Goal: Task Accomplishment & Management: Manage account settings

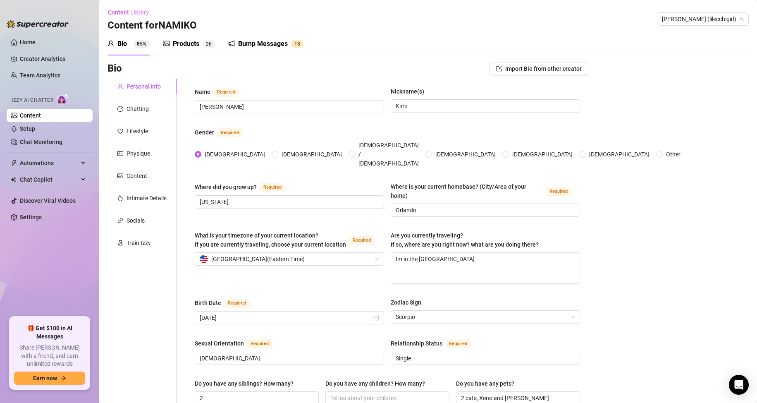
scroll to position [165, 0]
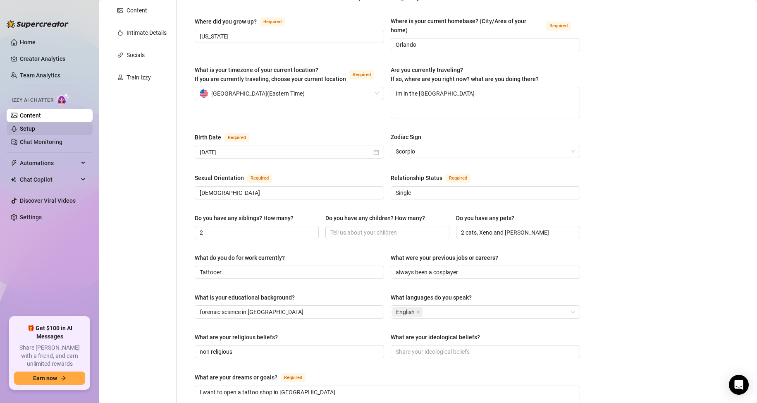
click at [35, 125] on link "Setup" at bounding box center [27, 128] width 15 height 7
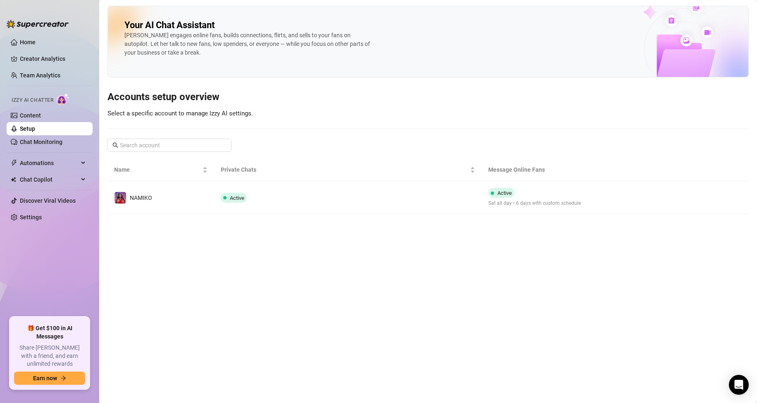
click at [320, 186] on td "Active" at bounding box center [347, 197] width 267 height 33
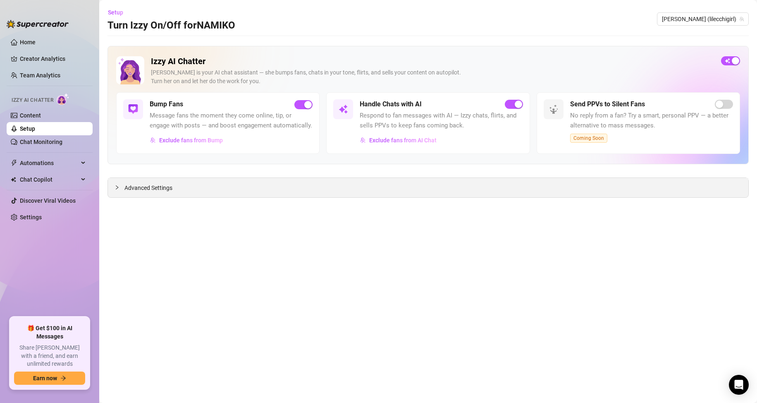
click at [179, 190] on div "Advanced Settings" at bounding box center [428, 187] width 640 height 19
click at [41, 116] on link "Content" at bounding box center [30, 115] width 21 height 7
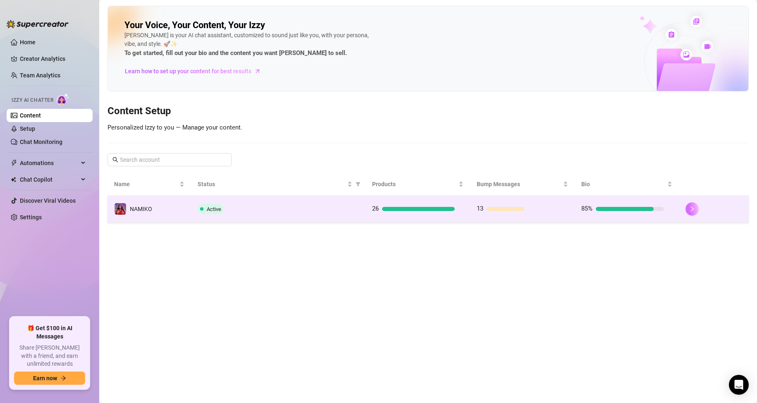
click at [698, 208] on button "button" at bounding box center [691, 208] width 13 height 13
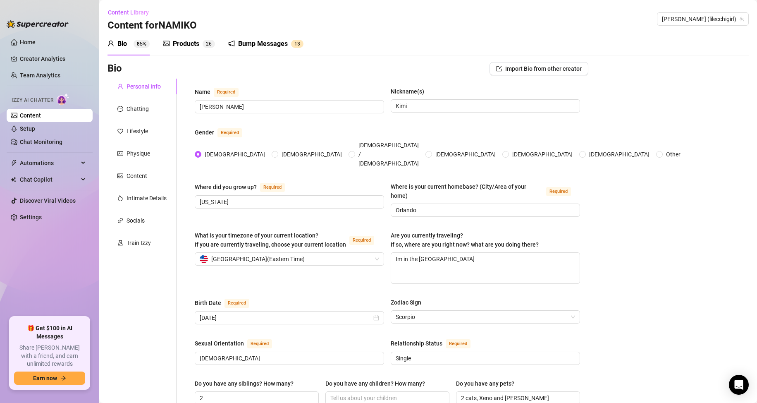
click at [168, 45] on icon "picture" at bounding box center [166, 43] width 7 height 7
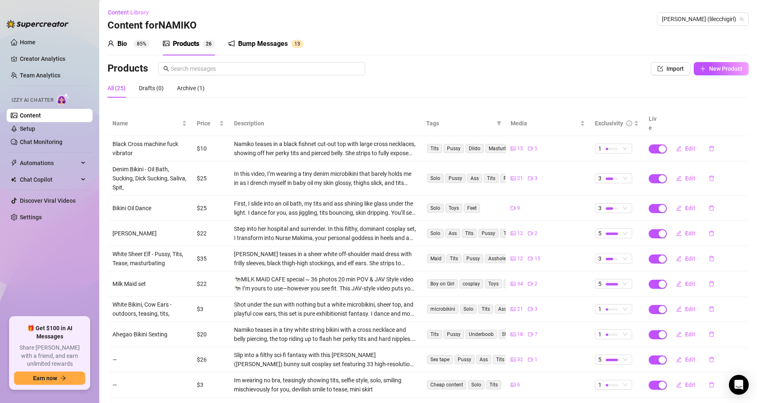
scroll to position [33, 0]
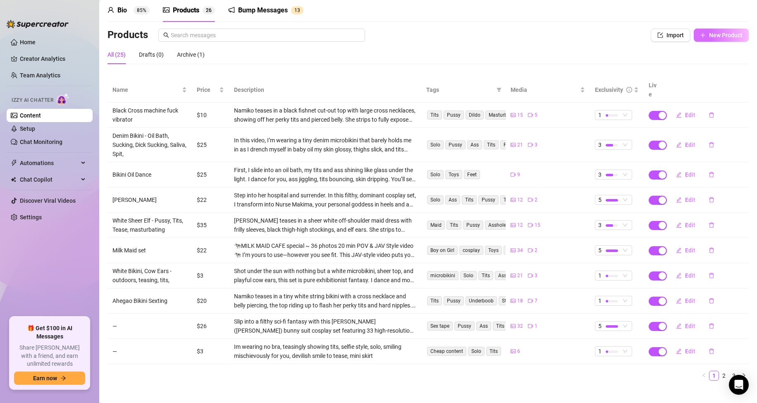
click at [725, 35] on span "New Product" at bounding box center [725, 35] width 33 height 7
type textarea "Type your message here..."
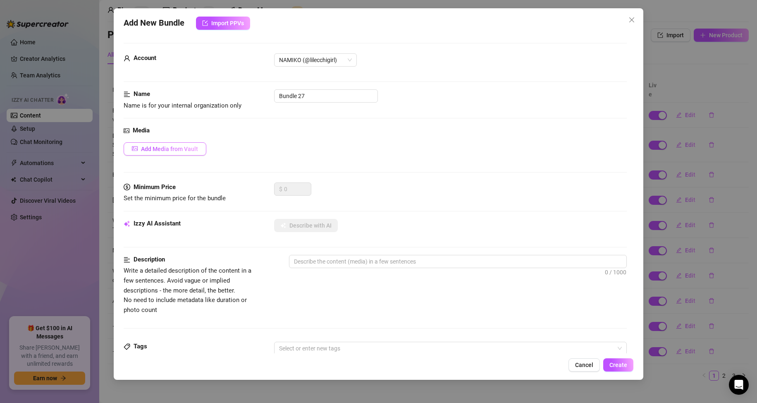
click at [198, 151] on button "Add Media from Vault" at bounding box center [165, 148] width 83 height 13
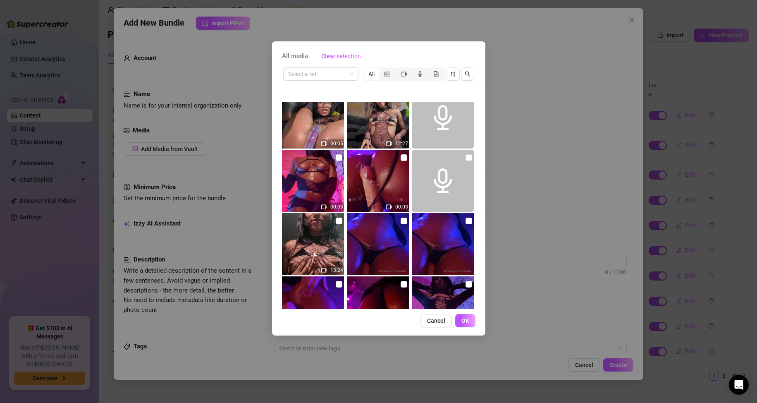
scroll to position [83, 0]
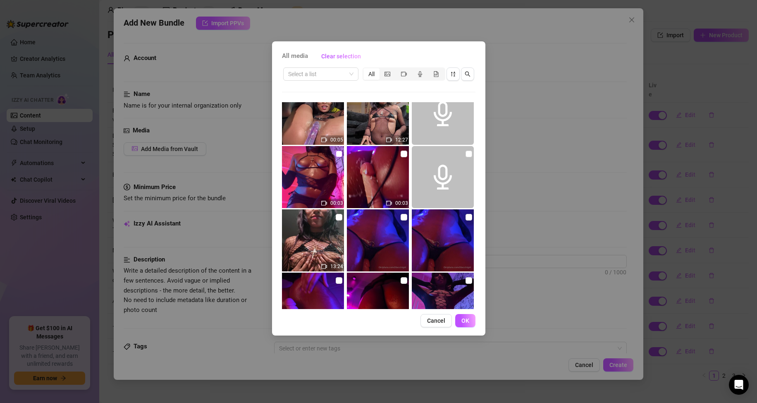
click at [336, 155] on input "checkbox" at bounding box center [339, 153] width 7 height 7
checkbox input "true"
click at [401, 156] on input "checkbox" at bounding box center [404, 153] width 7 height 7
checkbox input "true"
click at [337, 216] on input "checkbox" at bounding box center [339, 217] width 7 height 7
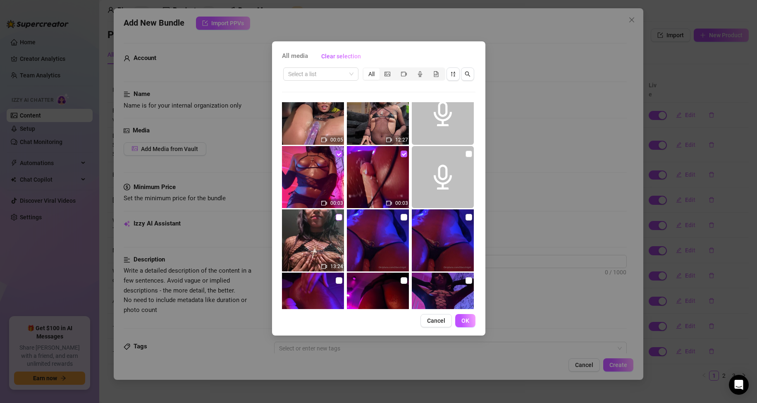
checkbox input "true"
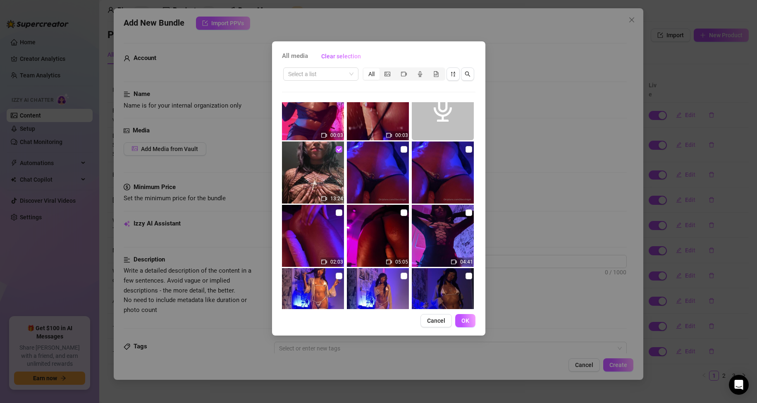
scroll to position [165, 0]
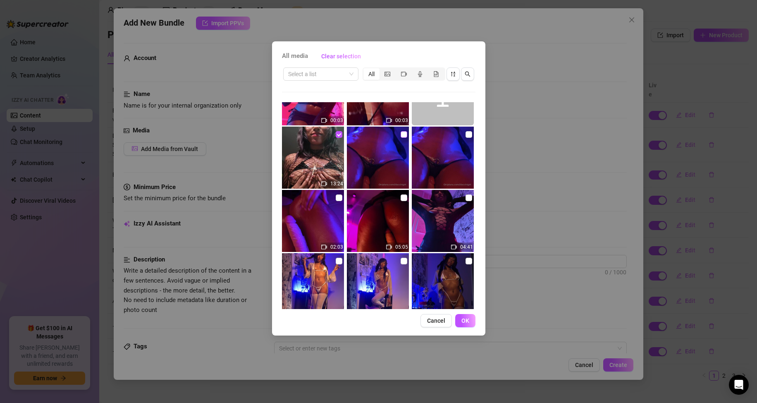
click at [401, 136] on input "checkbox" at bounding box center [404, 134] width 7 height 7
checkbox input "true"
click at [465, 133] on input "checkbox" at bounding box center [468, 134] width 7 height 7
checkbox input "true"
drag, startPoint x: 334, startPoint y: 199, endPoint x: 346, endPoint y: 200, distance: 12.1
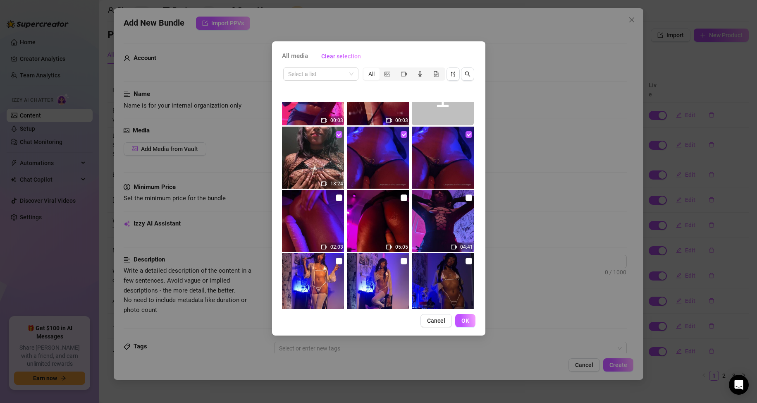
click at [336, 198] on input "checkbox" at bounding box center [339, 197] width 7 height 7
checkbox input "true"
click at [402, 199] on input "checkbox" at bounding box center [404, 197] width 7 height 7
checkbox input "true"
click at [465, 198] on input "checkbox" at bounding box center [468, 197] width 7 height 7
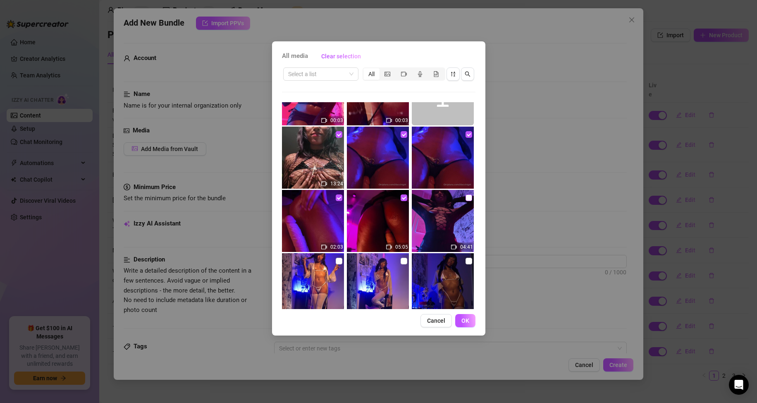
checkbox input "true"
click at [468, 321] on span "OK" at bounding box center [465, 320] width 8 height 7
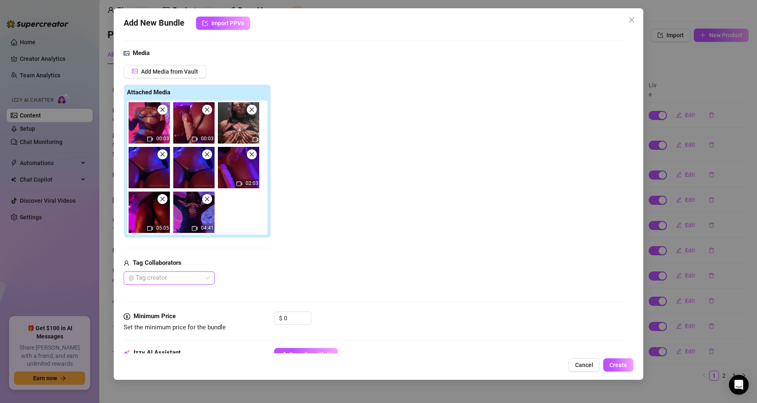
scroll to position [124, 0]
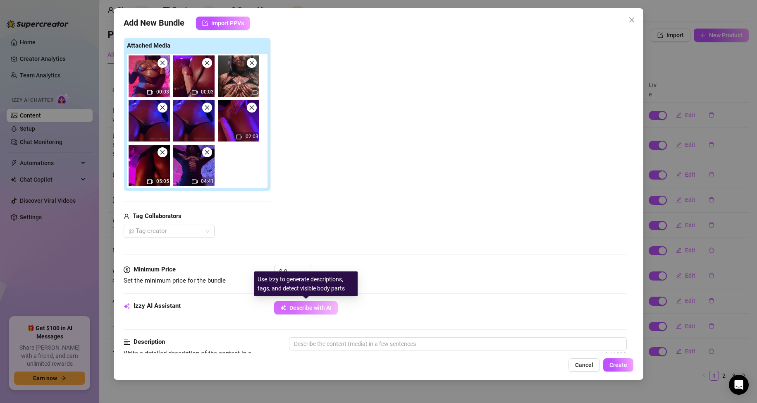
click at [303, 304] on span "Describe with AI" at bounding box center [310, 307] width 42 height 7
click at [301, 272] on div "Use Izzy to generate descriptions, tags, and detect visible body parts" at bounding box center [305, 283] width 103 height 25
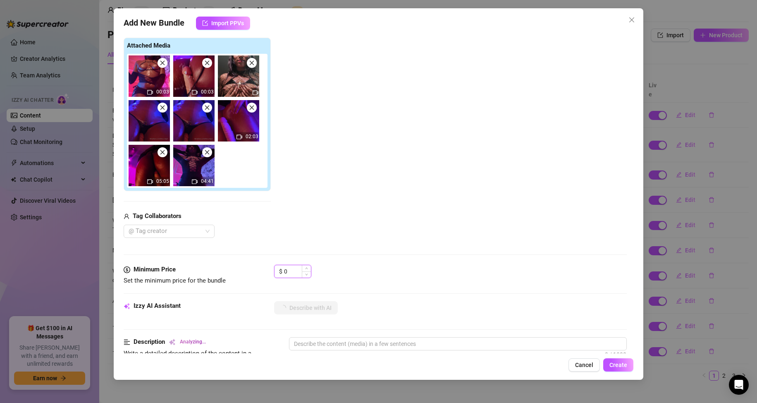
click at [294, 268] on input "0" at bounding box center [297, 271] width 27 height 12
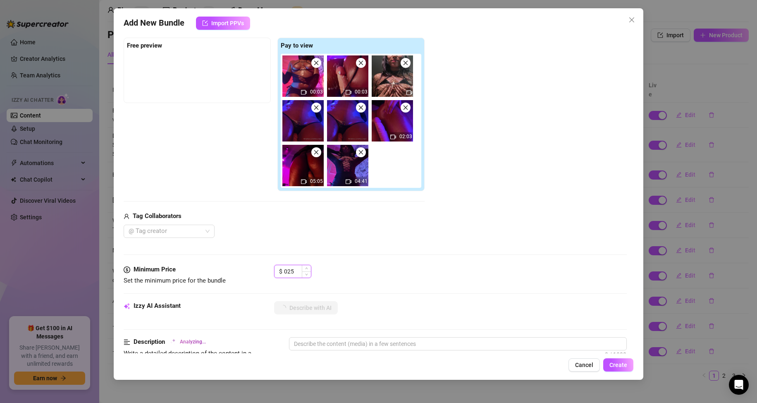
type input "25"
type textarea "[PERSON_NAME]’s"
type textarea "[PERSON_NAME]’s oiled-up"
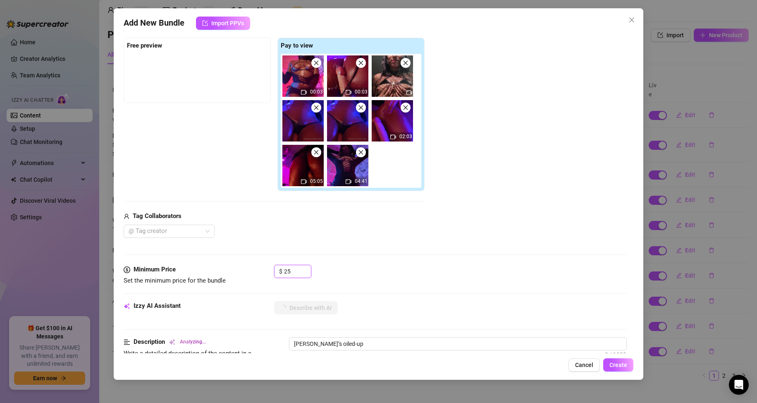
type textarea "[PERSON_NAME]’s oiled-up body"
type textarea "[PERSON_NAME]’s oiled-up body glistens"
type textarea "[PERSON_NAME]’s oiled-up body glistens under"
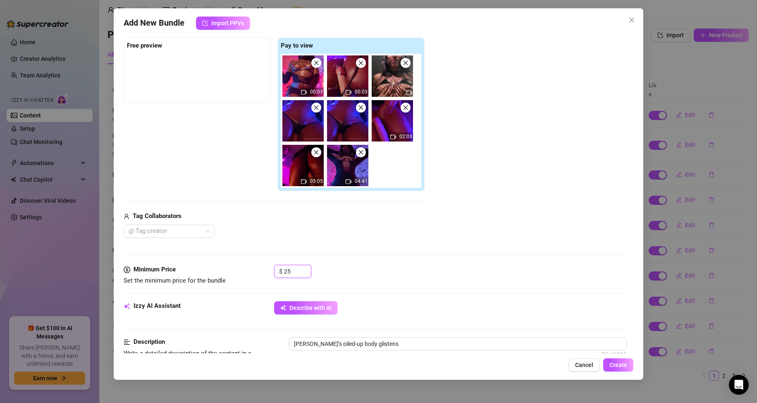
type textarea "[PERSON_NAME]’s oiled-up body glistens under"
type textarea "[PERSON_NAME]’s oiled-up body glistens under blue"
type textarea "[PERSON_NAME]’s oiled-up body glistens under blue lighting,"
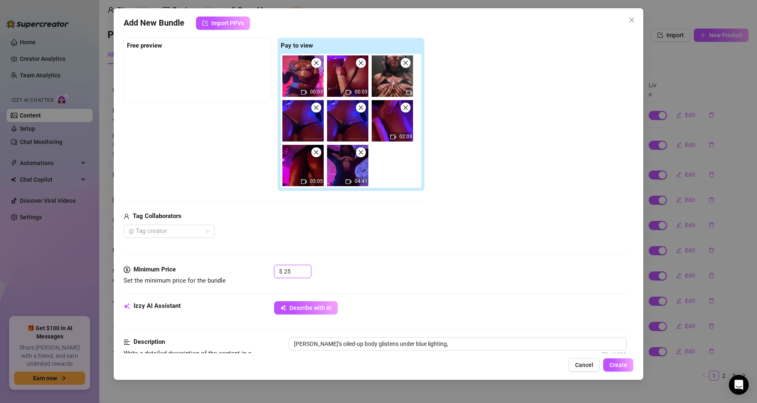
type textarea "[PERSON_NAME]’s oiled-up body glistens under blue lighting, wearing"
type textarea "[PERSON_NAME]’s oiled-up body glistens under blue lighting, wearing only"
type textarea "[PERSON_NAME]’s oiled-up body glistens under blue lighting, wearing only a"
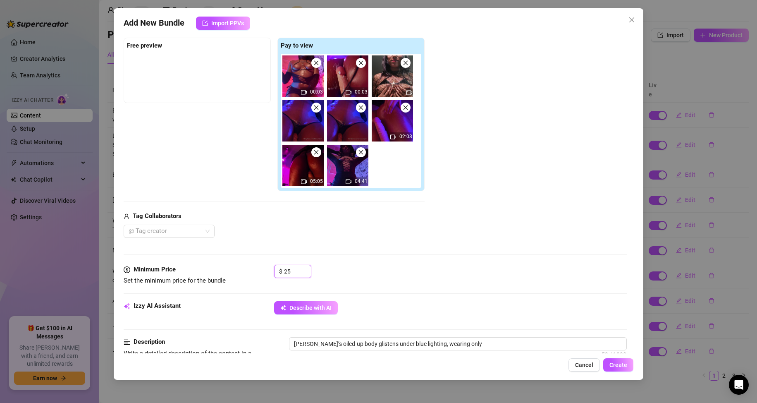
type textarea "[PERSON_NAME]’s oiled-up body glistens under blue lighting, wearing only a"
type textarea "[PERSON_NAME]’s oiled-up body glistens under blue lighting, wearing only a tiny"
type input "2"
type textarea "[PERSON_NAME]’s oiled-up body glistens under blue lighting, wearing only a tiny…"
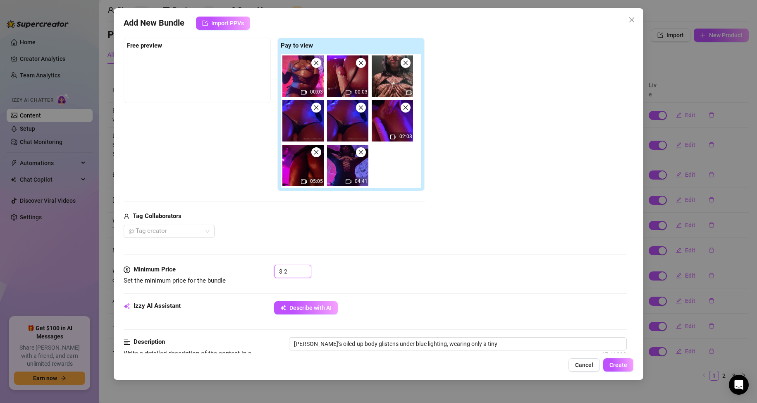
type textarea "[PERSON_NAME]’s oiled-up body glistens under blue lighting, wearing only a tiny…"
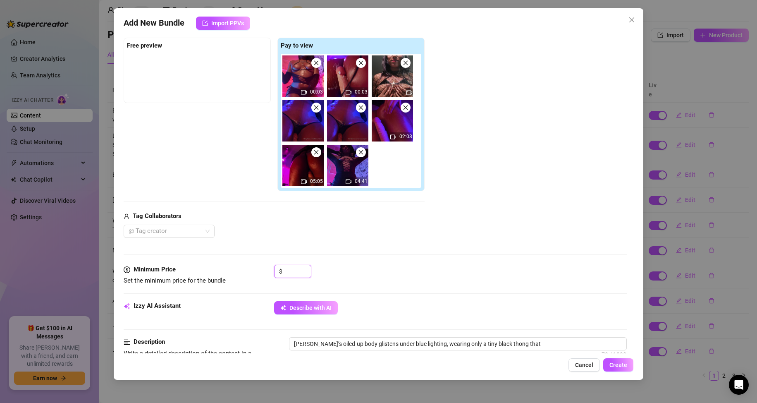
type textarea "[PERSON_NAME]’s oiled-up body glistens under blue lighting, wearing only a tiny…"
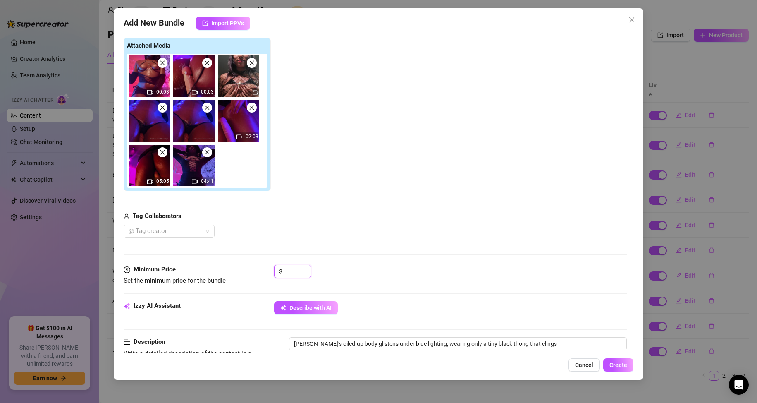
type textarea "[PERSON_NAME]’s oiled-up body glistens under blue lighting, wearing only a tiny…"
type input "1"
type textarea "[PERSON_NAME]’s oiled-up body glistens under blue lighting, wearing only a tiny…"
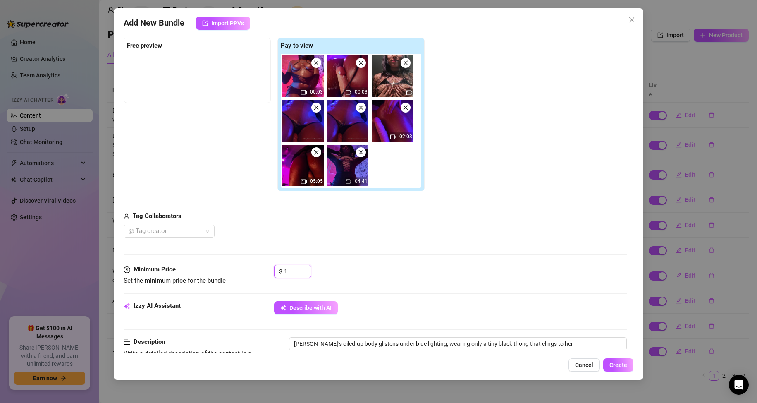
type textarea "[PERSON_NAME]’s oiled-up body glistens under blue lighting, wearing only a tiny…"
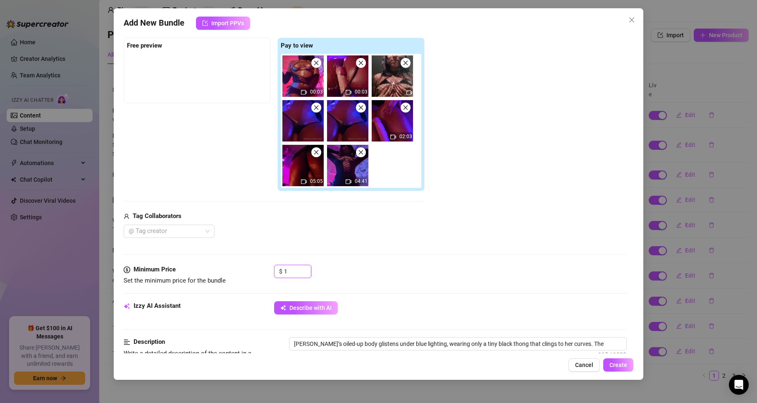
type textarea "[PERSON_NAME]’s oiled-up body glistens under blue lighting, wearing only a tiny…"
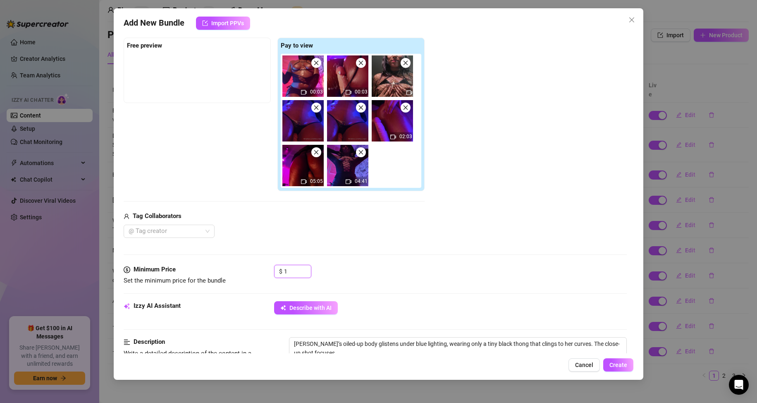
type textarea "[PERSON_NAME]’s oiled-up body glistens under blue lighting, wearing only a tiny…"
type input "15"
type textarea "[PERSON_NAME]’s oiled-up body glistens under blue lighting, wearing only a tiny…"
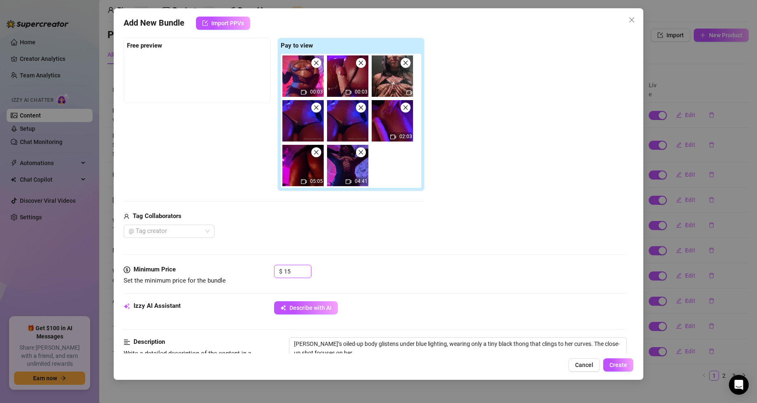
type input "15."
type textarea "[PERSON_NAME]’s oiled-up body glistens under blue lighting, wearing only a tiny…"
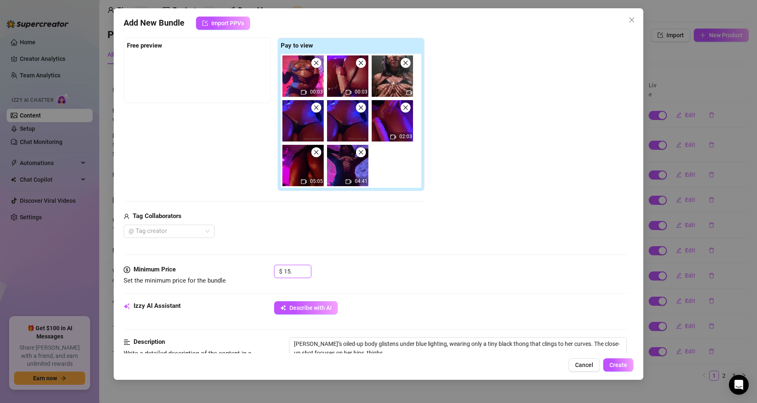
type textarea "[PERSON_NAME]’s oiled-up body glistens under blue lighting, wearing only a tiny…"
type input "15.9"
type textarea "[PERSON_NAME]’s oiled-up body glistens under blue lighting, wearing only a tiny…"
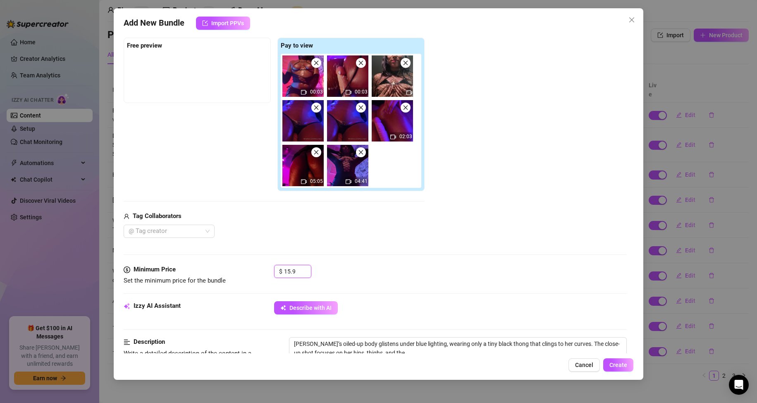
type input "15.99"
type textarea "[PERSON_NAME]’s oiled-up body glistens under blue lighting, wearing only a tiny…"
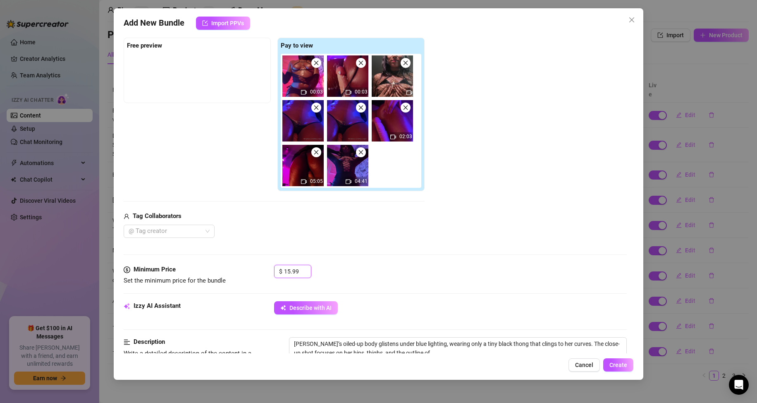
type textarea "[PERSON_NAME]’s oiled-up body glistens under blue lighting, wearing only a tiny…"
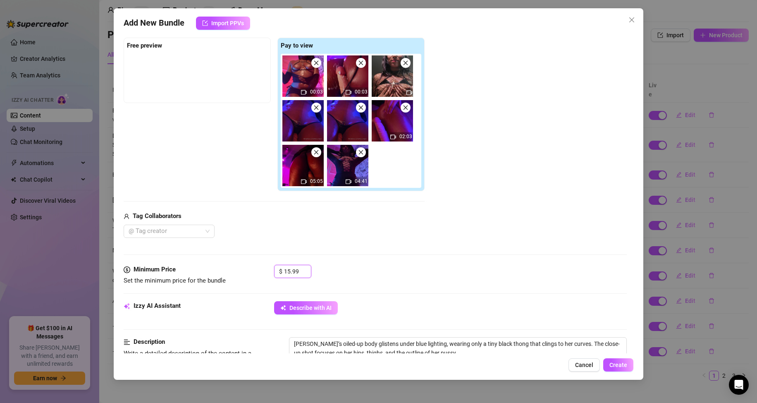
type textarea "[PERSON_NAME]’s oiled-up body glistens under blue lighting, wearing only a tiny…"
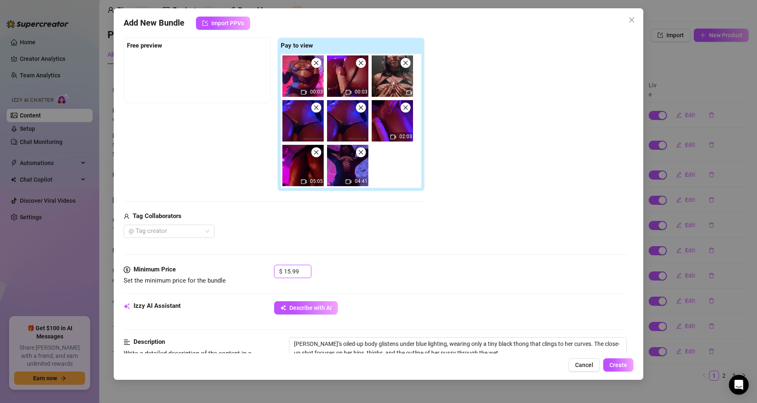
type textarea "[PERSON_NAME]’s oiled-up body glistens under blue lighting, wearing only a tiny…"
type input "15.99"
click at [427, 293] on div at bounding box center [376, 293] width 504 height 0
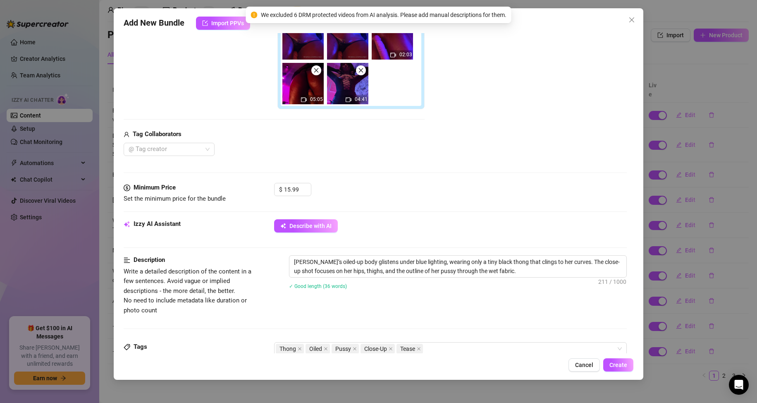
scroll to position [207, 0]
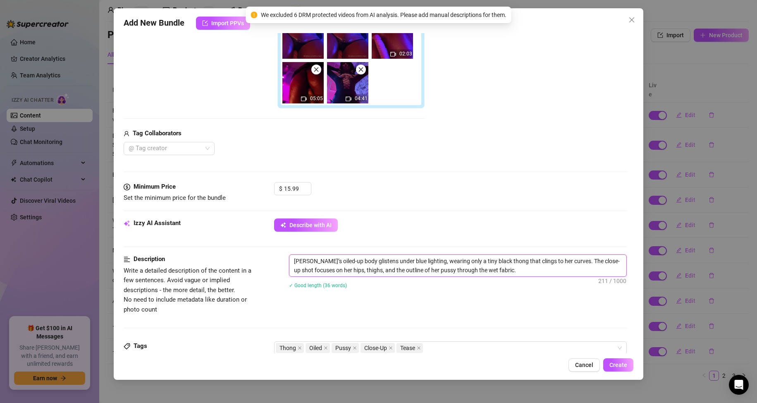
click at [530, 267] on textarea "[PERSON_NAME]’s oiled-up body glistens under blue lighting, wearing only a tiny…" at bounding box center [457, 265] width 337 height 21
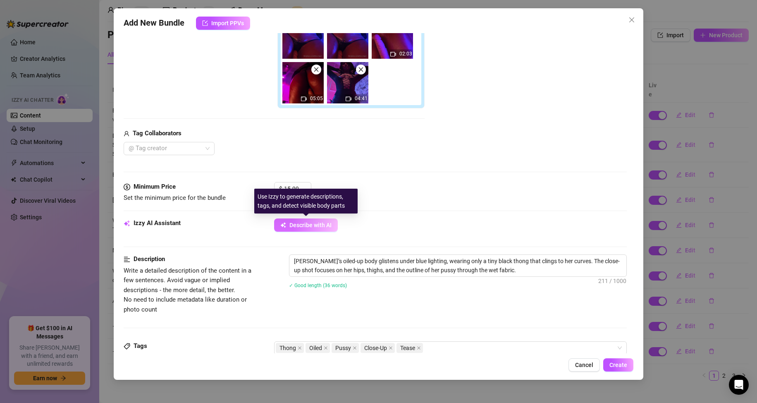
click at [322, 229] on button "Describe with AI" at bounding box center [306, 224] width 64 height 13
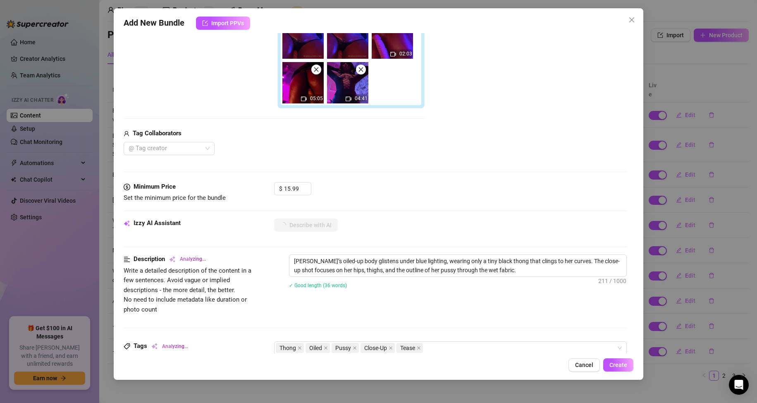
type textarea "[PERSON_NAME]’s"
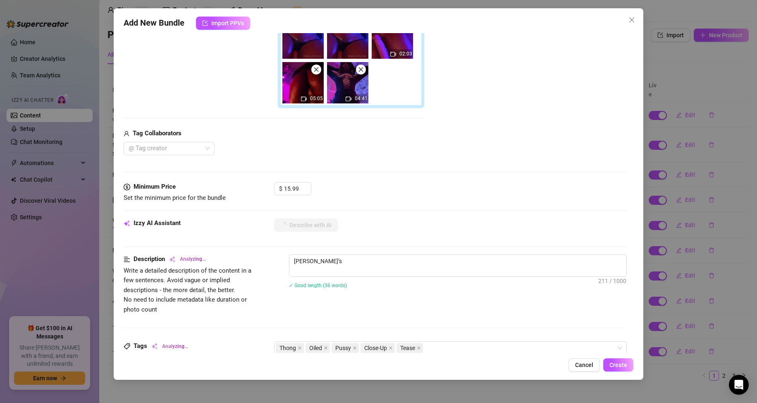
type textarea "[PERSON_NAME]’s oiled-up"
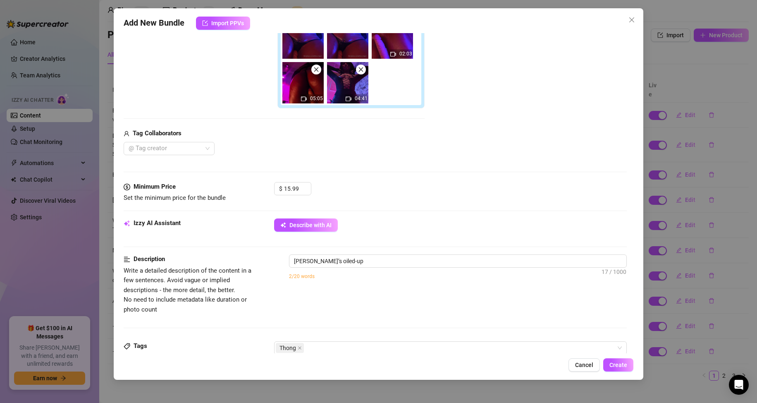
type textarea "[PERSON_NAME]’s oiled-up body"
type textarea "[PERSON_NAME]’s oiled-up body glistens"
type textarea "[PERSON_NAME]’s oiled-up body glistens under"
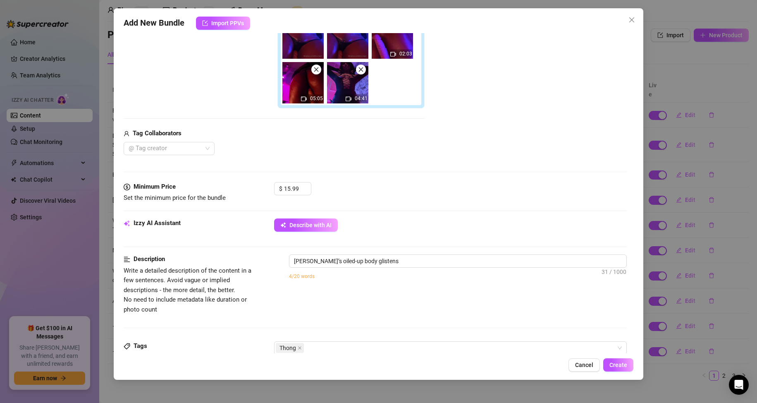
type textarea "[PERSON_NAME]’s oiled-up body glistens under"
type textarea "[PERSON_NAME]’s oiled-up body glistens under blue"
type textarea "[PERSON_NAME]’s oiled-up body glistens under blue lighting,"
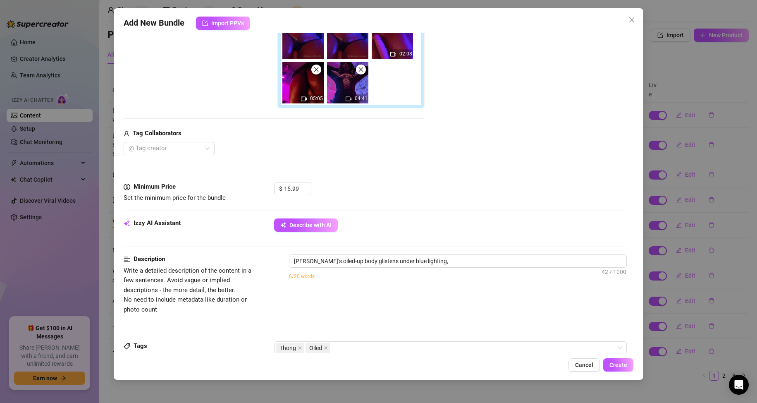
type textarea "[PERSON_NAME]’s oiled-up body glistens under blue lighting, wearing"
type textarea "[PERSON_NAME]’s oiled-up body glistens under blue lighting, wearing only"
type textarea "[PERSON_NAME]’s oiled-up body glistens under blue lighting, wearing only a"
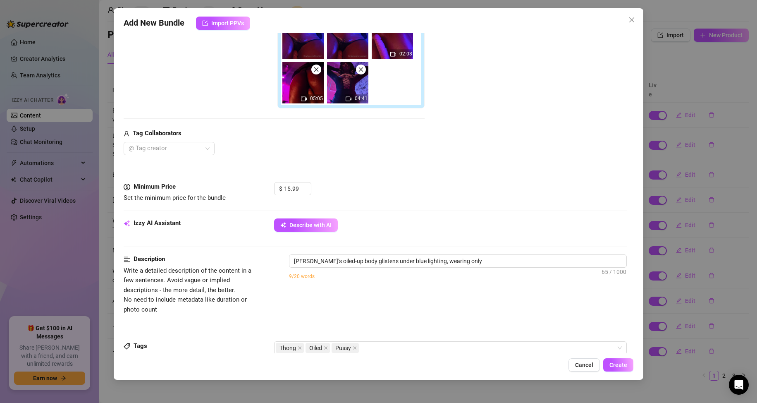
type textarea "[PERSON_NAME]’s oiled-up body glistens under blue lighting, wearing only a"
type textarea "[PERSON_NAME]’s oiled-up body glistens under blue lighting, wearing only a tiny"
type textarea "[PERSON_NAME]’s oiled-up body glistens under blue lighting, wearing only a tiny…"
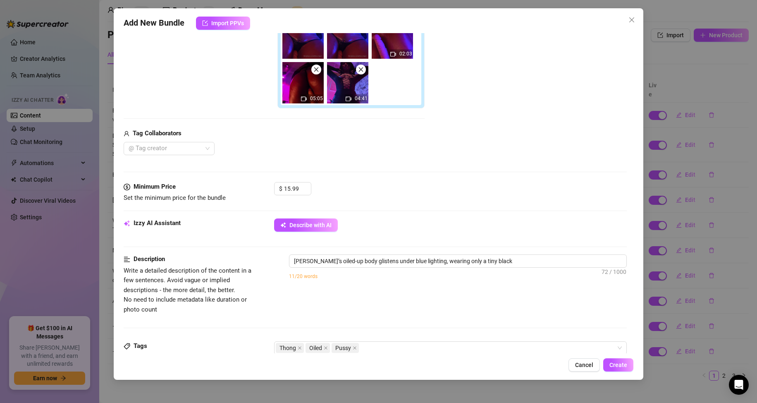
type textarea "[PERSON_NAME]’s oiled-up body glistens under blue lighting, wearing only a tiny…"
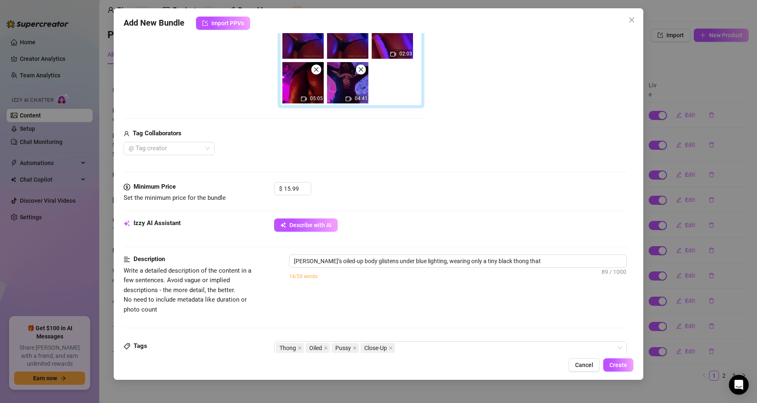
type textarea "[PERSON_NAME]’s oiled-up body glistens under blue lighting, wearing only a tiny…"
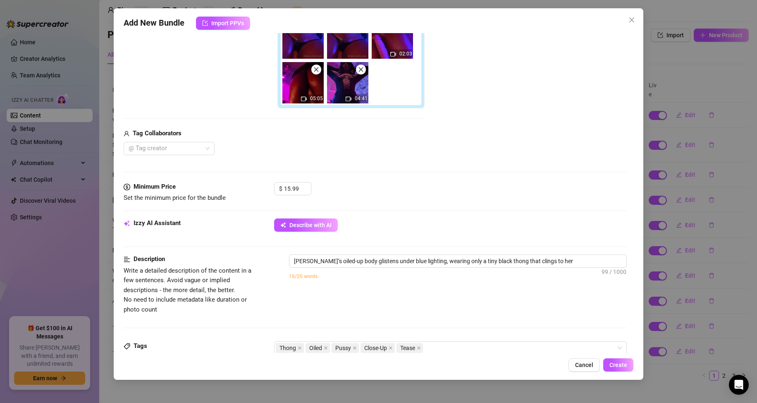
type textarea "[PERSON_NAME]’s oiled-up body glistens under blue lighting, wearing only a tiny…"
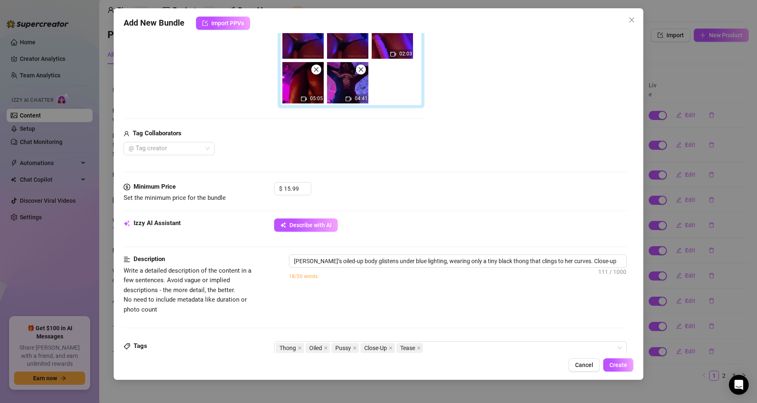
type textarea "[PERSON_NAME]’s oiled-up body glistens under blue lighting, wearing only a tiny…"
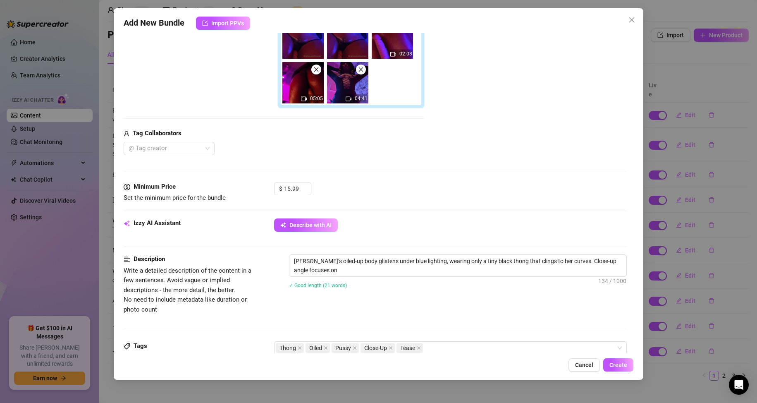
type textarea "[PERSON_NAME]’s oiled-up body glistens under blue lighting, wearing only a tiny…"
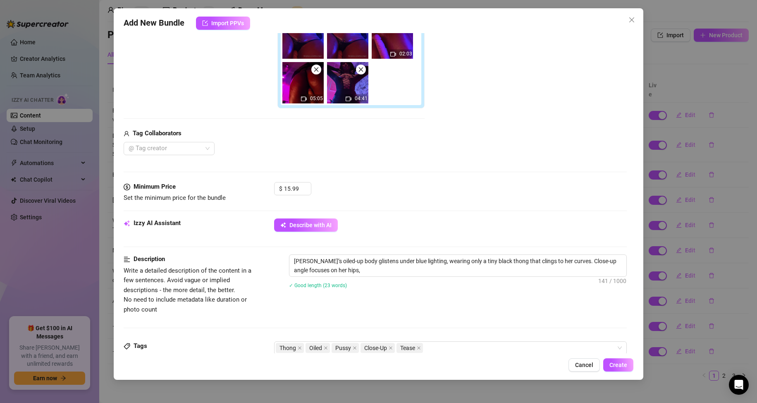
type textarea "[PERSON_NAME]’s oiled-up body glistens under blue lighting, wearing only a tiny…"
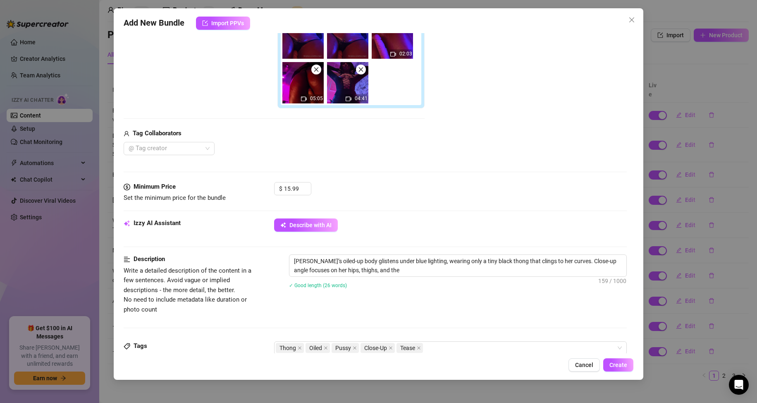
type textarea "[PERSON_NAME]’s oiled-up body glistens under blue lighting, wearing only a tiny…"
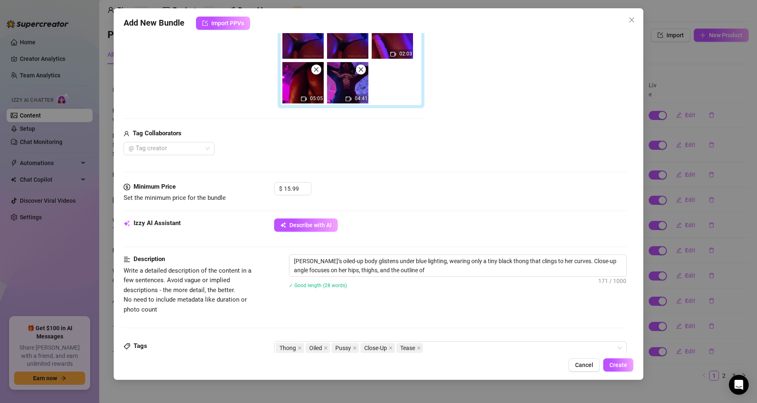
type textarea "[PERSON_NAME]’s oiled-up body glistens under blue lighting, wearing only a tiny…"
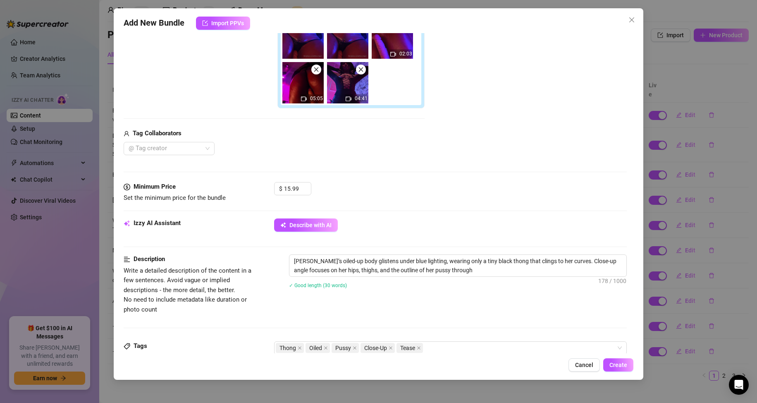
type textarea "[PERSON_NAME]’s oiled-up body glistens under blue lighting, wearing only a tiny…"
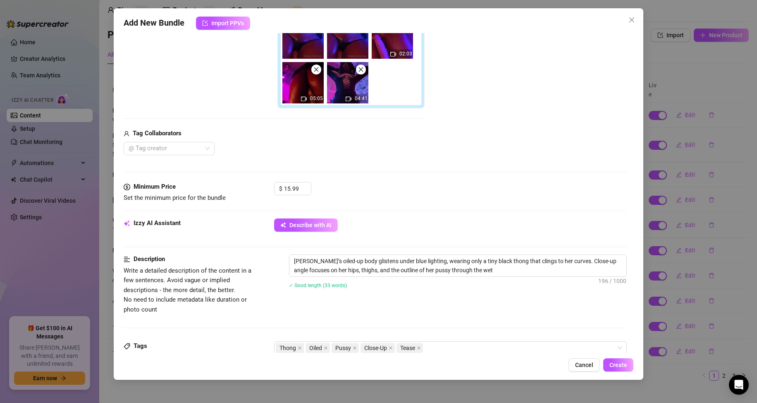
type textarea "[PERSON_NAME]’s oiled-up body glistens under blue lighting, wearing only a tiny…"
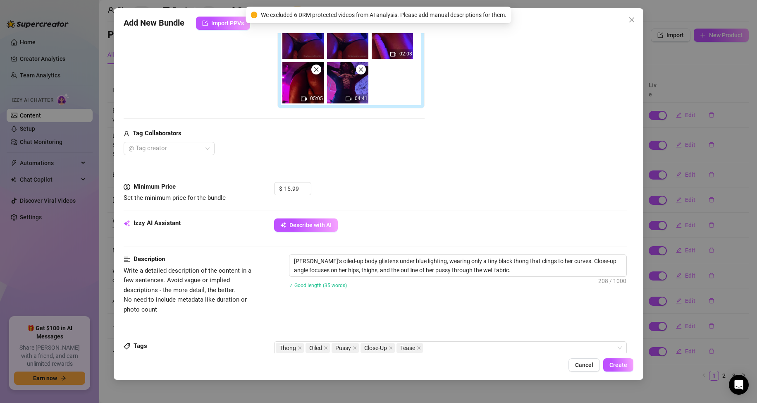
click at [630, 22] on icon "close" at bounding box center [631, 20] width 7 height 7
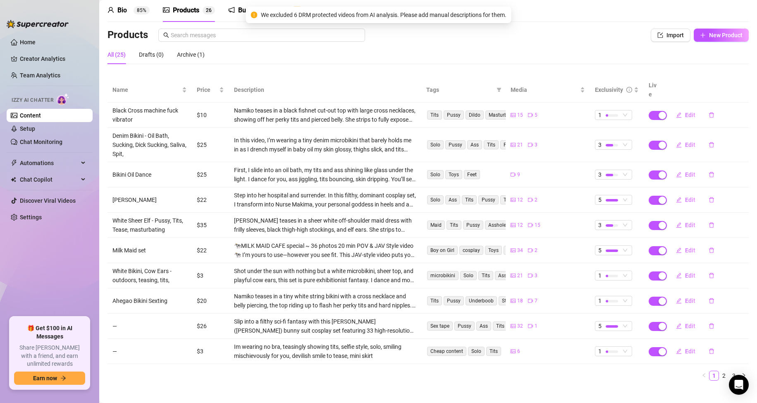
click at [272, 76] on div "Products Import New Product All (25) Drafts (0) Archive (1) Name Price Descript…" at bounding box center [427, 208] width 641 height 358
click at [709, 33] on span "New Product" at bounding box center [725, 35] width 33 height 7
type textarea "Type your message here..."
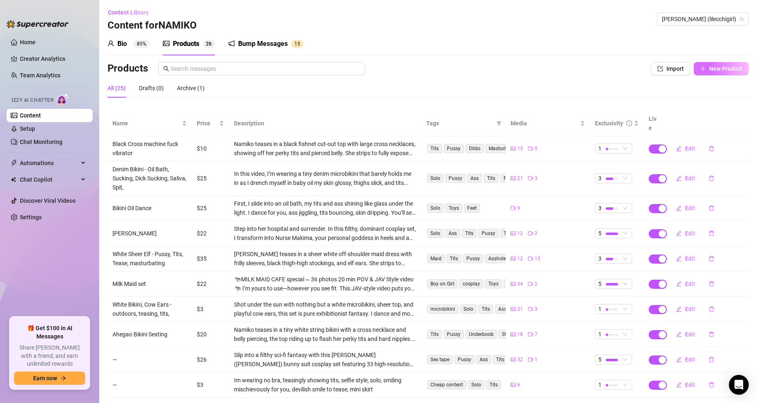
click at [711, 73] on button "New Product" at bounding box center [721, 68] width 55 height 13
type textarea "Type your message here..."
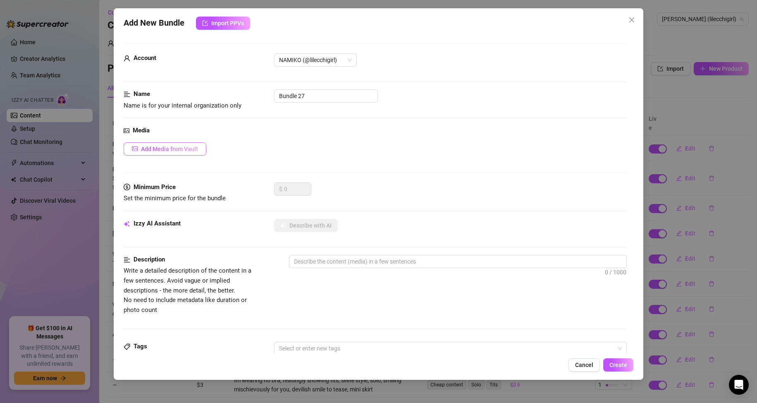
click at [181, 150] on span "Add Media from Vault" at bounding box center [169, 149] width 57 height 7
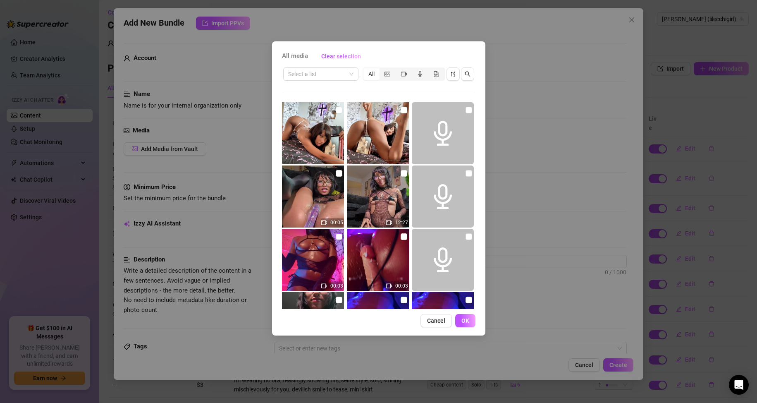
click at [337, 232] on label at bounding box center [339, 236] width 7 height 9
click at [337, 233] on input "checkbox" at bounding box center [339, 236] width 7 height 7
checkbox input "true"
click at [401, 235] on input "checkbox" at bounding box center [404, 236] width 7 height 7
checkbox input "true"
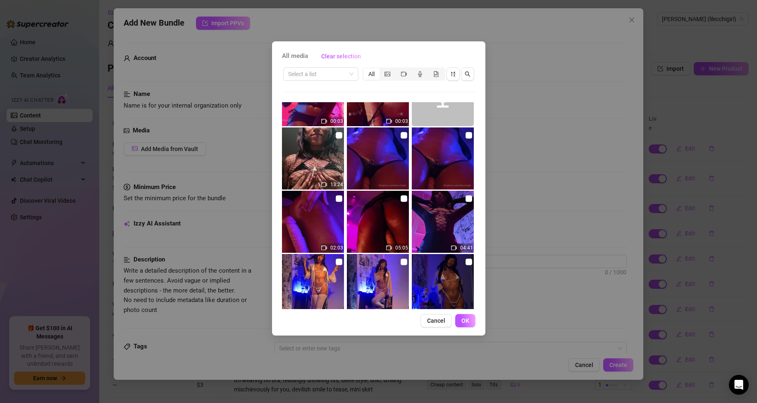
scroll to position [165, 0]
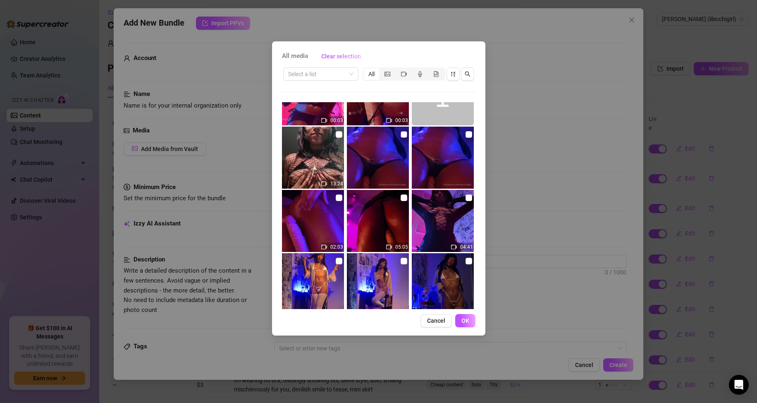
click at [401, 134] on input "checkbox" at bounding box center [404, 134] width 7 height 7
checkbox input "true"
click at [339, 193] on label at bounding box center [339, 197] width 7 height 9
click at [339, 194] on input "checkbox" at bounding box center [339, 197] width 7 height 7
checkbox input "true"
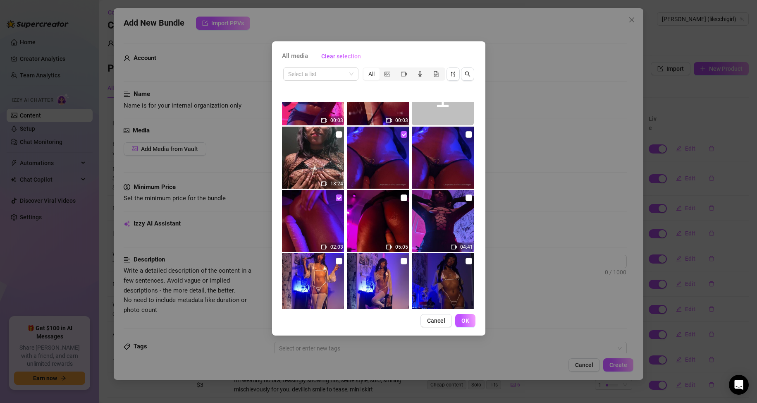
drag, startPoint x: 399, startPoint y: 197, endPoint x: 442, endPoint y: 197, distance: 42.2
click at [401, 197] on input "checkbox" at bounding box center [404, 197] width 7 height 7
checkbox input "true"
click at [465, 200] on input "checkbox" at bounding box center [468, 197] width 7 height 7
checkbox input "true"
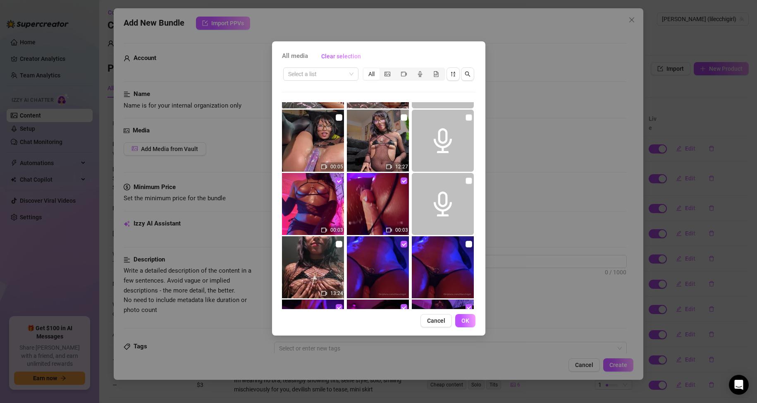
scroll to position [41, 0]
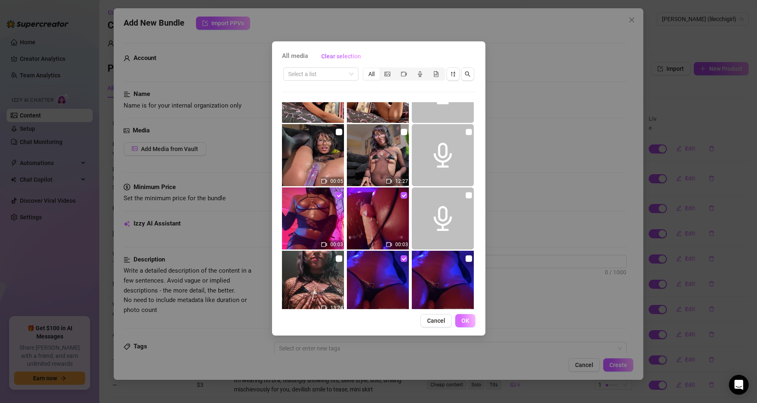
click at [461, 319] on button "OK" at bounding box center [465, 320] width 20 height 13
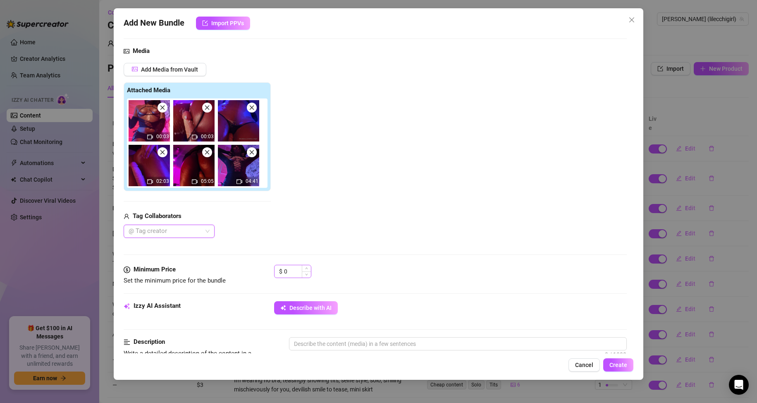
scroll to position [83, 0]
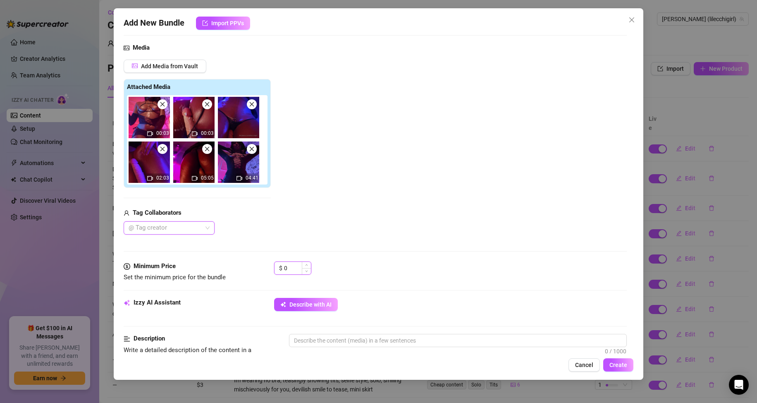
click at [285, 264] on input "0" at bounding box center [297, 268] width 27 height 12
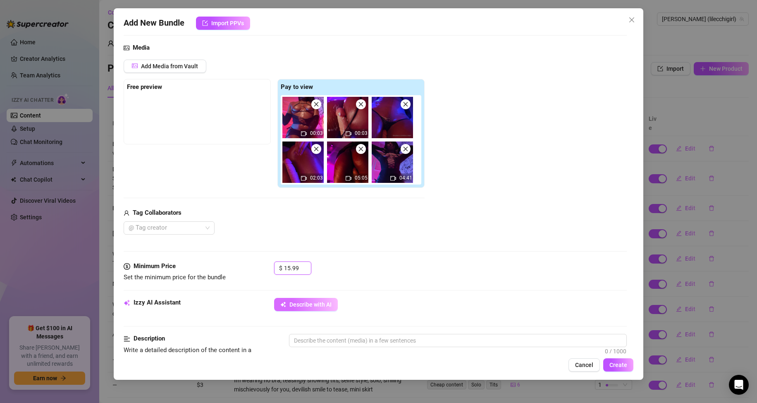
type input "15.99"
click at [320, 301] on span "Describe with AI" at bounding box center [310, 304] width 42 height 7
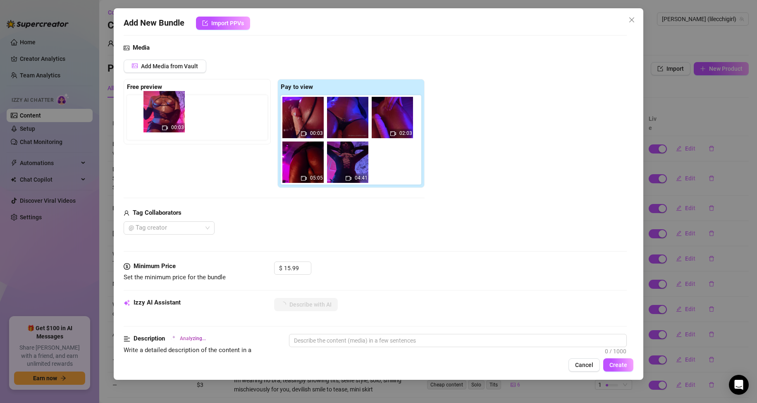
drag, startPoint x: 301, startPoint y: 125, endPoint x: 157, endPoint y: 118, distance: 144.4
click at [157, 118] on div "Free preview Pay to view 00:03 00:03 02:03 05:05 04:41" at bounding box center [274, 133] width 301 height 109
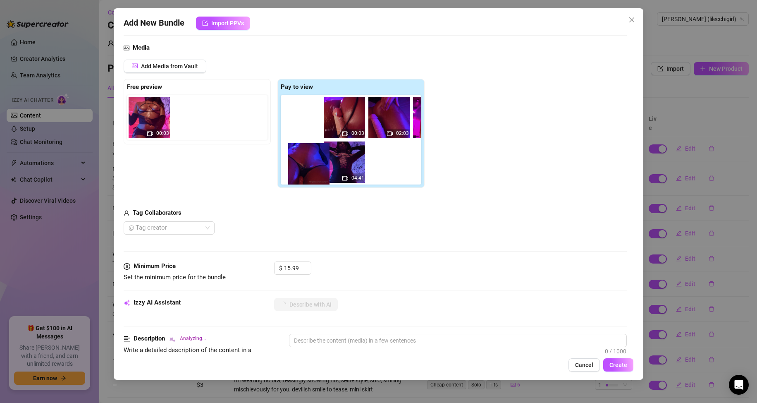
type textarea "[PERSON_NAME]’s"
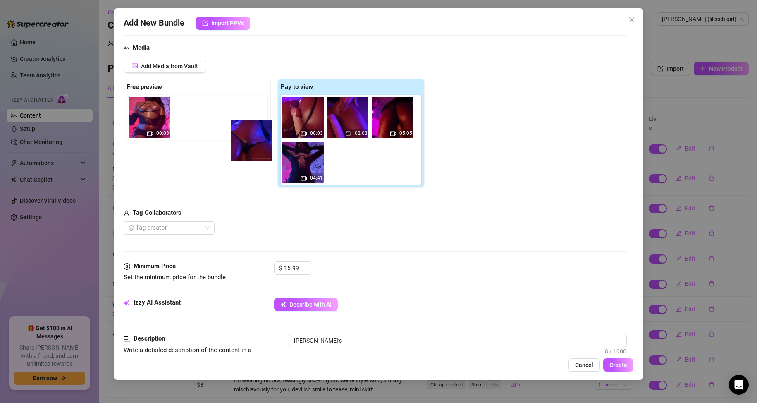
type textarea "[PERSON_NAME]’s oiled-up"
type textarea "[PERSON_NAME]’s oiled-up body"
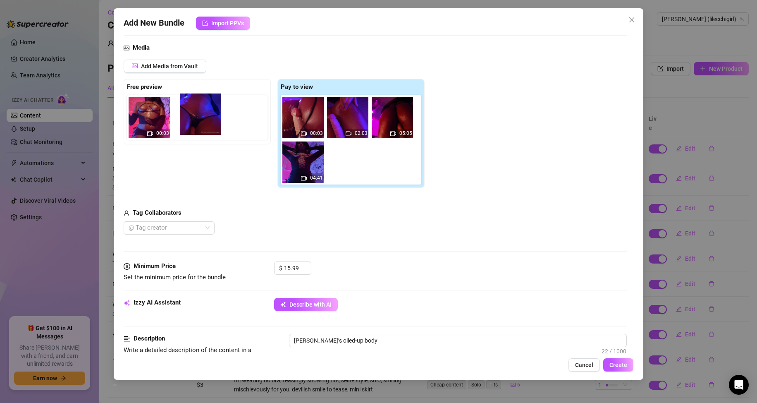
type textarea "[PERSON_NAME]’s oiled-up body glistens"
type textarea "[PERSON_NAME]’s oiled-up body glistens under"
drag, startPoint x: 320, startPoint y: 155, endPoint x: 191, endPoint y: 121, distance: 132.9
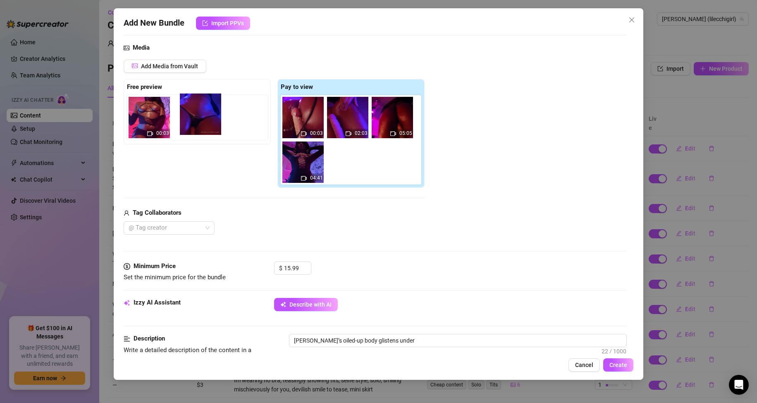
click at [190, 120] on div "Free preview 00:03 Pay to view 00:03 02:03 05:05 04:41" at bounding box center [274, 133] width 301 height 109
type textarea "[PERSON_NAME]’s oiled-up body glistens under blue"
type textarea "[PERSON_NAME]’s oiled-up body glistens under blue lighting,"
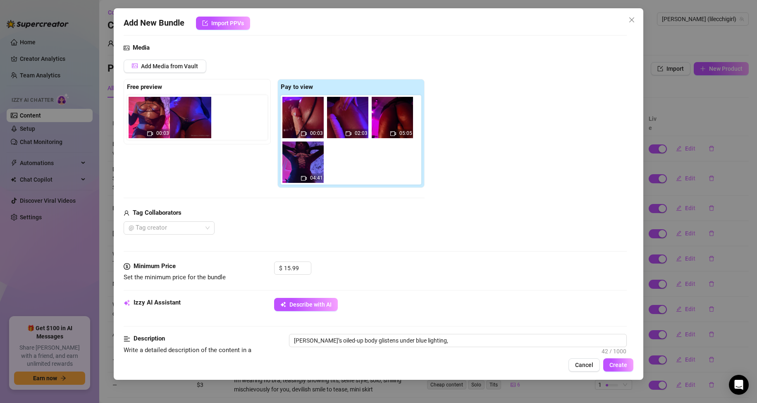
type textarea "[PERSON_NAME]’s oiled-up body glistens under blue lighting, wearing"
type textarea "[PERSON_NAME]’s oiled-up body glistens under blue lighting, wearing only"
type textarea "[PERSON_NAME]’s oiled-up body glistens under blue lighting, wearing only a"
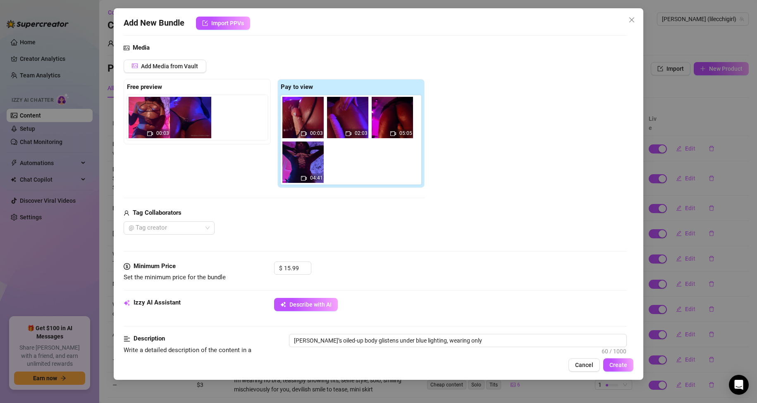
type textarea "[PERSON_NAME]’s oiled-up body glistens under blue lighting, wearing only a"
type textarea "[PERSON_NAME]’s oiled-up body glistens under blue lighting, wearing only a tiny"
type textarea "[PERSON_NAME]’s oiled-up body glistens under blue lighting, wearing only a tiny…"
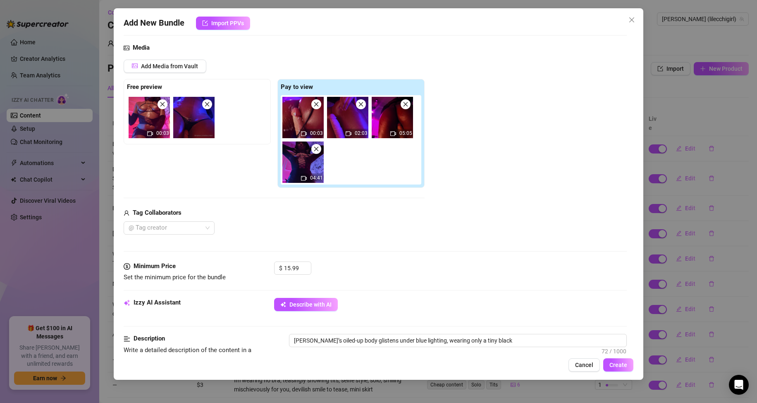
type textarea "[PERSON_NAME]’s oiled-up body glistens under blue lighting, wearing only a tiny…"
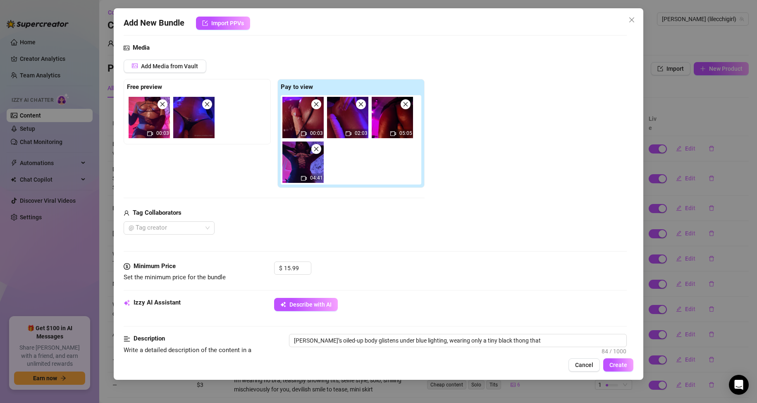
type textarea "[PERSON_NAME]’s oiled-up body glistens under blue lighting, wearing only a tiny…"
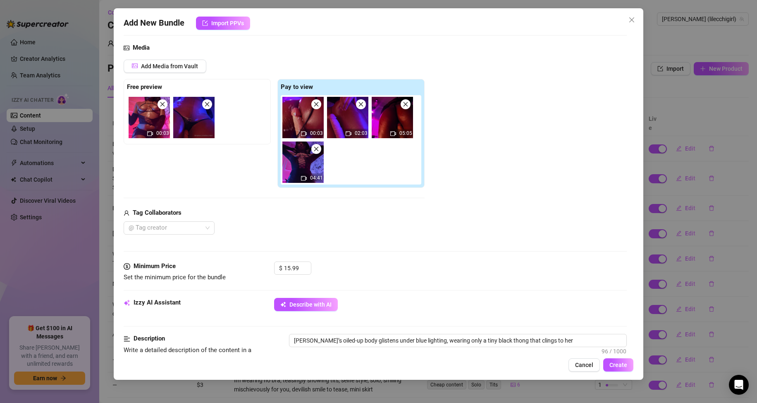
type textarea "[PERSON_NAME]’s oiled-up body glistens under blue lighting, wearing only a tiny…"
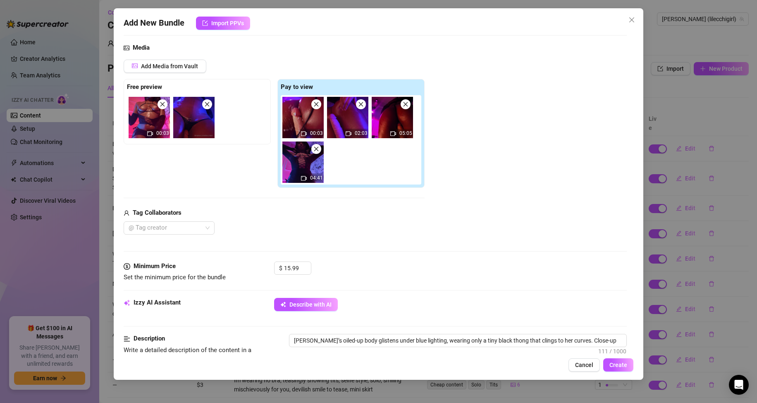
type textarea "[PERSON_NAME]’s oiled-up body glistens under blue lighting, wearing only a tiny…"
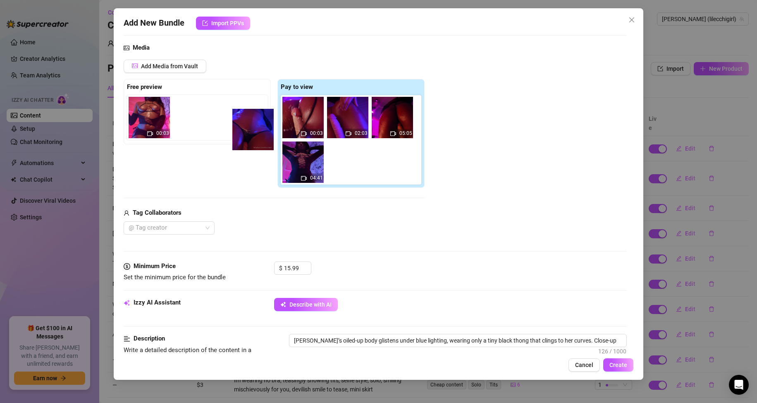
type textarea "Namiko’s oiled-up body glistens under blue lighting, wearing only a tiny black …"
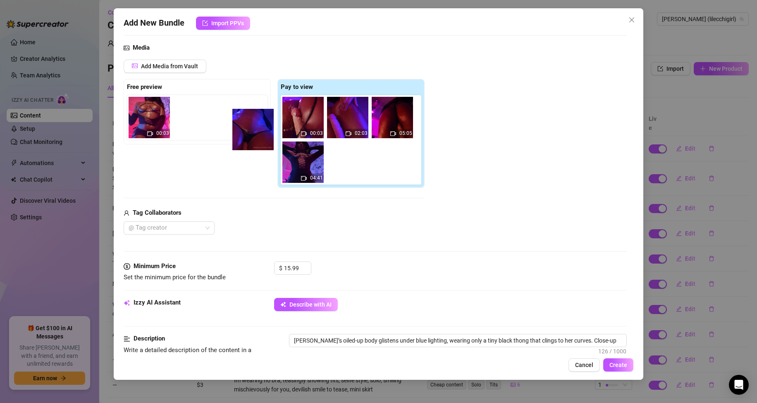
type textarea "Namiko’s oiled-up body glistens under blue lighting, wearing only a tiny black …"
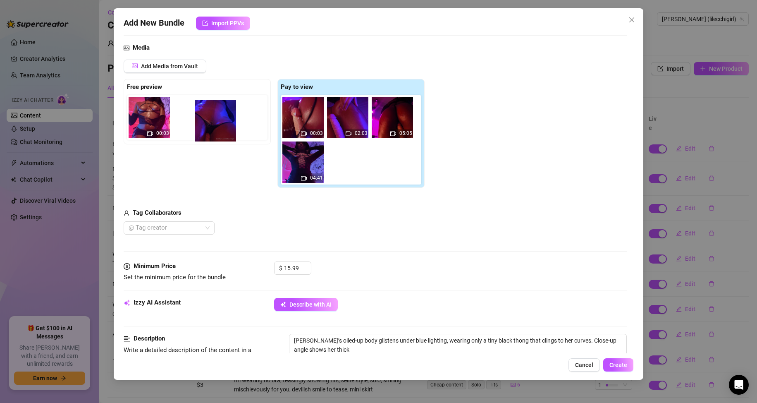
drag, startPoint x: 196, startPoint y: 116, endPoint x: 268, endPoint y: 131, distance: 73.5
click at [212, 122] on div "00:03" at bounding box center [199, 117] width 144 height 45
type textarea "Namiko’s oiled-up body glistens under blue lighting, wearing only a tiny black …"
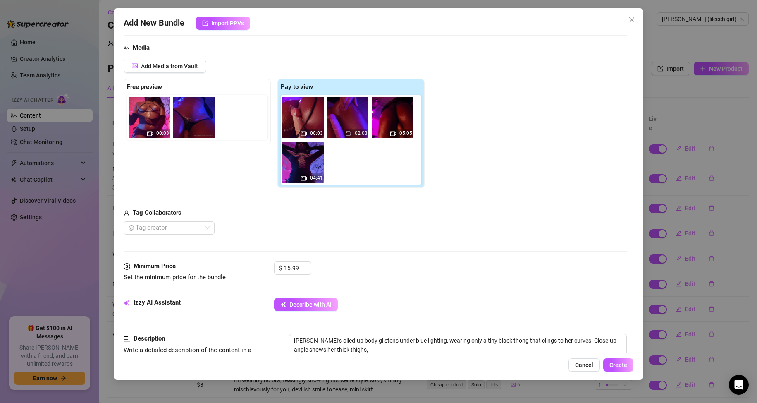
type textarea "Namiko’s oiled-up body glistens under blue lighting, wearing only a tiny black …"
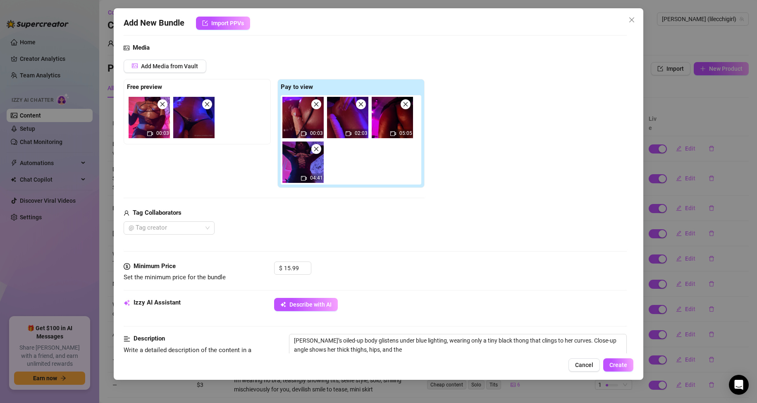
type textarea "Namiko’s oiled-up body glistens under blue lighting, wearing only a tiny black …"
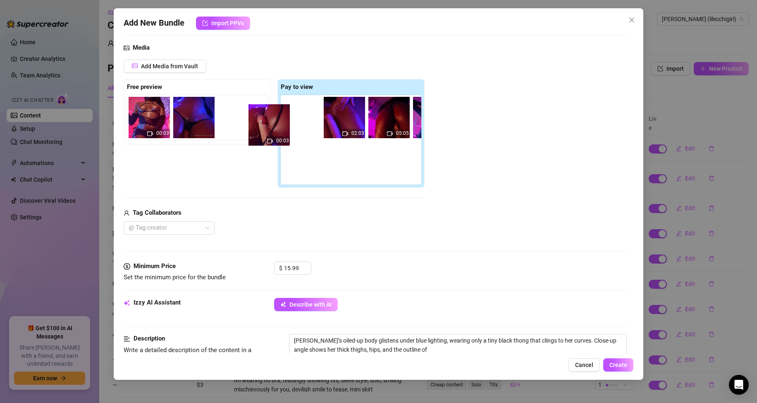
type textarea "Namiko’s oiled-up body glistens under blue lighting, wearing only a tiny black …"
drag, startPoint x: 274, startPoint y: 122, endPoint x: 234, endPoint y: 127, distance: 40.7
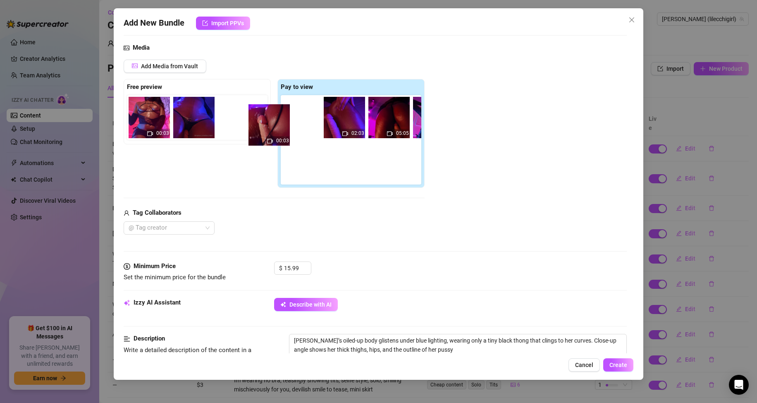
click at [234, 127] on div "Free preview 00:03 Pay to view 00:03 02:03 05:05 04:41" at bounding box center [274, 133] width 301 height 109
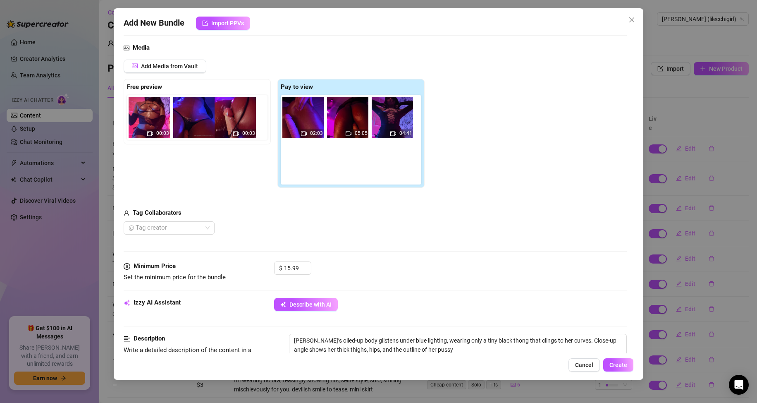
type textarea "Namiko’s oiled-up body glistens under blue lighting, wearing only a tiny black …"
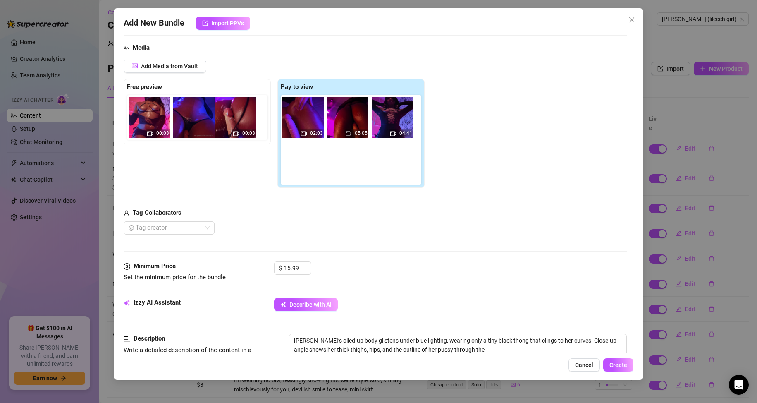
type textarea "Namiko’s oiled-up body glistens under blue lighting, wearing only a tiny black …"
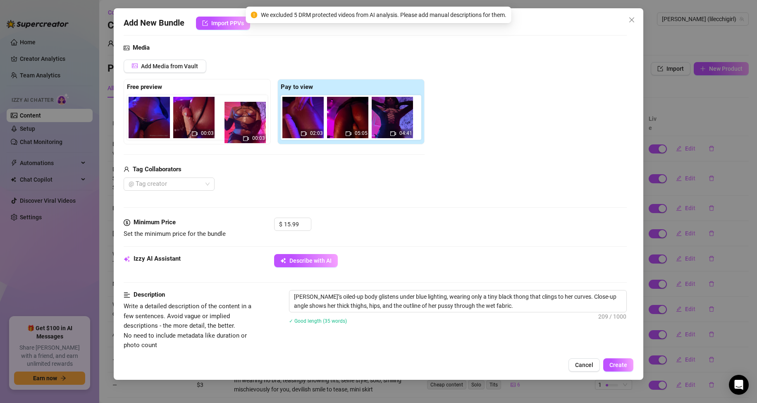
drag, startPoint x: 133, startPoint y: 114, endPoint x: 233, endPoint y: 121, distance: 100.3
click at [233, 121] on div "00:03 00:03" at bounding box center [199, 117] width 144 height 45
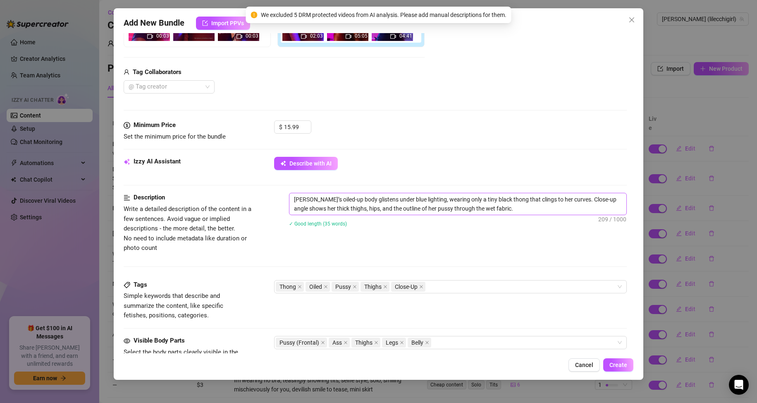
scroll to position [207, 0]
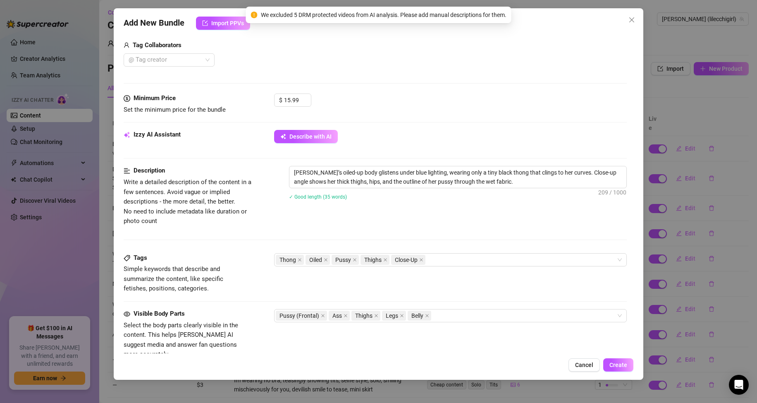
click at [445, 125] on div "Minimum Price Set the minimum price for the bundle $ 15.99" at bounding box center [376, 111] width 504 height 36
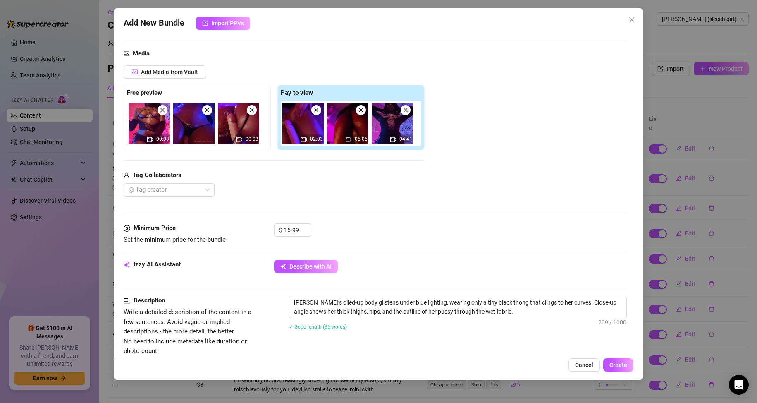
scroll to position [124, 0]
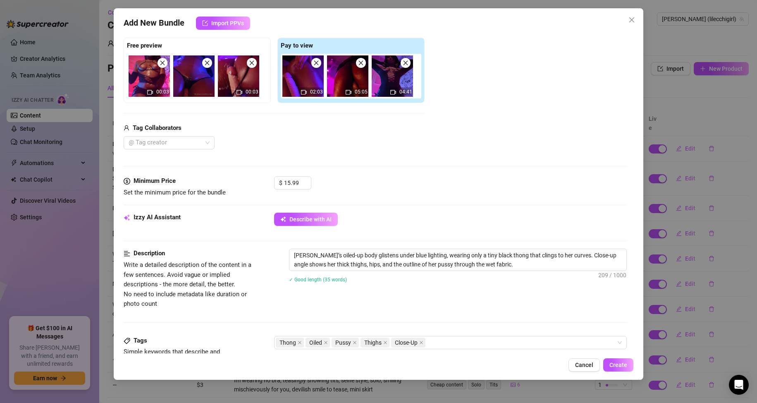
click at [258, 230] on div "Izzy AI Assistant Describe with AI" at bounding box center [376, 222] width 504 height 21
click at [494, 246] on div "Izzy AI Assistant Describe with AI" at bounding box center [376, 230] width 504 height 36
click at [503, 263] on textarea "Namiko’s oiled-up body glistens under blue lighting, wearing only a tiny black …" at bounding box center [457, 259] width 337 height 21
type textarea "Namiko’s oiled-up body glistens under blue lighting, wearing only a tiny black …"
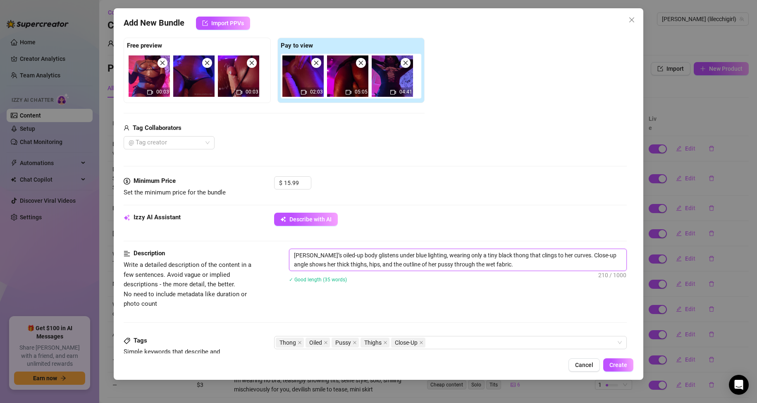
type textarea "Namiko’s oiled-up body glistens under blue lighting, wearing only a tiny black …"
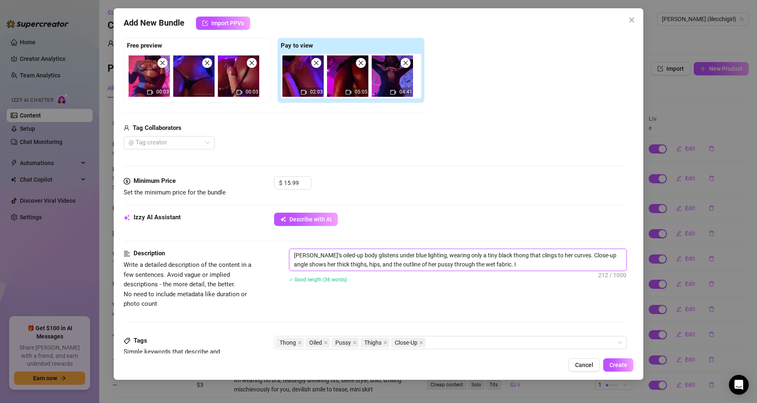
type textarea "Namiko’s oiled-up body glistens under blue lighting, wearing only a tiny black …"
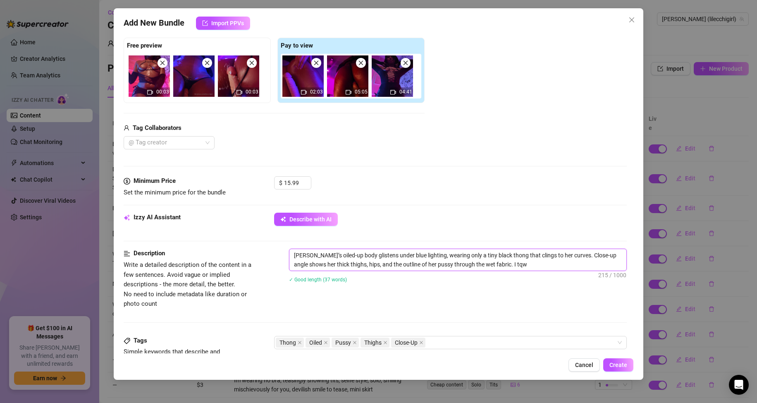
type textarea "Namiko’s oiled-up body glistens under blue lighting, wearing only a tiny black …"
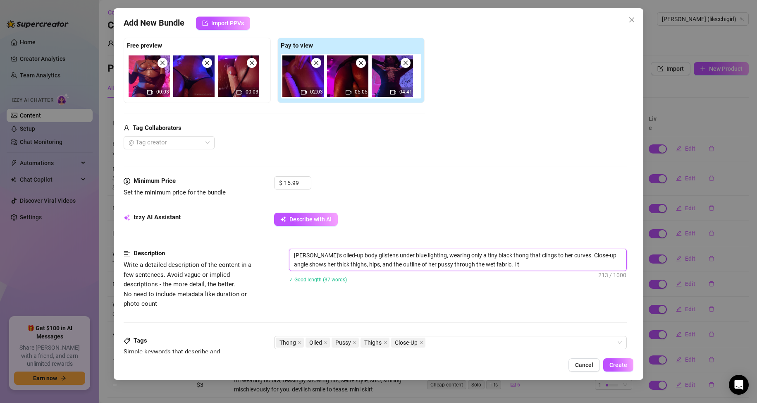
type textarea "Namiko’s oiled-up body glistens under blue lighting, wearing only a tiny black …"
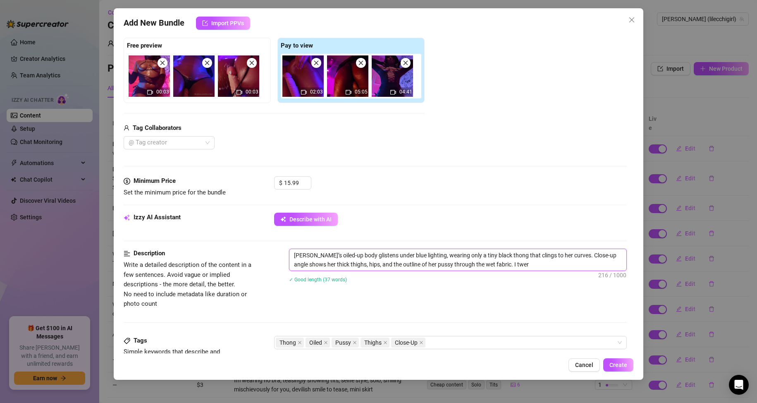
type textarea "Namiko’s oiled-up body glistens under blue lighting, wearing only a tiny black …"
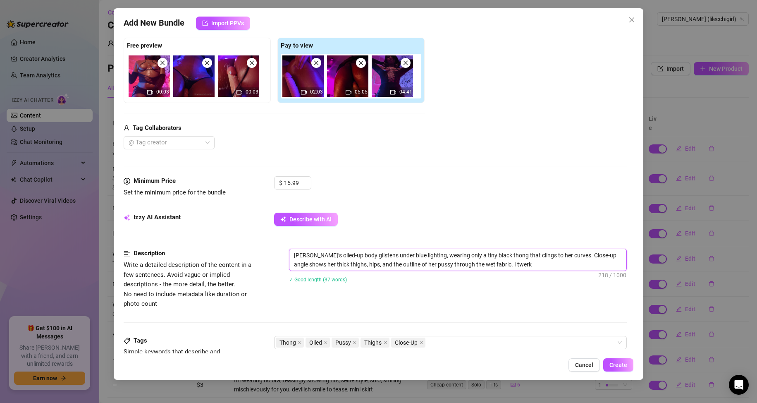
type textarea "Namiko’s oiled-up body glistens under blue lighting, wearing only a tiny black …"
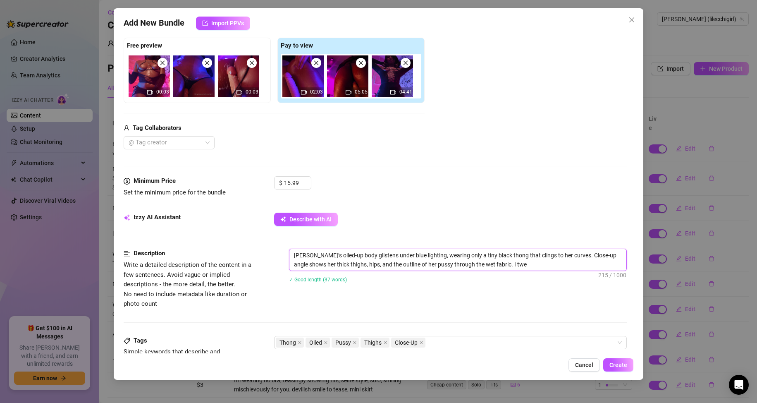
type textarea "Namiko’s oiled-up body glistens under blue lighting, wearing only a tiny black …"
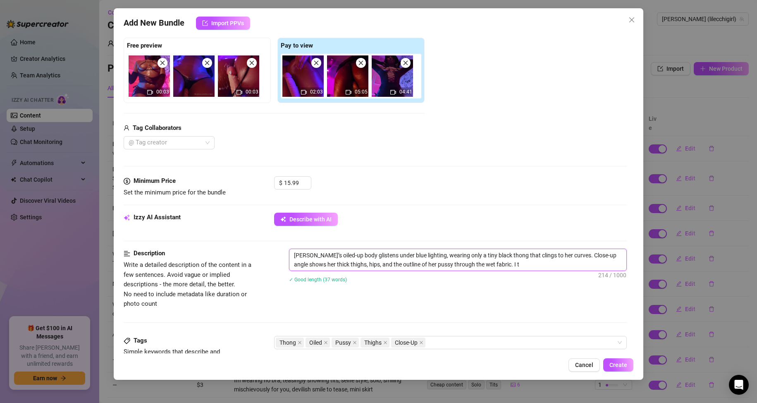
type textarea "Namiko’s oiled-up body glistens under blue lighting, wearing only a tiny black …"
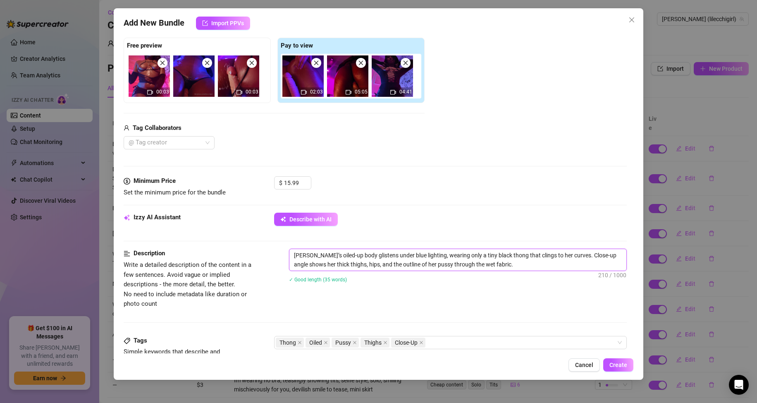
type textarea "Namiko’s oiled-up body glistens under blue lighting, wearing only a tiny black …"
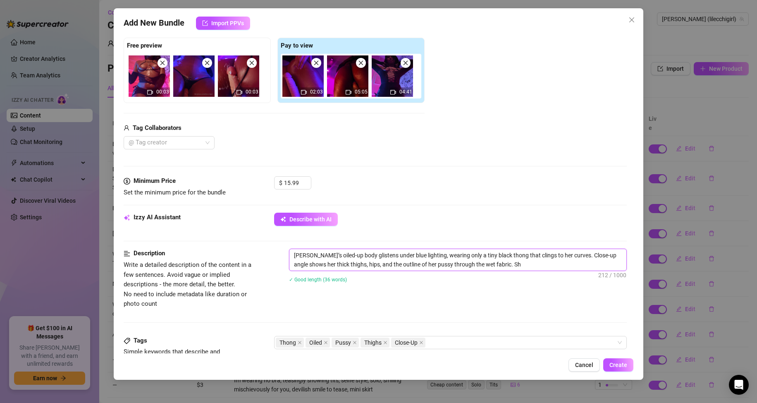
type textarea "Namiko’s oiled-up body glistens under blue lighting, wearing only a tiny black …"
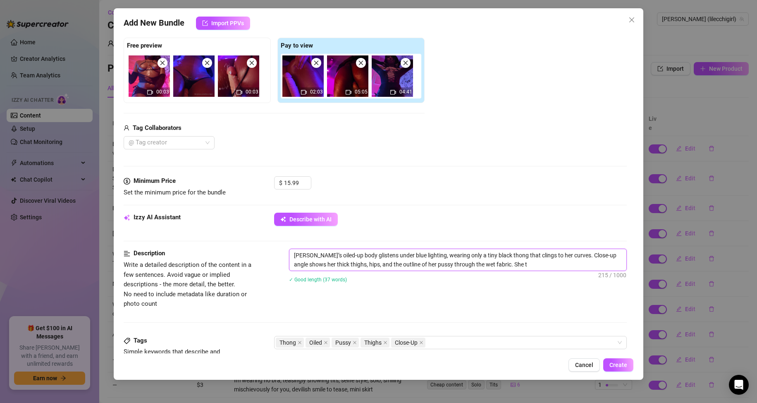
type textarea "Namiko’s oiled-up body glistens under blue lighting, wearing only a tiny black …"
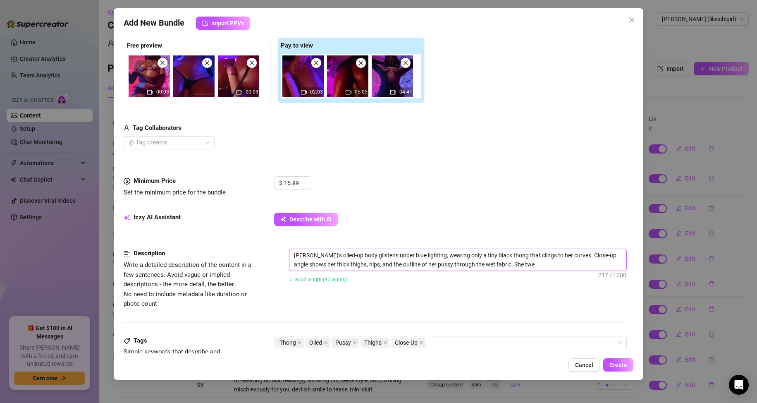
type textarea "Namiko’s oiled-up body glistens under blue lighting, wearing only a tiny black …"
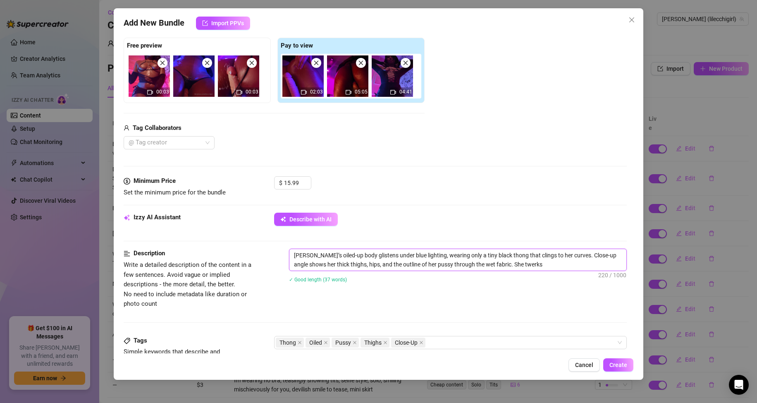
type textarea "Namiko’s oiled-up body glistens under blue lighting, wearing only a tiny black …"
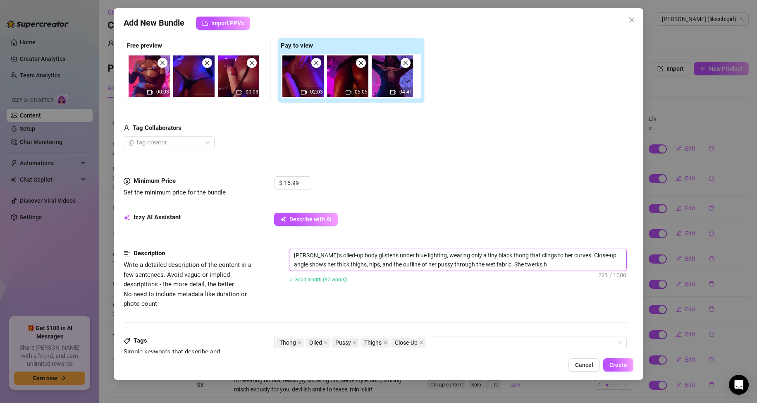
type textarea "Namiko’s oiled-up body glistens under blue lighting, wearing only a tiny black …"
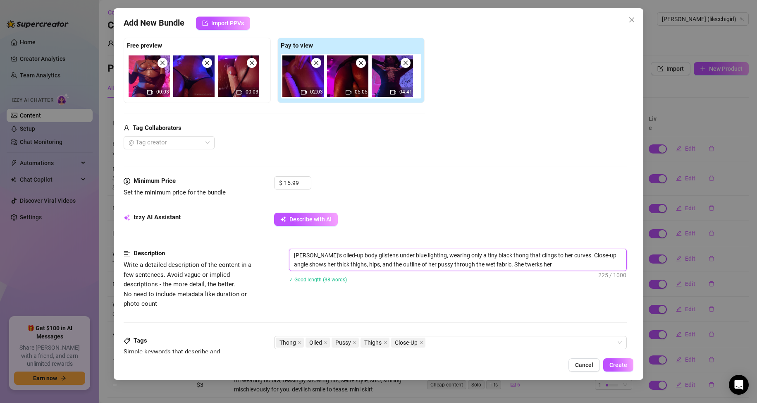
type textarea "Namiko’s oiled-up body glistens under blue lighting, wearing only a tiny black …"
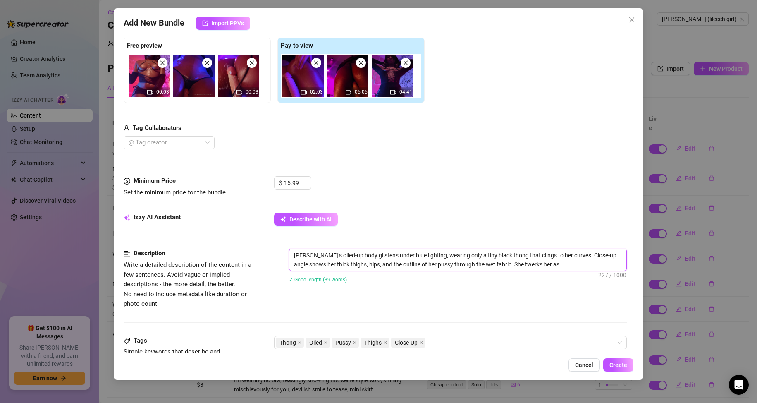
type textarea "Namiko’s oiled-up body glistens under blue lighting, wearing only a tiny black …"
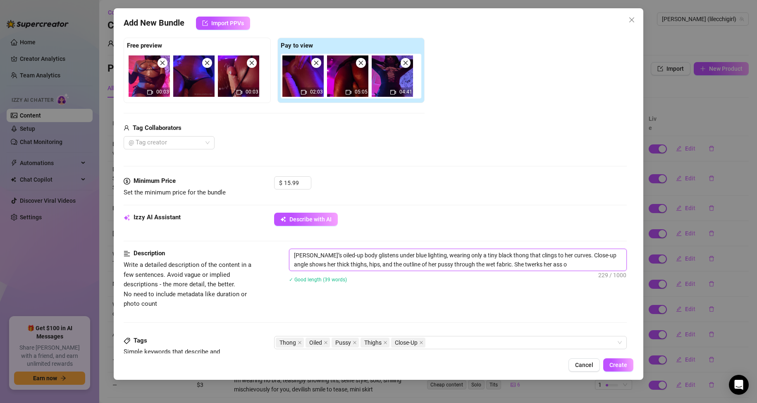
type textarea "Namiko’s oiled-up body glistens under blue lighting, wearing only a tiny black …"
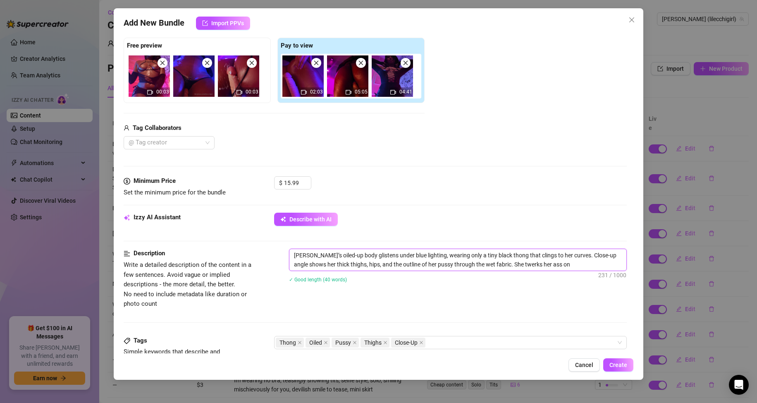
type textarea "Namiko’s oiled-up body glistens under blue lighting, wearing only a tiny black …"
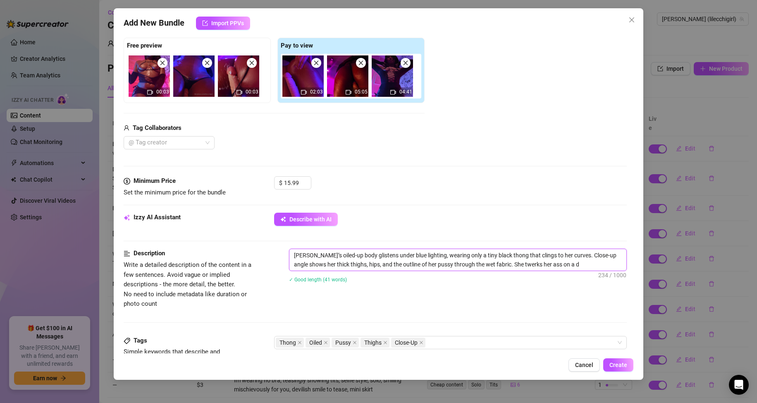
type textarea "Namiko’s oiled-up body glistens under blue lighting, wearing only a tiny black …"
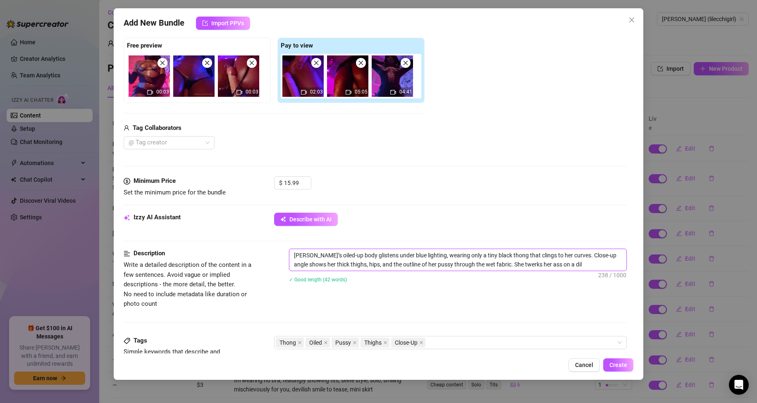
type textarea "Namiko’s oiled-up body glistens under blue lighting, wearing only a tiny black …"
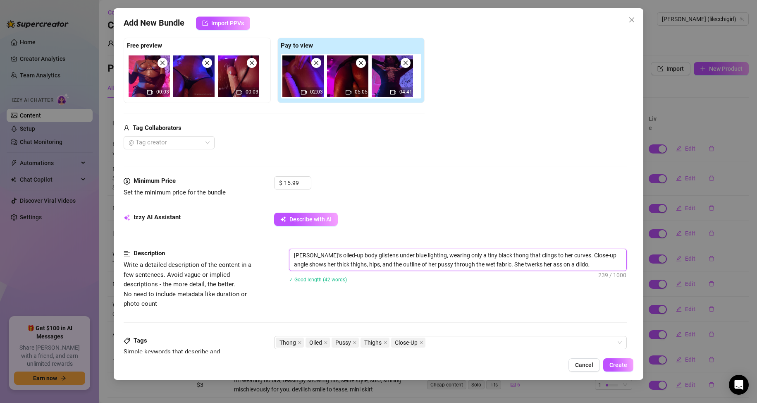
type textarea "Namiko’s oiled-up body glistens under blue lighting, wearing only a tiny black …"
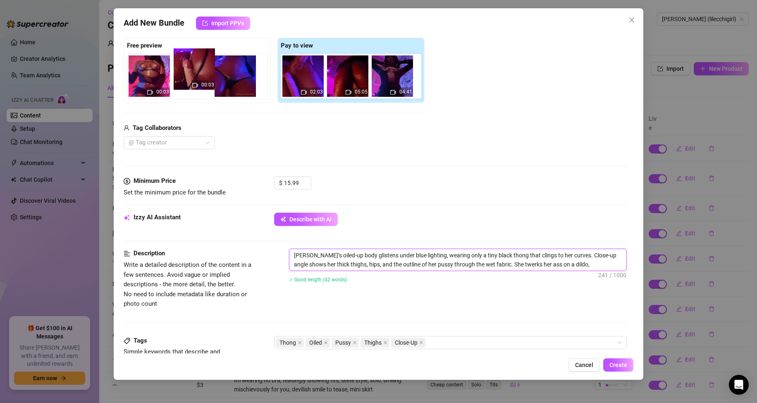
drag, startPoint x: 227, startPoint y: 82, endPoint x: 187, endPoint y: 74, distance: 41.4
click at [187, 74] on div "00:03 00:03" at bounding box center [199, 76] width 144 height 45
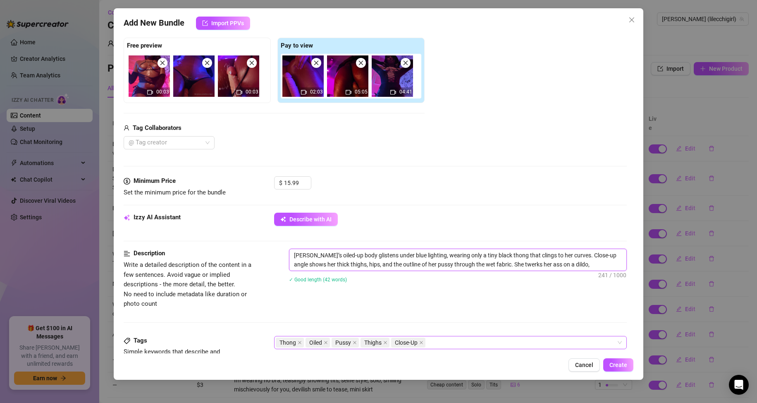
scroll to position [165, 0]
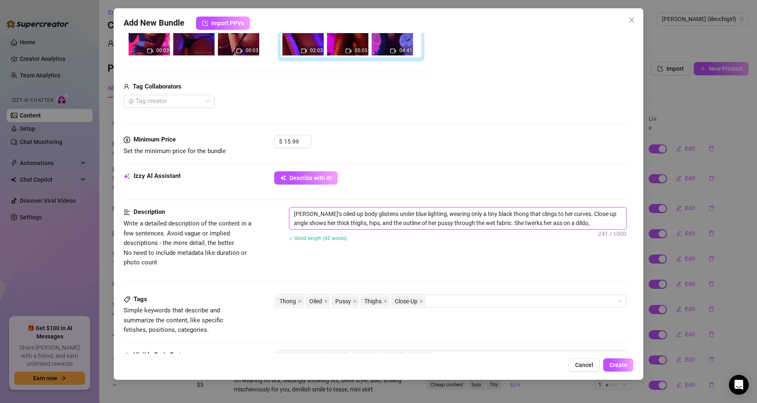
type textarea "Namiko’s oiled-up body glistens under blue lighting, wearing only a tiny black …"
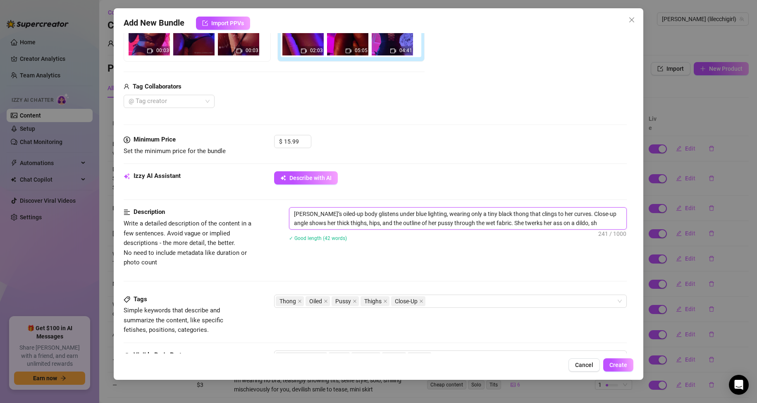
type textarea "Namiko’s oiled-up body glistens under blue lighting, wearing only a tiny black …"
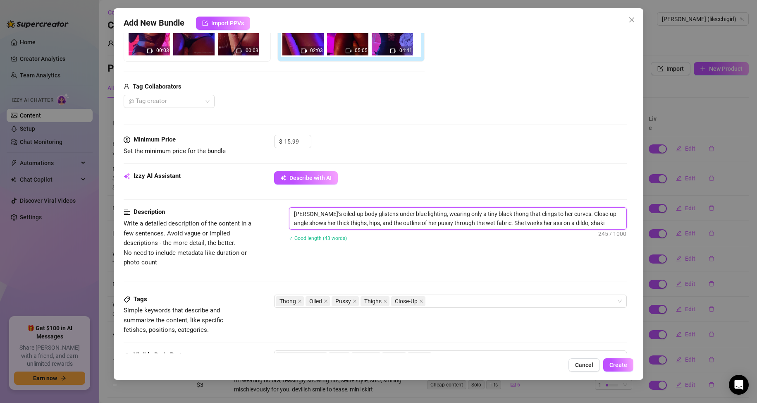
type textarea "Namiko’s oiled-up body glistens under blue lighting, wearing only a tiny black …"
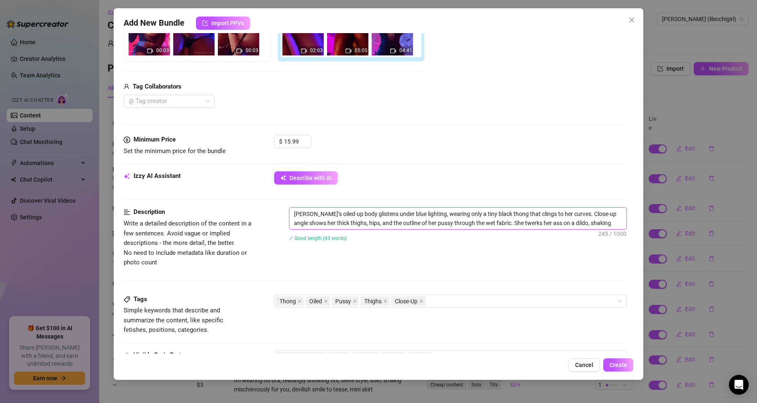
type textarea "Namiko’s oiled-up body glistens under blue lighting, wearing only a tiny black …"
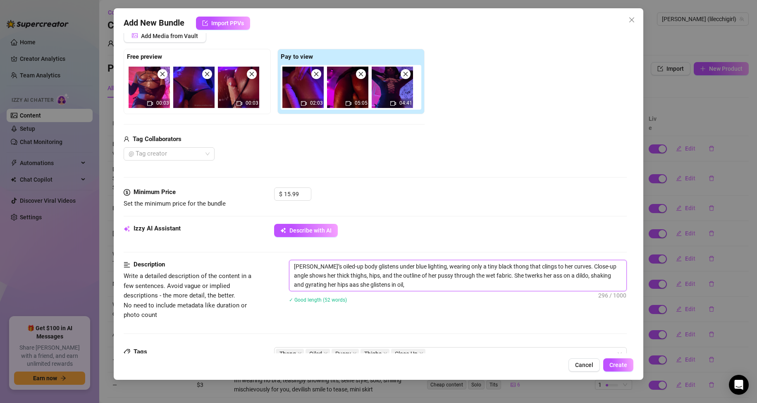
scroll to position [83, 0]
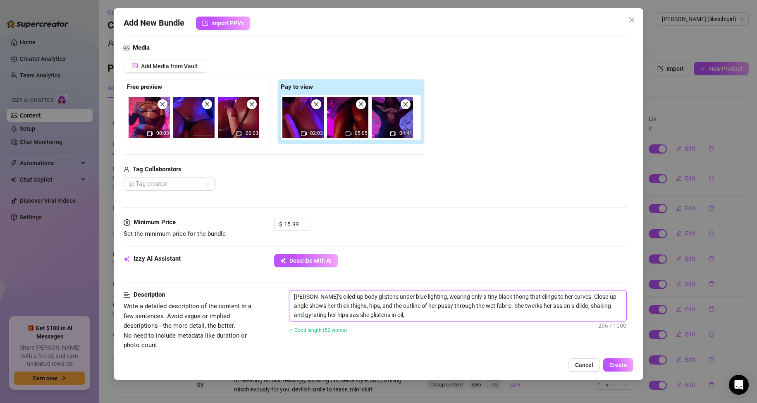
click at [342, 315] on textarea "Namiko’s oiled-up body glistens under blue lighting, wearing only a tiny black …" at bounding box center [457, 305] width 337 height 31
click at [460, 317] on textarea "Namiko’s oiled-up body glistens under blue lighting, wearing only a tiny black …" at bounding box center [457, 305] width 337 height 31
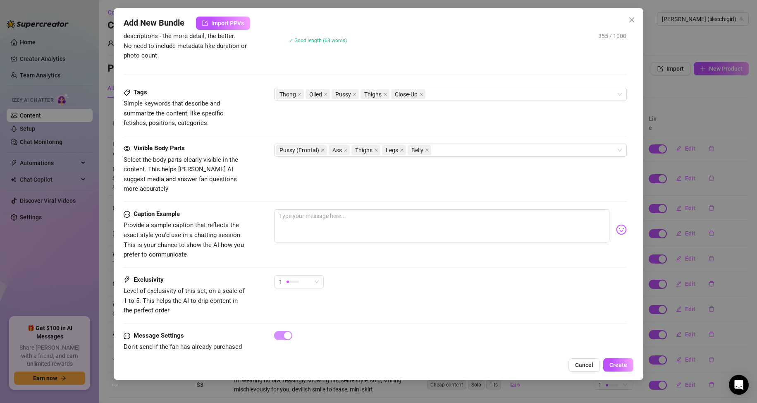
scroll to position [386, 0]
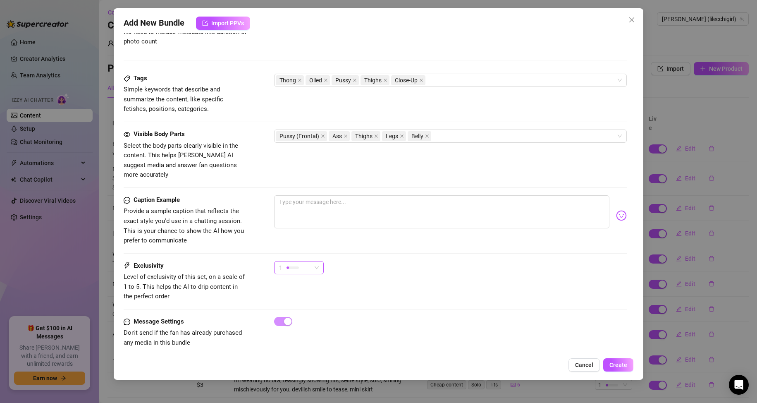
click at [303, 261] on div "1" at bounding box center [295, 267] width 32 height 12
click at [373, 241] on div "Caption Example Provide a sample caption that reflects the exact style you'd us…" at bounding box center [376, 228] width 504 height 66
click at [608, 358] on button "Create" at bounding box center [618, 364] width 30 height 13
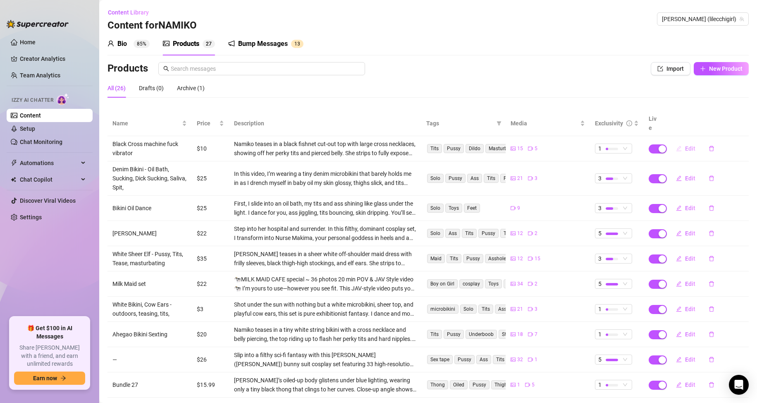
click at [685, 143] on button "Edit" at bounding box center [685, 148] width 33 height 13
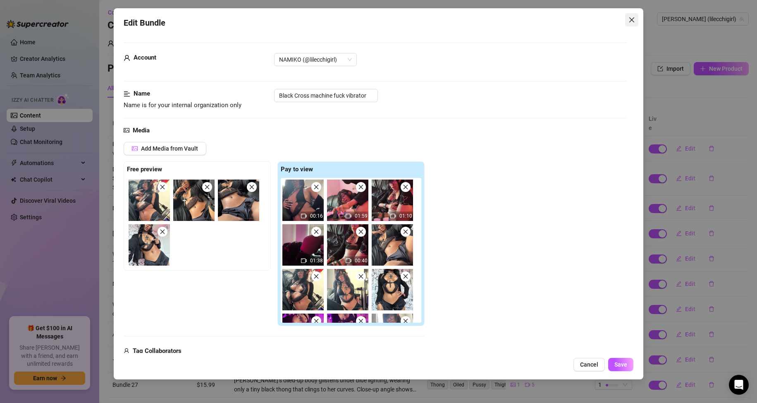
click at [626, 19] on span "Close" at bounding box center [631, 20] width 13 height 7
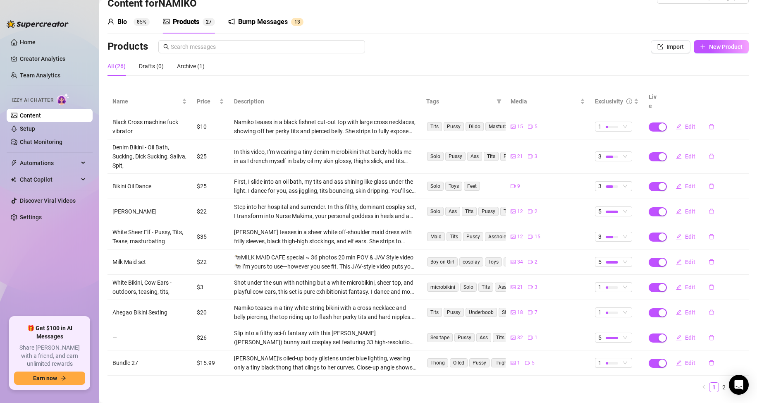
scroll to position [33, 0]
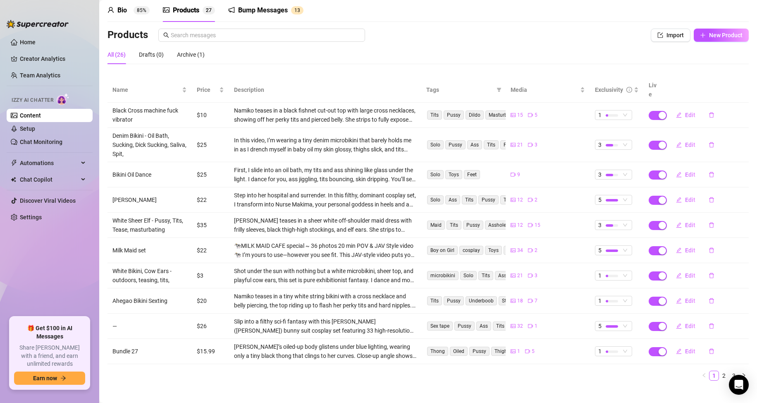
click at [729, 371] on link "3" at bounding box center [733, 375] width 9 height 9
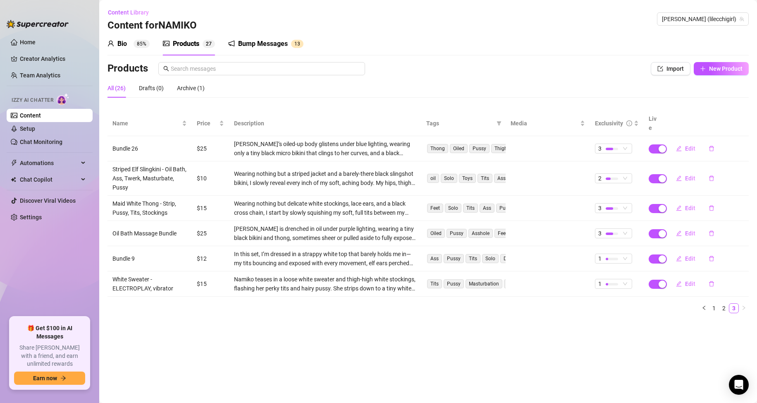
scroll to position [0, 0]
click at [724, 303] on link "2" at bounding box center [723, 307] width 9 height 9
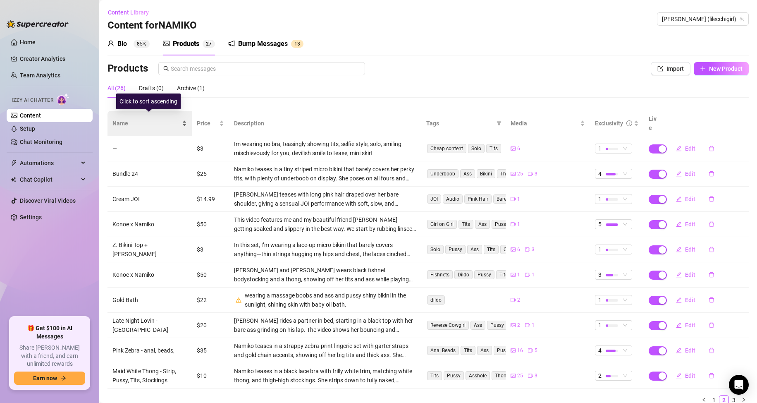
drag, startPoint x: 194, startPoint y: 123, endPoint x: 183, endPoint y: 122, distance: 10.8
click at [197, 123] on div "Price" at bounding box center [210, 123] width 27 height 9
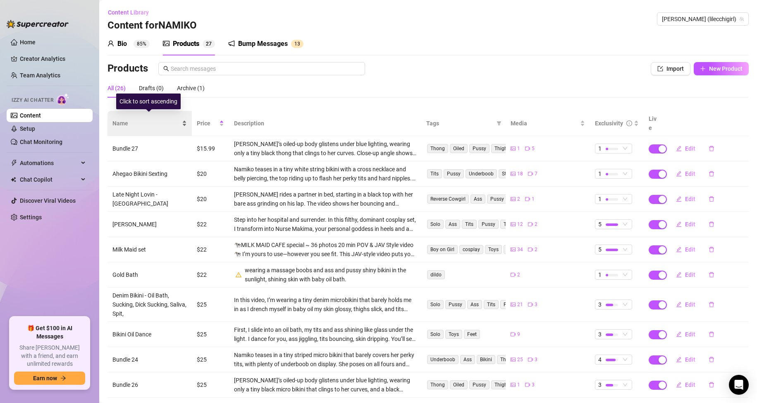
click at [183, 122] on div "Name" at bounding box center [149, 123] width 74 height 9
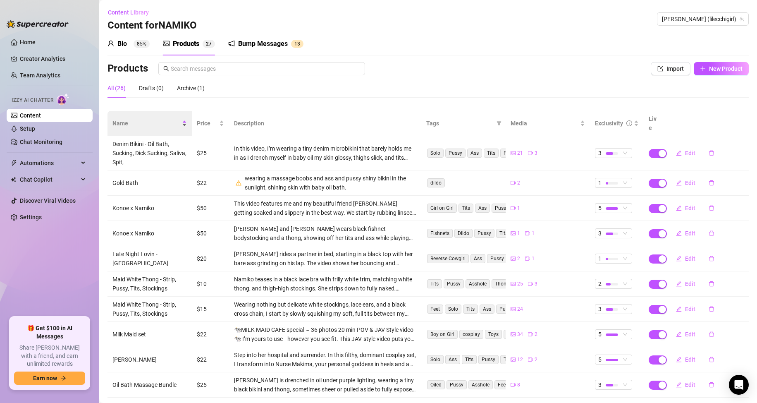
click at [179, 119] on span "Name" at bounding box center [146, 123] width 68 height 9
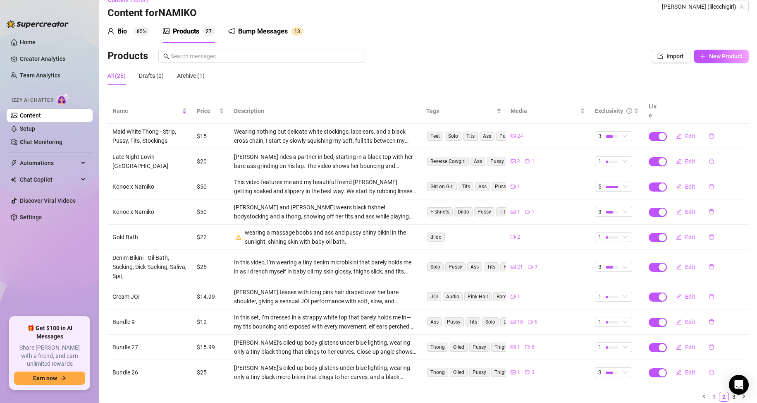
scroll to position [33, 0]
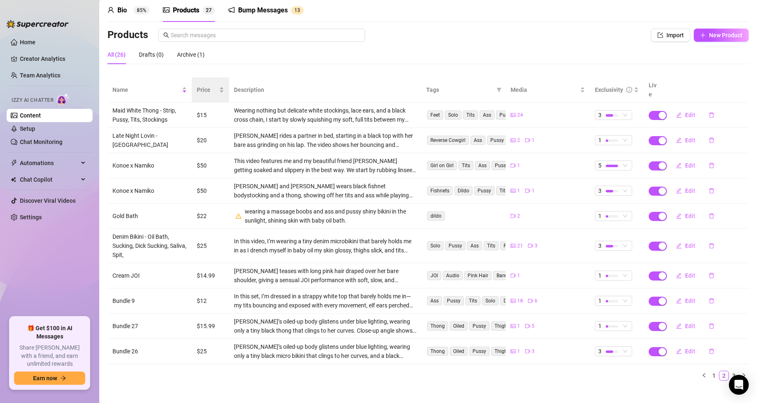
click at [209, 93] on th "Price" at bounding box center [210, 89] width 37 height 25
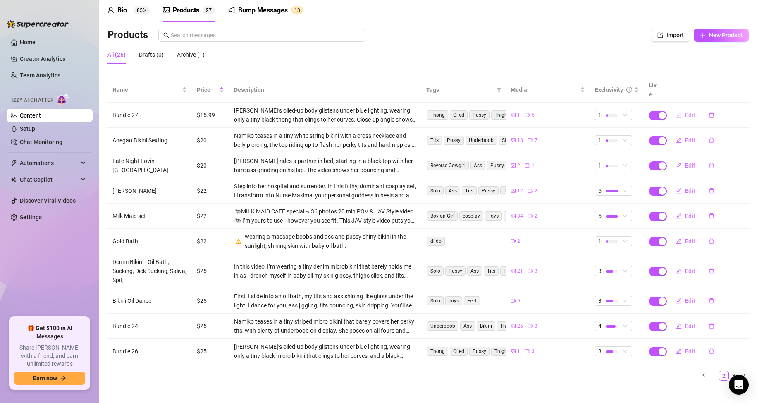
click at [685, 112] on span "Edit" at bounding box center [690, 115] width 10 height 7
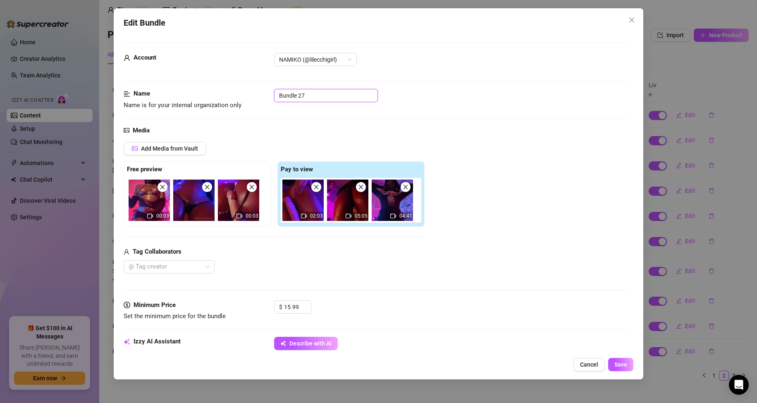
click at [306, 95] on input "Bundle 27" at bounding box center [326, 95] width 104 height 13
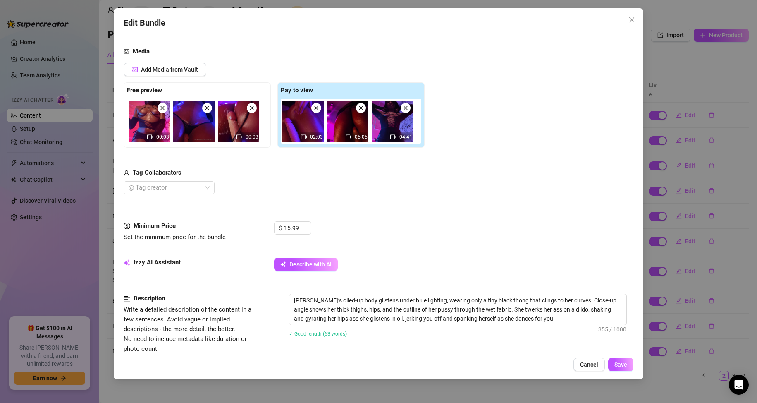
scroll to position [207, 0]
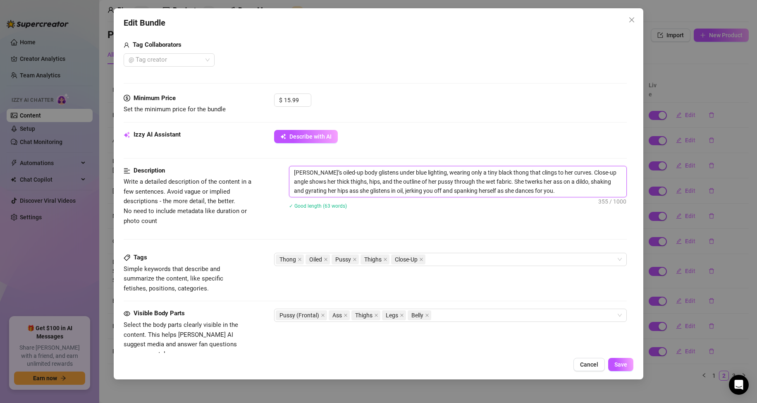
click at [596, 189] on textarea "Namiko’s oiled-up body glistens under blue lighting, wearing only a tiny black …" at bounding box center [457, 181] width 337 height 31
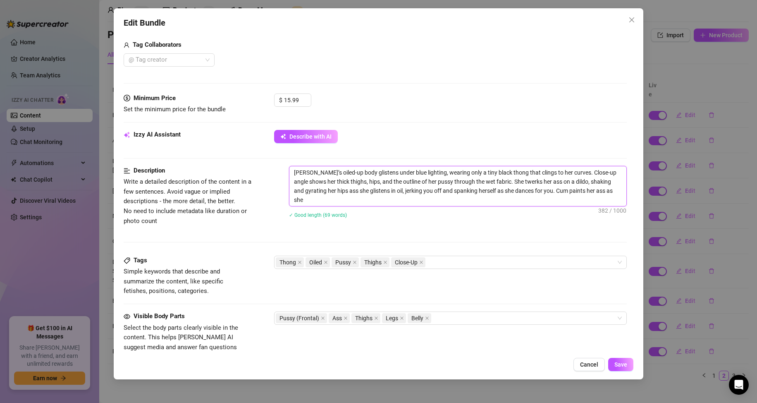
scroll to position [0, 0]
click at [627, 368] on span "Save" at bounding box center [620, 364] width 13 height 7
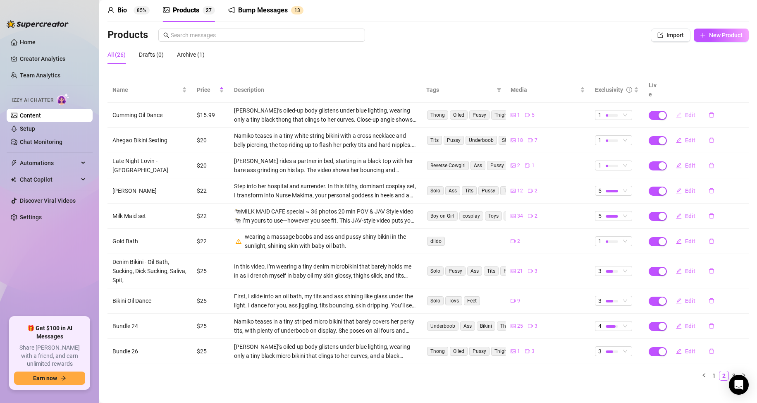
click at [676, 112] on icon "edit" at bounding box center [679, 115] width 6 height 6
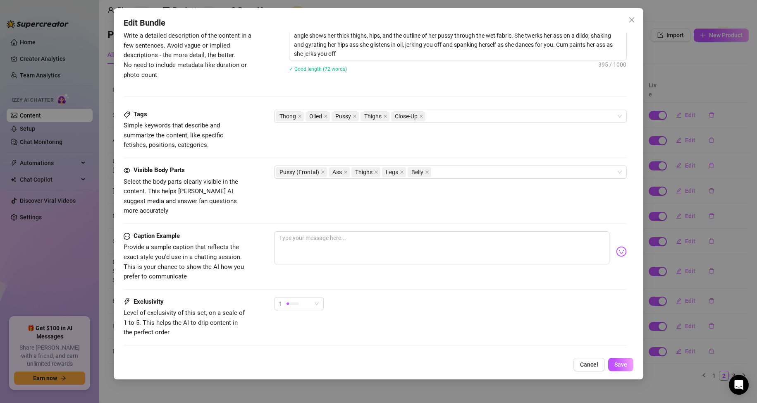
scroll to position [348, 0]
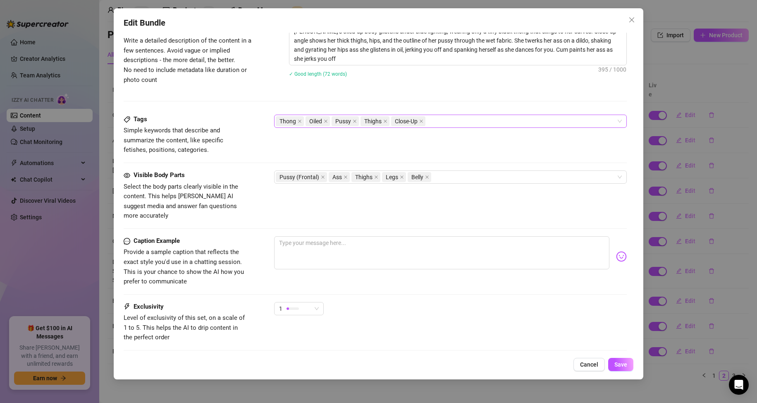
click at [442, 123] on div "Thong Oiled Pussy Thighs Close-Up" at bounding box center [446, 121] width 341 height 12
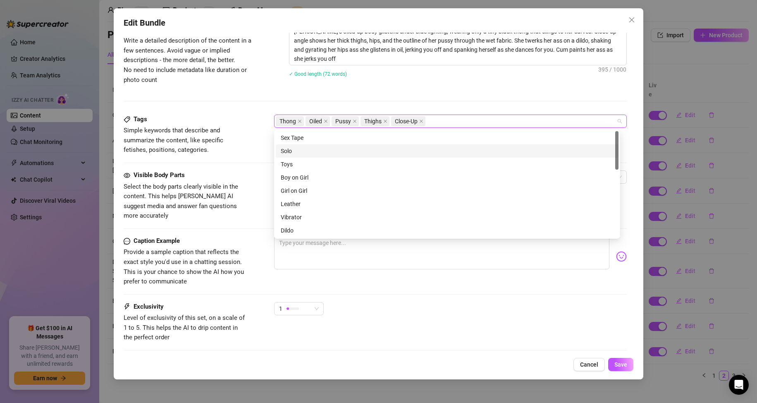
click at [301, 153] on div "Solo" at bounding box center [447, 150] width 333 height 9
click at [302, 167] on div "Toys" at bounding box center [447, 164] width 333 height 9
click at [304, 192] on div "Dildo" at bounding box center [447, 188] width 333 height 9
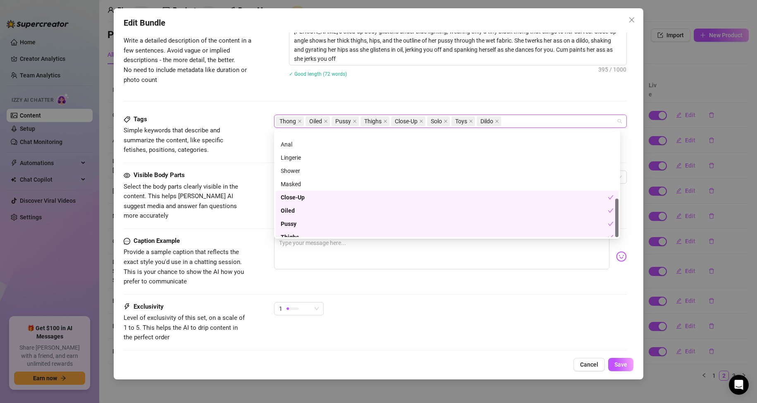
scroll to position [185, 0]
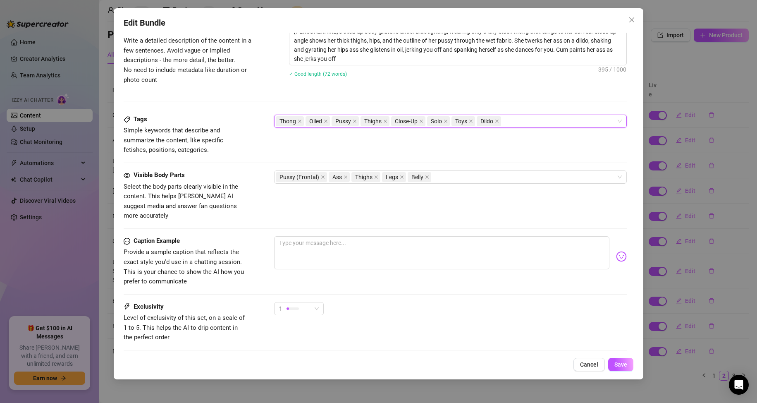
click at [423, 323] on div "Exclusivity Level of exclusivity of this set, on a scale of 1 to 5. This helps …" at bounding box center [376, 322] width 504 height 41
click at [461, 178] on div "Pussy (Frontal) Ass Thighs Legs Belly" at bounding box center [446, 177] width 341 height 12
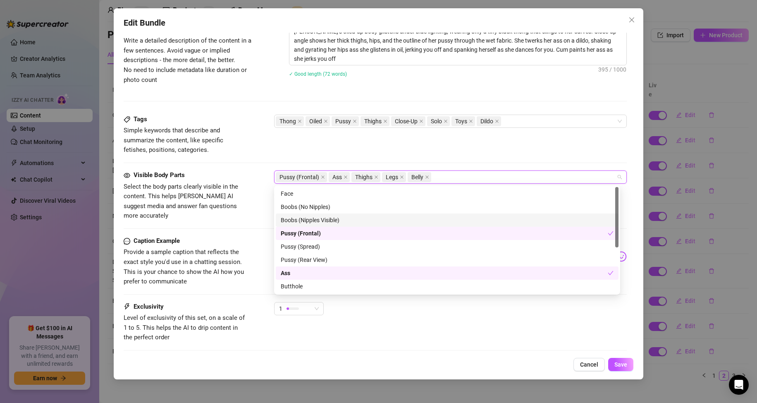
click at [326, 222] on div "Boobs (Nipples Visible)" at bounding box center [447, 219] width 333 height 9
click at [322, 206] on div "Boobs (No Nipples)" at bounding box center [447, 206] width 333 height 9
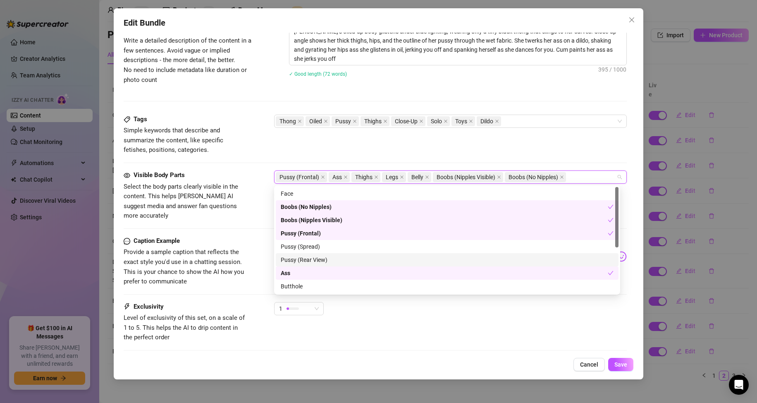
click at [317, 262] on div "Pussy (Rear View)" at bounding box center [447, 259] width 333 height 9
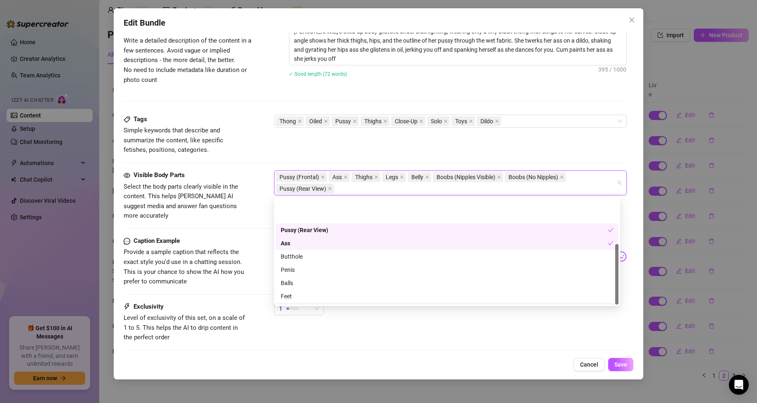
scroll to position [79, 0]
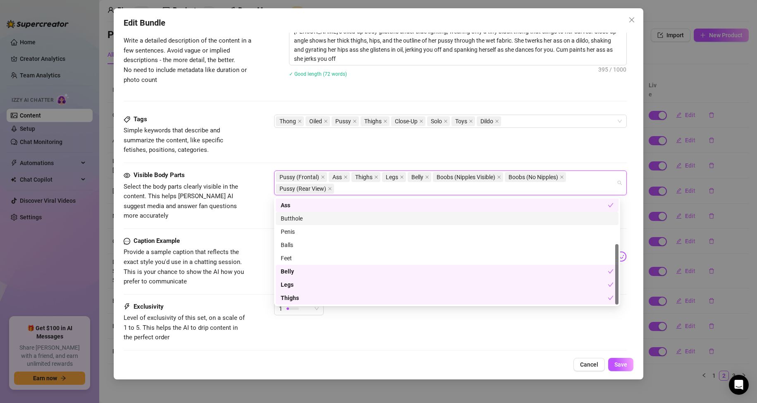
click at [286, 215] on div "Butthole" at bounding box center [447, 218] width 333 height 9
click at [344, 322] on div "Exclusivity Level of exclusivity of this set, on a scale of 1 to 5. This helps …" at bounding box center [376, 322] width 504 height 41
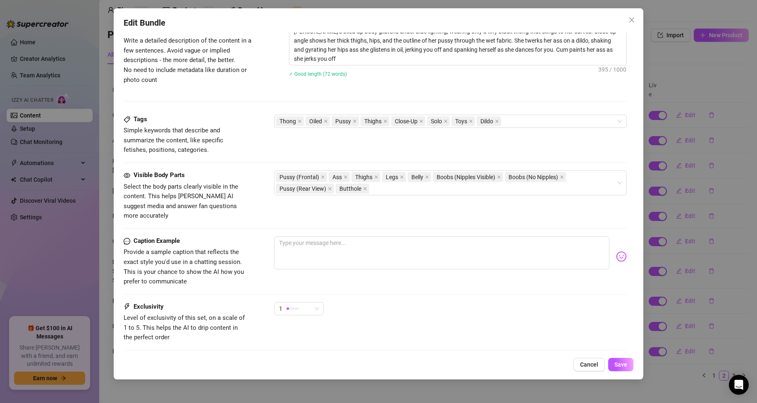
scroll to position [389, 0]
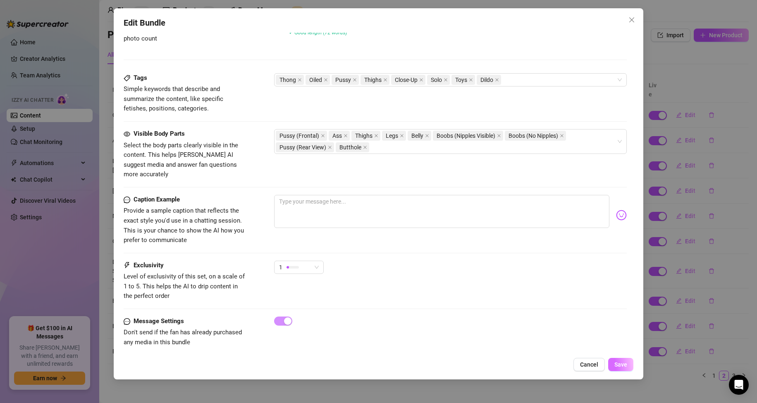
click at [623, 362] on span "Save" at bounding box center [620, 364] width 13 height 7
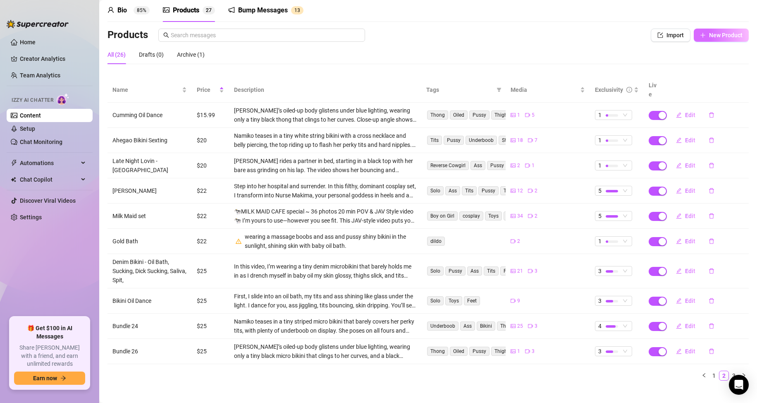
click at [700, 36] on icon "plus" at bounding box center [703, 35] width 6 height 6
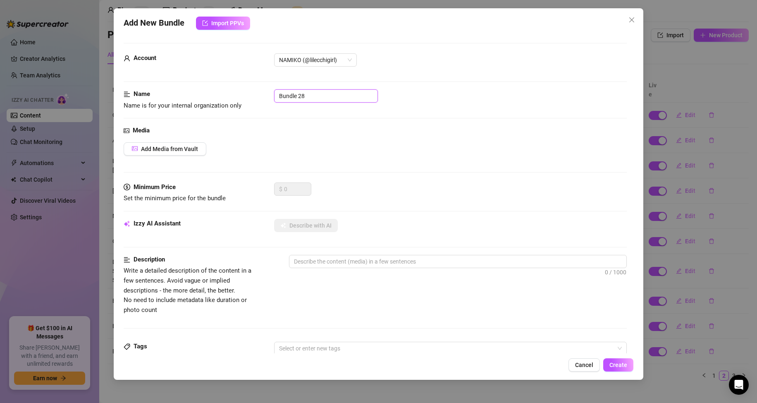
click at [316, 92] on input "Bundle 28" at bounding box center [326, 95] width 104 height 13
click at [133, 143] on button "Add Media from Vault" at bounding box center [165, 148] width 83 height 13
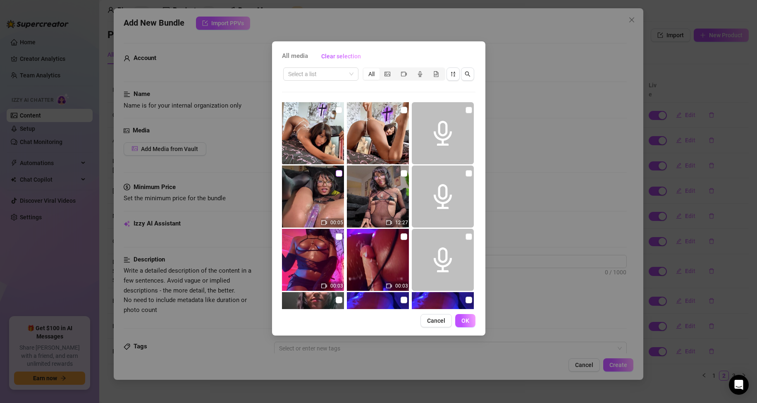
click at [337, 176] on input "checkbox" at bounding box center [339, 173] width 7 height 7
click at [401, 174] on input "checkbox" at bounding box center [404, 173] width 7 height 7
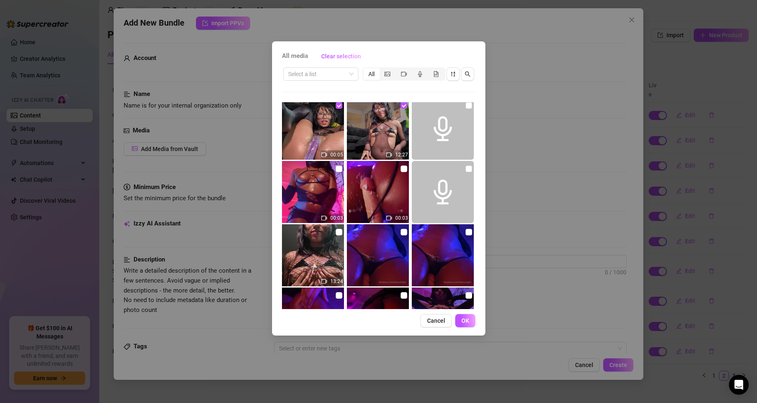
scroll to position [83, 0]
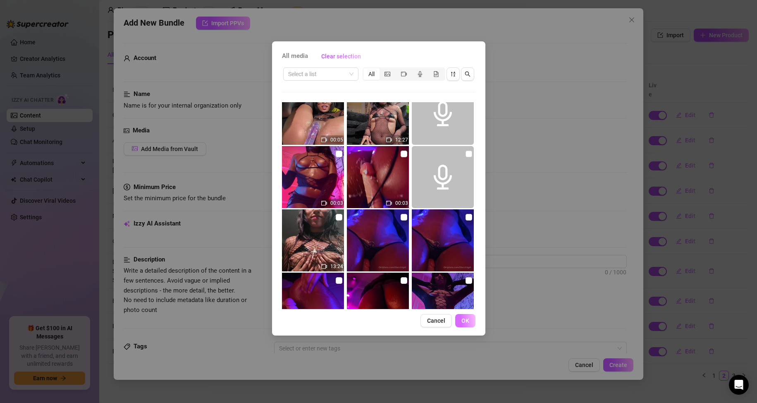
click at [458, 320] on button "OK" at bounding box center [465, 320] width 20 height 13
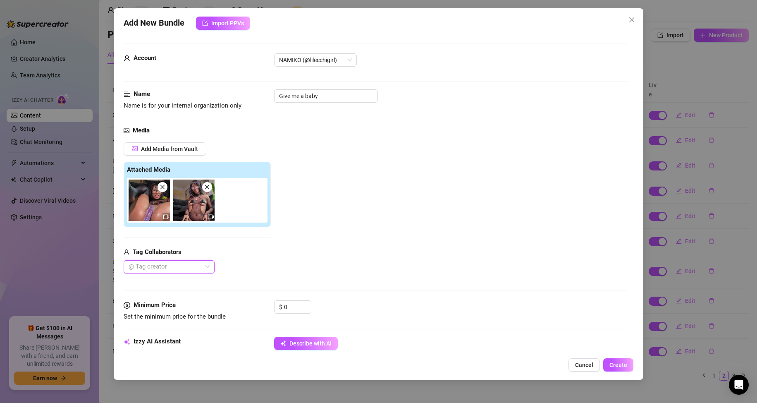
click at [220, 272] on div "@ Tag creator" at bounding box center [197, 266] width 147 height 13
click at [339, 256] on div "Add Media from Vault Attached Media Tag Collaborators @ Tag creator" at bounding box center [376, 207] width 504 height 131
click at [294, 309] on input "0" at bounding box center [297, 307] width 27 height 12
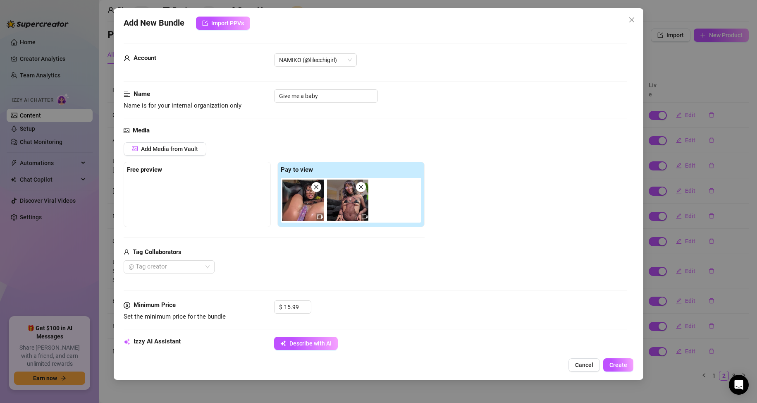
click at [472, 264] on div "Add Media from Vault Free preview Pay to view Tag Collaborators @ Tag creator" at bounding box center [376, 207] width 504 height 131
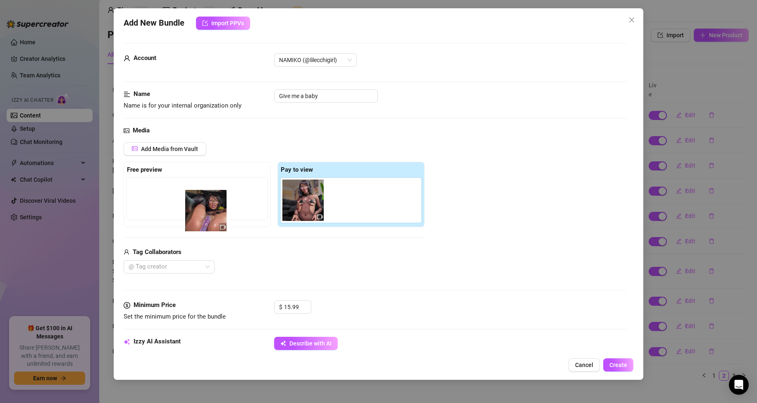
drag, startPoint x: 295, startPoint y: 213, endPoint x: 184, endPoint y: 224, distance: 111.8
click at [184, 224] on div "Free preview Pay to view" at bounding box center [274, 194] width 301 height 65
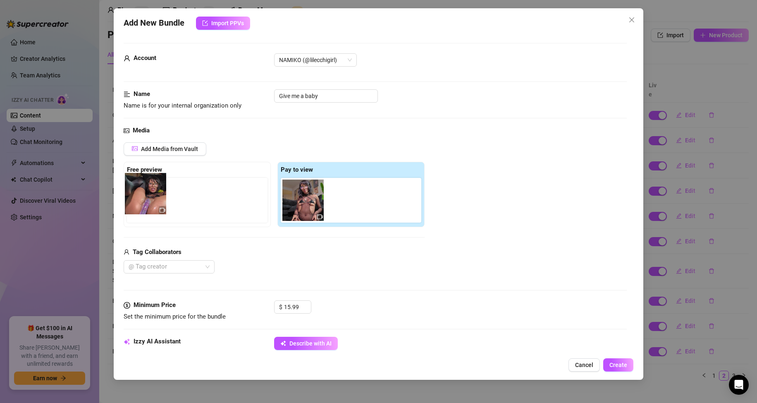
drag, startPoint x: 319, startPoint y: 201, endPoint x: 158, endPoint y: 196, distance: 161.7
click at [158, 196] on div "Free preview Pay to view" at bounding box center [274, 194] width 301 height 65
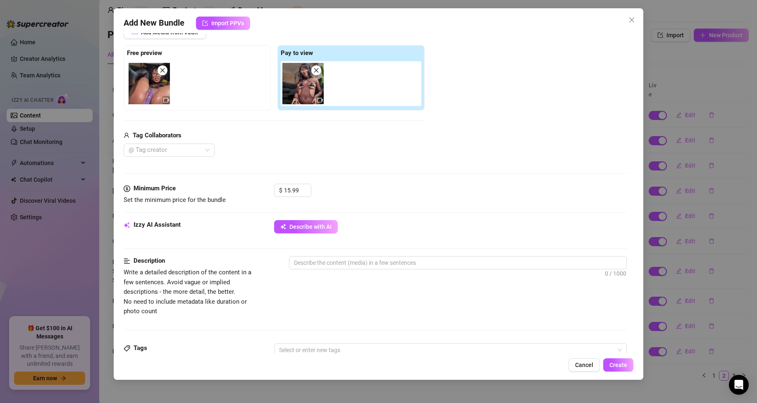
scroll to position [124, 0]
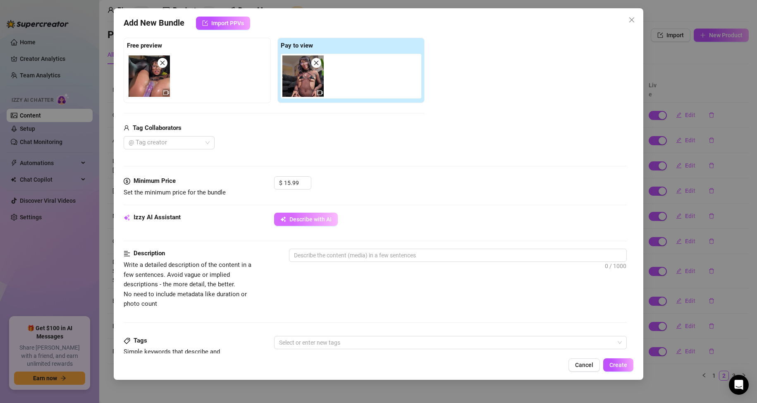
click at [320, 219] on span "Describe with AI" at bounding box center [310, 219] width 42 height 7
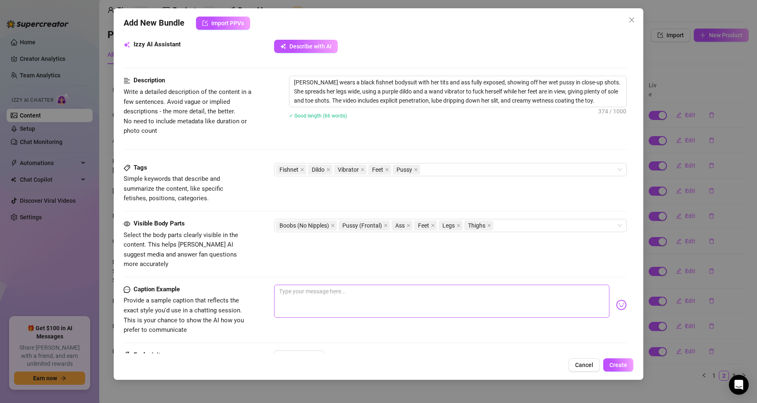
scroll to position [372, 0]
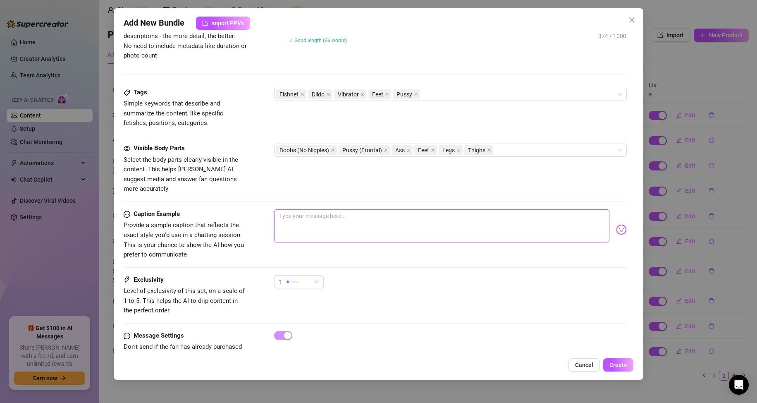
click at [357, 212] on textarea at bounding box center [442, 225] width 336 height 33
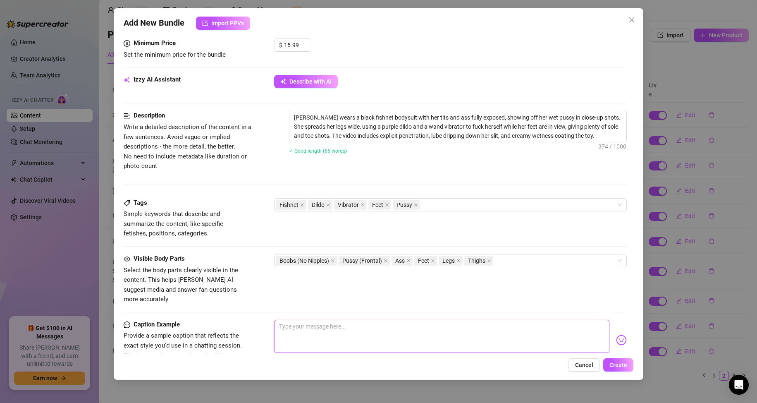
scroll to position [165, 0]
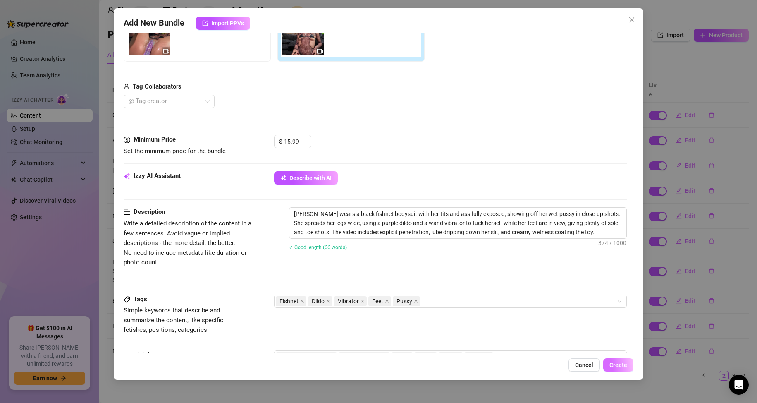
click at [618, 368] on button "Create" at bounding box center [618, 364] width 30 height 13
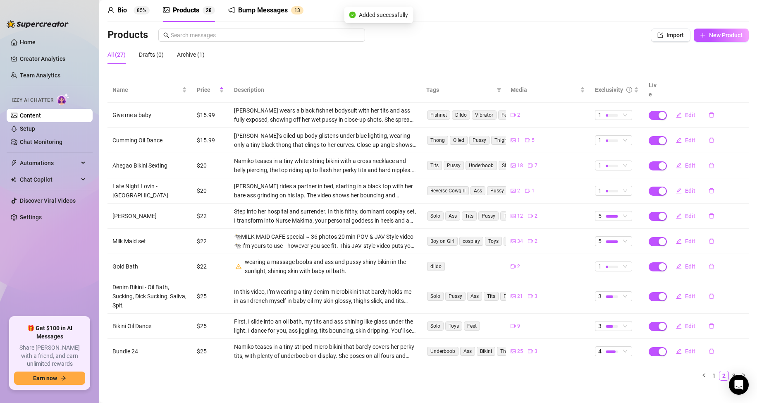
click at [321, 47] on div "All (27) Drafts (0) Archive (1)" at bounding box center [427, 54] width 641 height 19
click at [297, 69] on div "All (27) Drafts (0) Archive (1)" at bounding box center [427, 58] width 641 height 26
click at [685, 137] on span "Edit" at bounding box center [690, 140] width 10 height 7
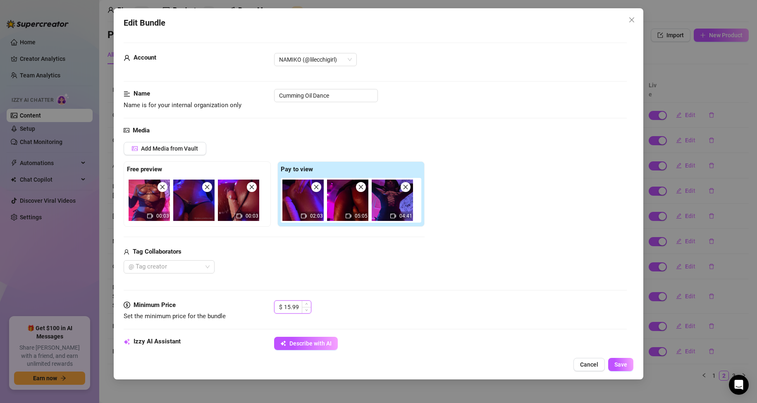
click at [299, 307] on input "15.99" at bounding box center [297, 307] width 27 height 12
click at [621, 365] on span "Save" at bounding box center [620, 364] width 13 height 7
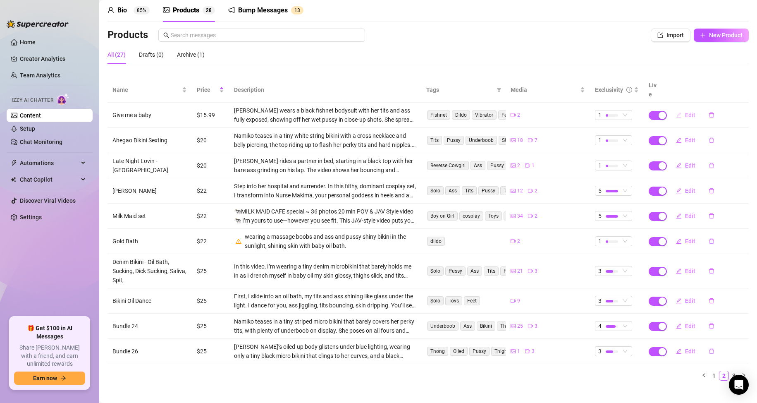
click at [685, 112] on span "Edit" at bounding box center [690, 115] width 10 height 7
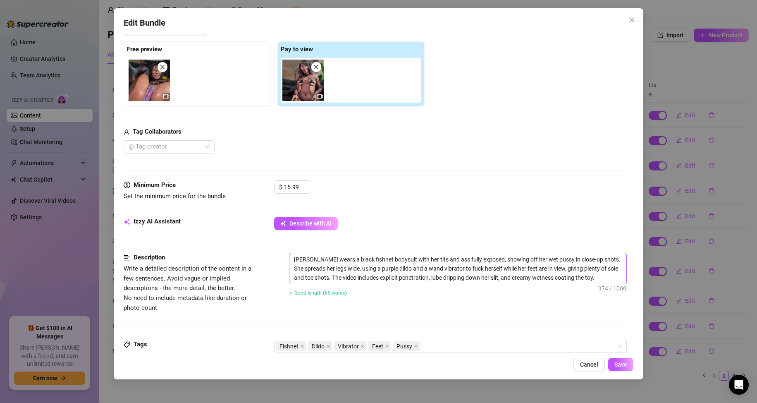
scroll to position [124, 0]
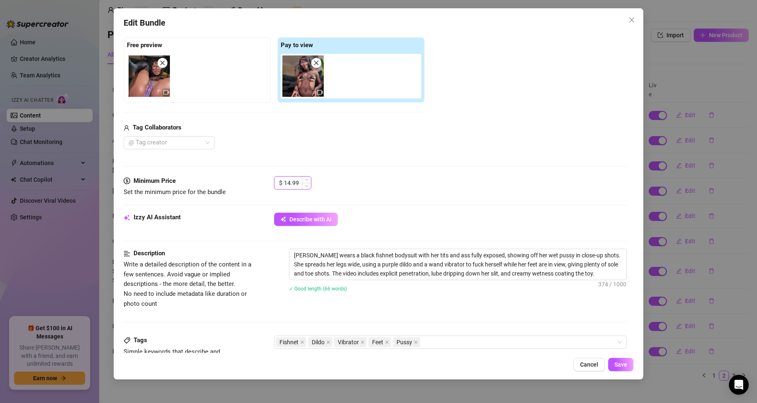
click at [302, 183] on span "Decrease Value" at bounding box center [306, 186] width 9 height 6
click at [299, 183] on input "13.99" at bounding box center [297, 183] width 27 height 12
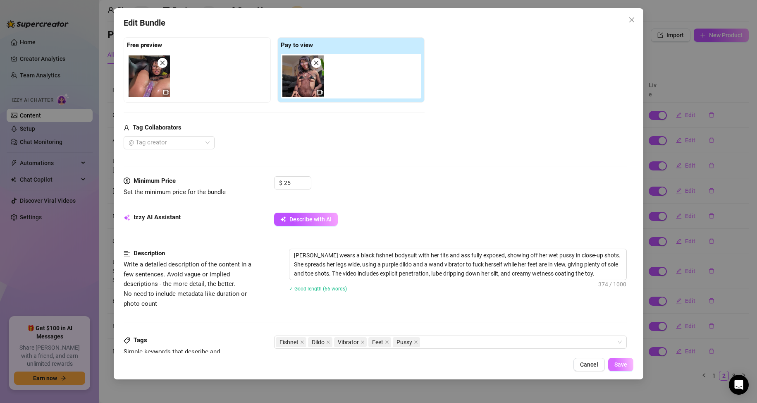
click at [614, 368] on button "Save" at bounding box center [620, 364] width 25 height 13
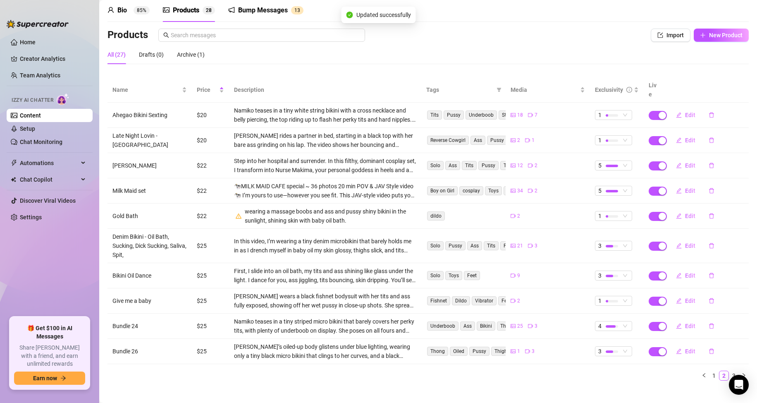
click at [510, 43] on div "Products Import New Product" at bounding box center [427, 37] width 641 height 17
click at [175, 75] on div "Products Import New Product All (27) Drafts (0) Archive (1) Name Price Descript…" at bounding box center [427, 208] width 641 height 358
click at [175, 85] on span "Name" at bounding box center [146, 89] width 68 height 9
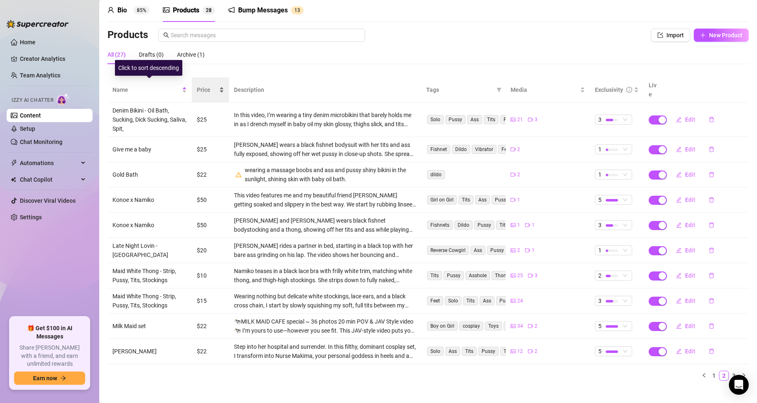
click at [197, 85] on div "Price" at bounding box center [210, 89] width 27 height 9
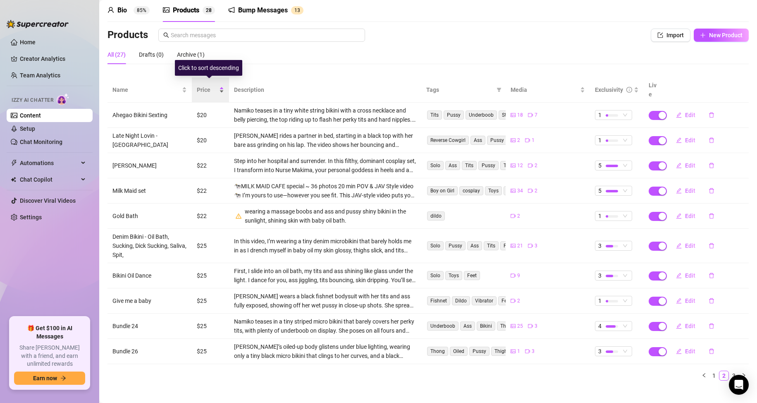
click at [197, 85] on span "Price" at bounding box center [207, 89] width 21 height 9
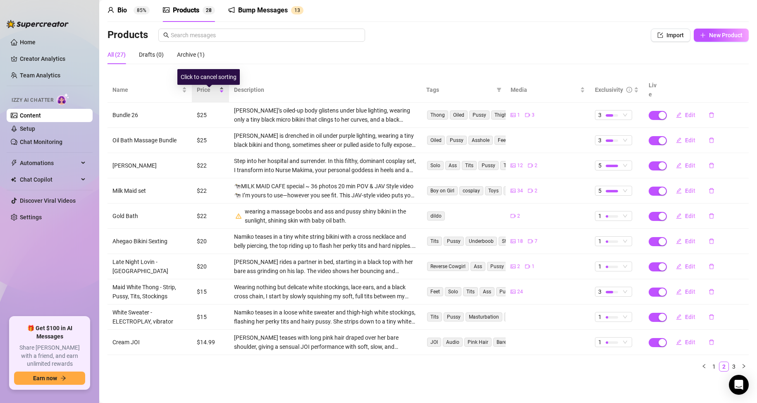
scroll to position [24, 0]
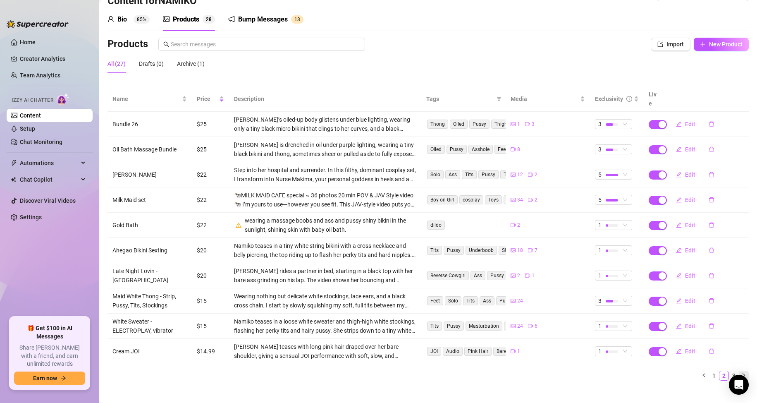
click at [739, 370] on button "button" at bounding box center [744, 375] width 10 height 10
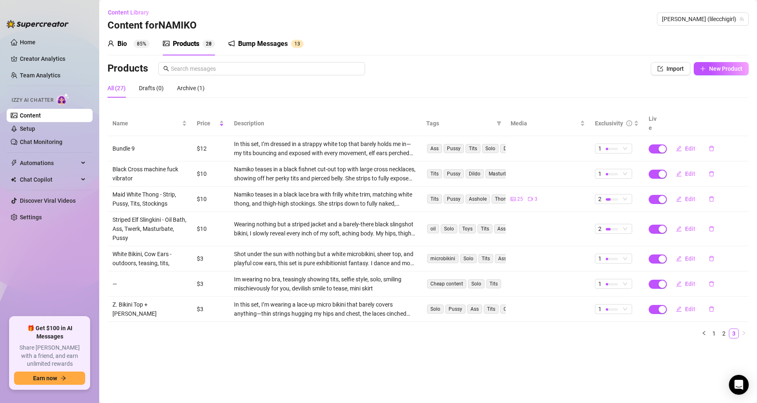
scroll to position [0, 0]
click at [713, 329] on link "1" at bounding box center [713, 333] width 9 height 9
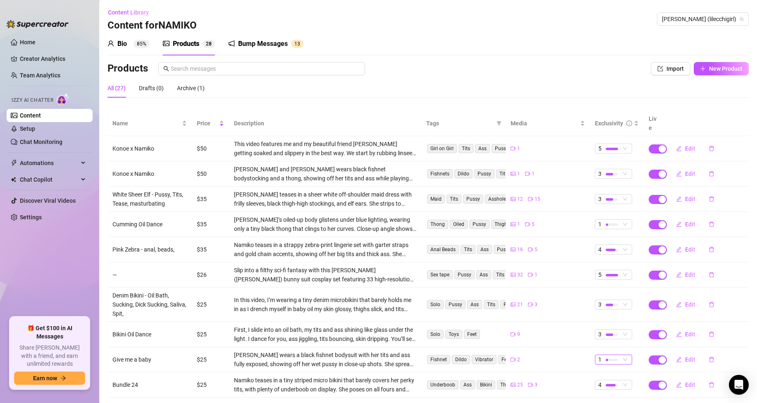
click at [611, 358] on div at bounding box center [612, 359] width 12 height 2
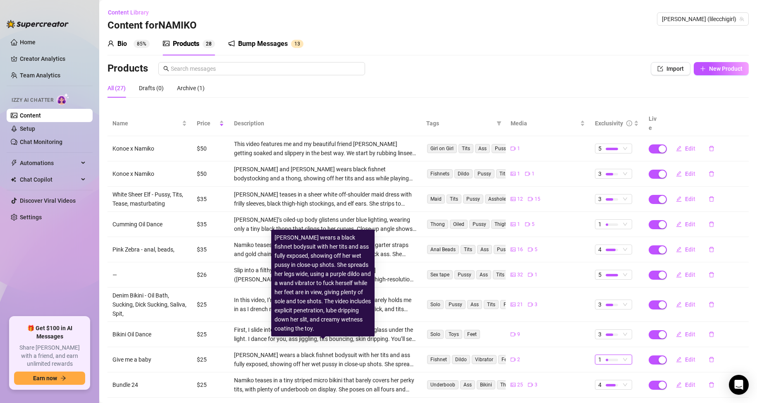
click at [336, 351] on div "Namiko wears a black fishnet bodysuit with her tits and ass fully exposed, show…" at bounding box center [325, 359] width 182 height 18
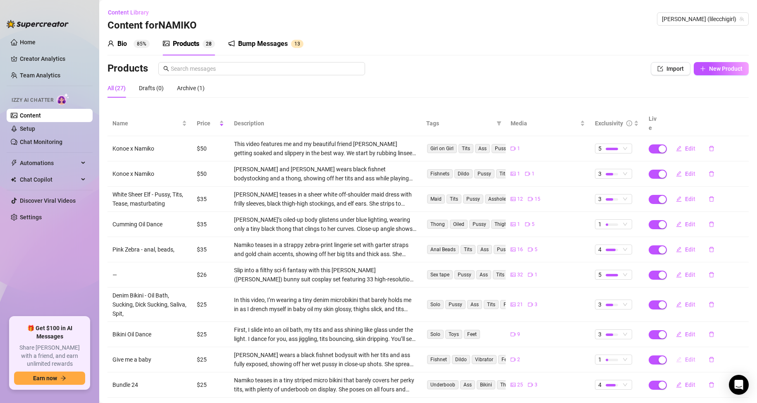
click at [685, 356] on span "Edit" at bounding box center [690, 359] width 10 height 7
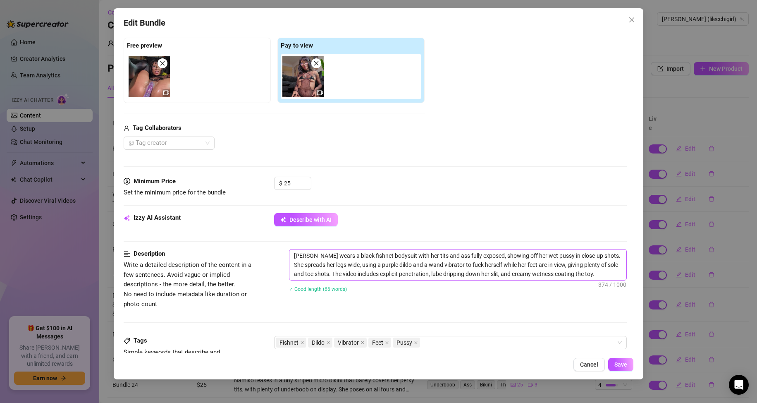
scroll to position [124, 0]
click at [294, 255] on textarea "Namiko wears a black fishnet bodysuit with her tits and ass fully exposed, show…" at bounding box center [457, 264] width 337 height 31
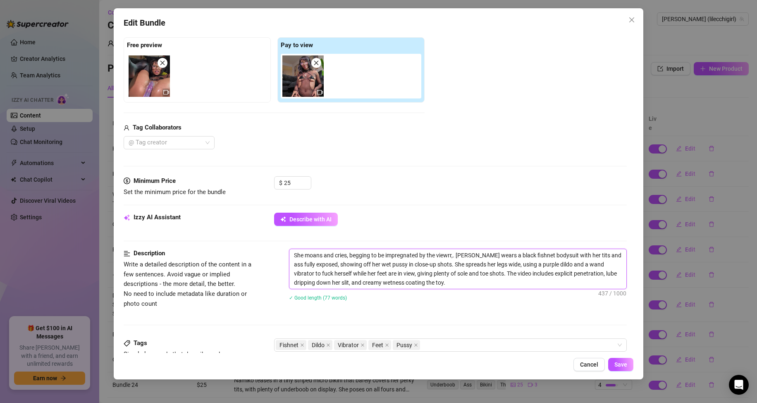
click at [450, 257] on textarea "She moans and cries, begging to be impregnated by the viewrr,. Namiko wears a b…" at bounding box center [457, 269] width 337 height 40
click at [606, 354] on div "Edit Bundle Account NAMIKO (@lilecchigirl) Name Name is for your internal organ…" at bounding box center [379, 193] width 530 height 371
click at [617, 369] on button "Save" at bounding box center [620, 364] width 25 height 13
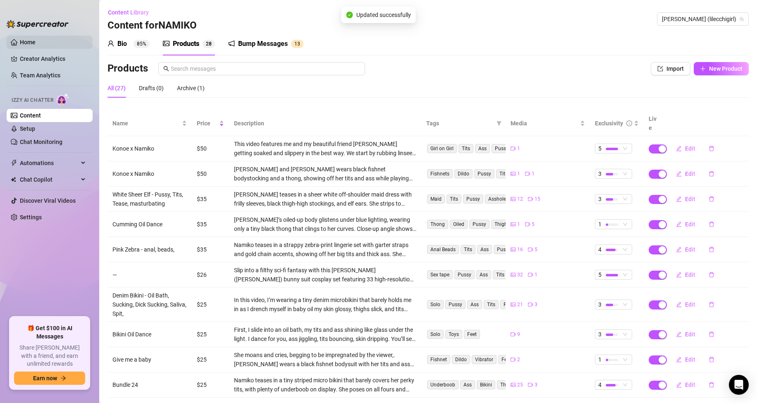
click at [36, 41] on link "Home" at bounding box center [28, 42] width 16 height 7
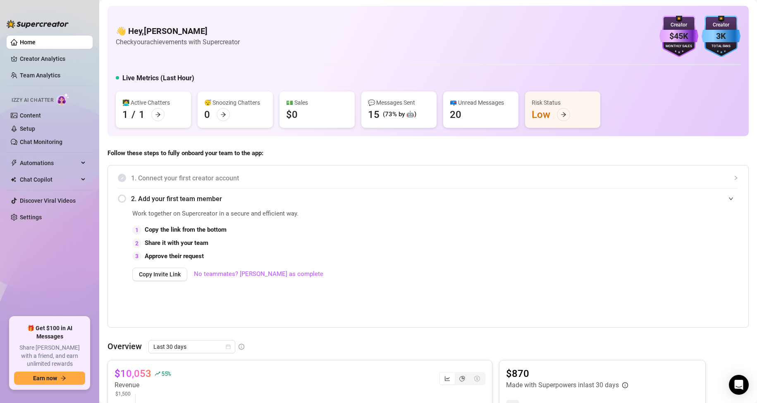
click at [40, 108] on div "Izzy AI Chatter" at bounding box center [49, 99] width 88 height 19
click at [41, 114] on link "Content" at bounding box center [30, 115] width 21 height 7
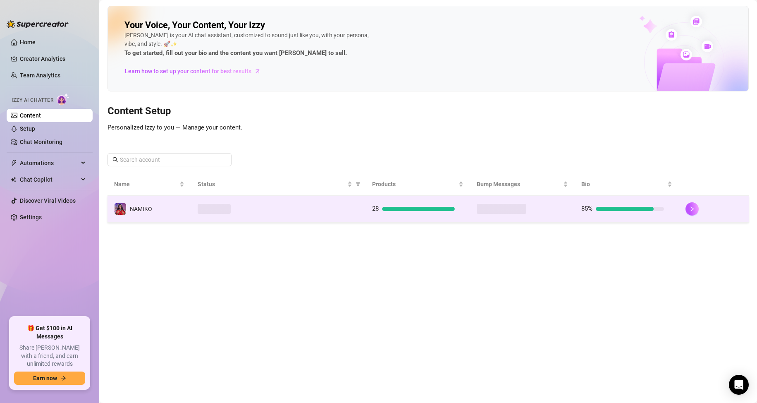
click at [575, 215] on td "85%" at bounding box center [627, 209] width 105 height 27
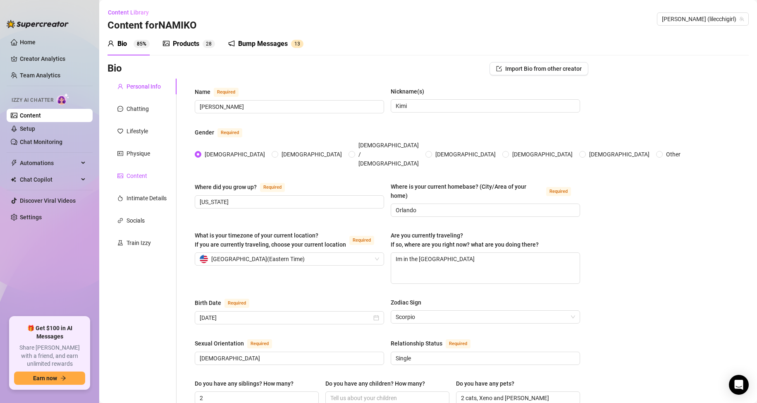
click at [142, 175] on div "Content" at bounding box center [137, 175] width 21 height 9
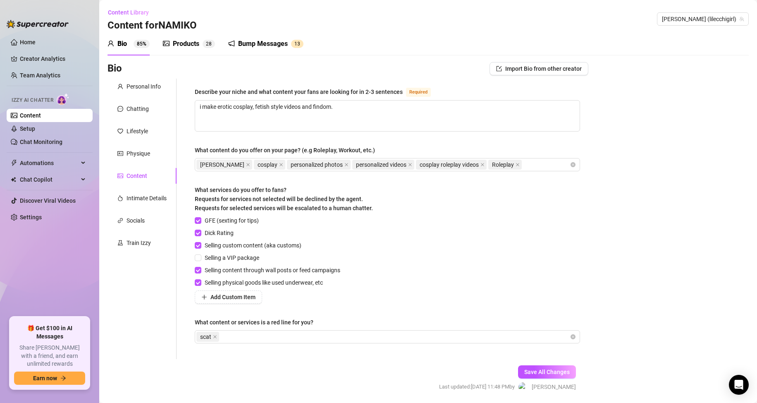
click at [246, 45] on div "Bump Messages" at bounding box center [263, 44] width 50 height 10
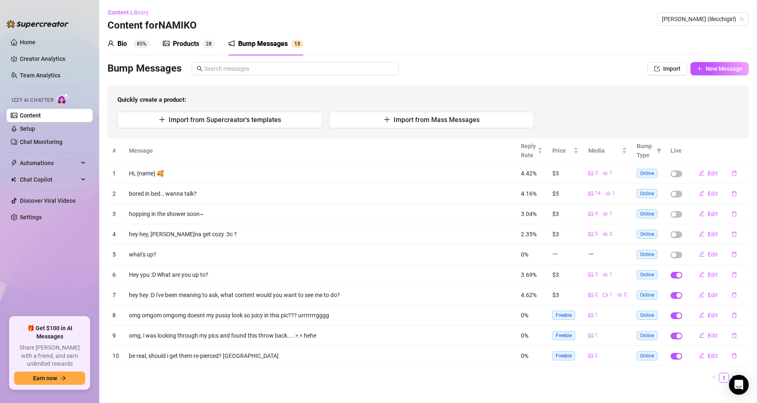
click at [203, 42] on sup "2 8" at bounding box center [209, 44] width 12 height 8
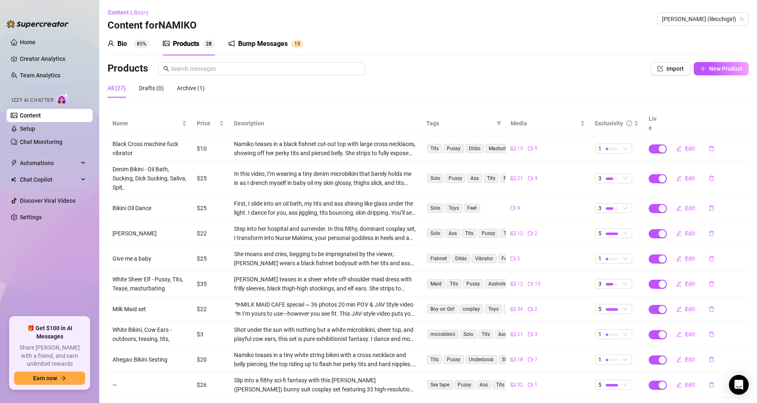
click at [280, 45] on div "Bump Messages" at bounding box center [263, 44] width 50 height 10
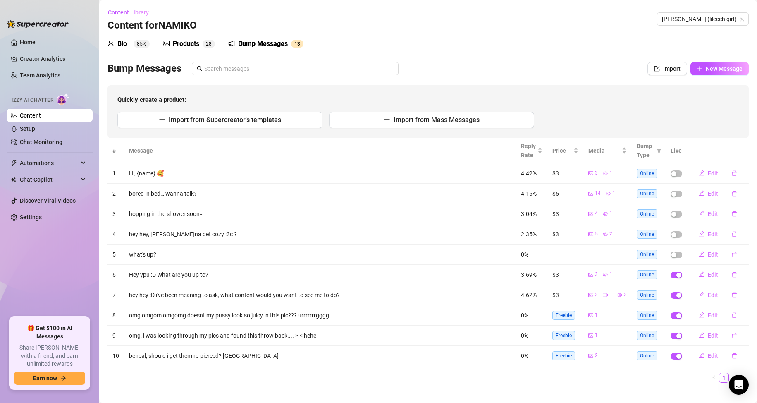
click at [222, 41] on div "Bio 85% Products 2 8 Bump Messages 1 3" at bounding box center [205, 43] width 196 height 23
click at [184, 43] on div "Products" at bounding box center [186, 44] width 26 height 10
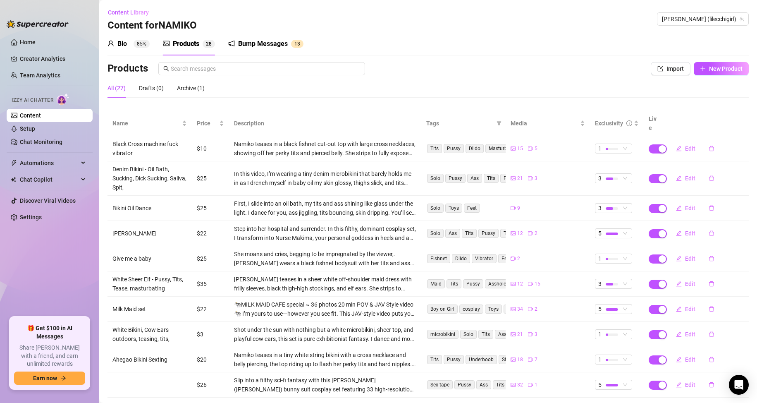
drag, startPoint x: 319, startPoint y: 104, endPoint x: 315, endPoint y: 107, distance: 4.7
click at [318, 104] on div "All (27) Drafts (0) Archive (1)" at bounding box center [427, 92] width 641 height 26
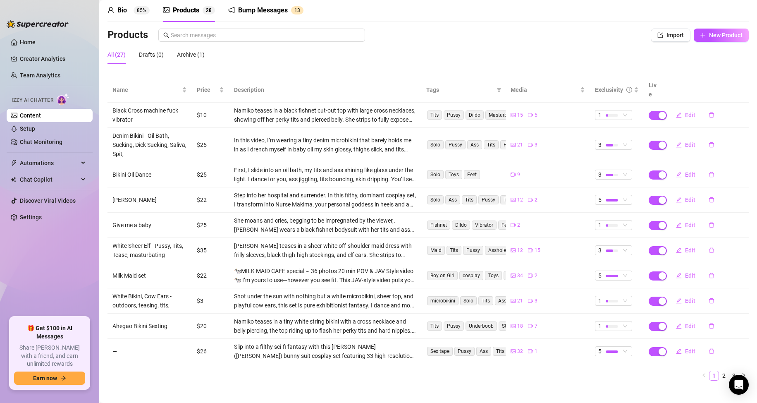
click at [711, 371] on link "1" at bounding box center [713, 375] width 9 height 9
click at [719, 371] on link "2" at bounding box center [723, 375] width 9 height 9
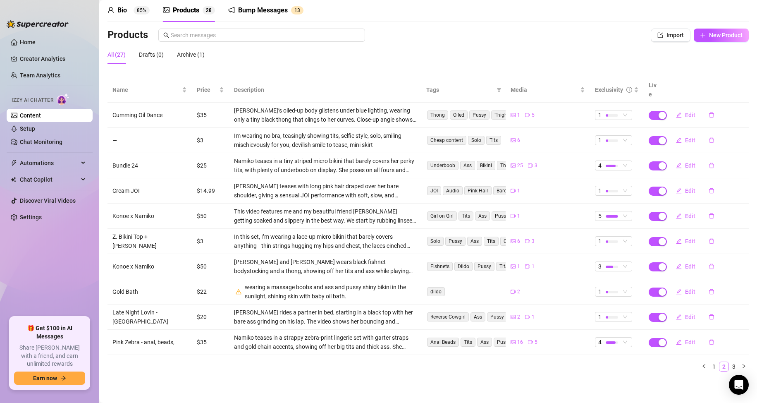
scroll to position [24, 0]
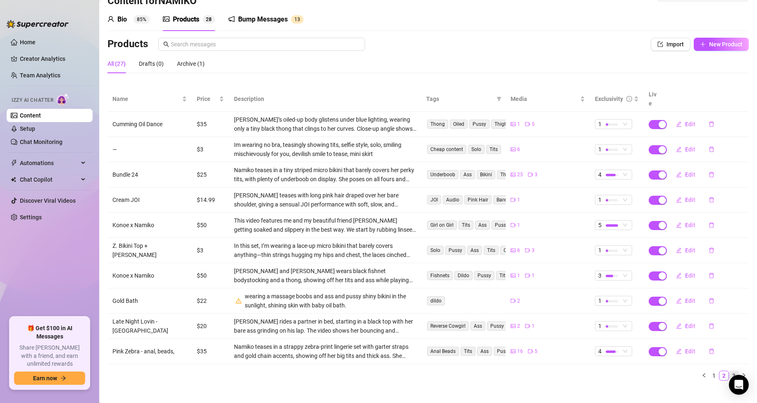
click at [729, 370] on li "3" at bounding box center [734, 375] width 10 height 10
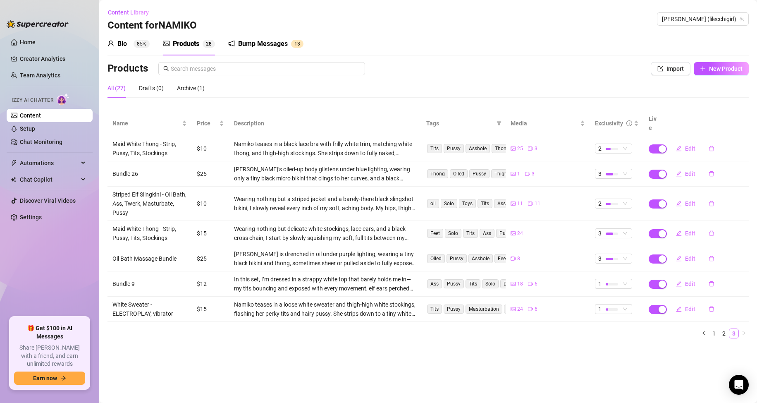
scroll to position [0, 0]
click at [700, 356] on main "Content Library Content for NAMIKO NAMIKO (lilecchigirl) Bio 85% Products 2 8 B…" at bounding box center [428, 201] width 658 height 403
click at [710, 329] on link "1" at bounding box center [713, 333] width 9 height 9
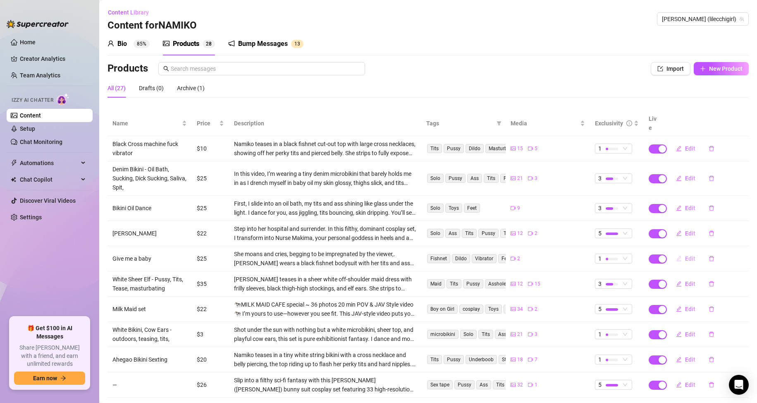
click at [688, 255] on span "Edit" at bounding box center [690, 258] width 10 height 7
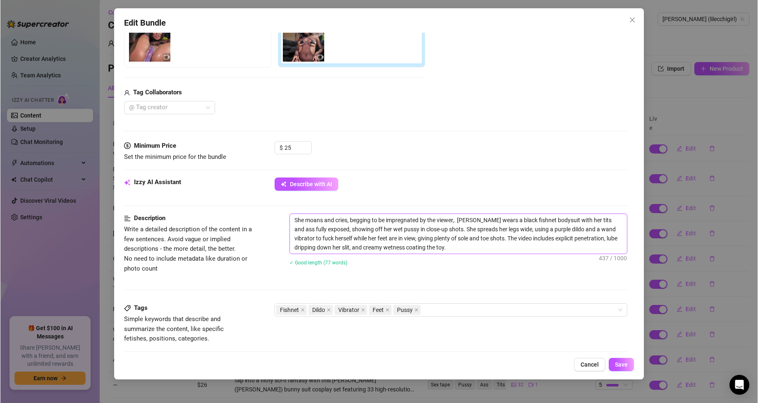
scroll to position [165, 0]
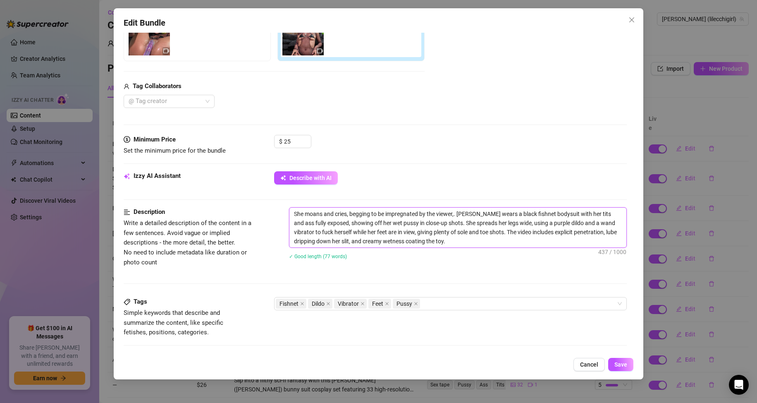
click at [454, 215] on textarea "She moans and cries, begging to be impregnated by the viewer,. Namiko wears a b…" at bounding box center [457, 228] width 337 height 40
click at [629, 361] on button "Save" at bounding box center [620, 364] width 25 height 13
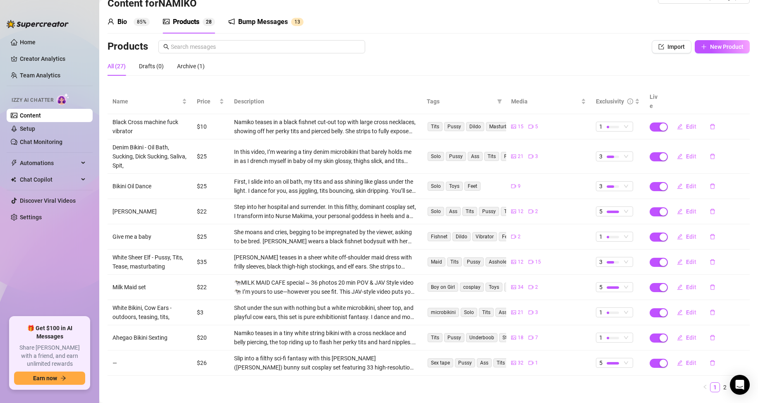
scroll to position [33, 0]
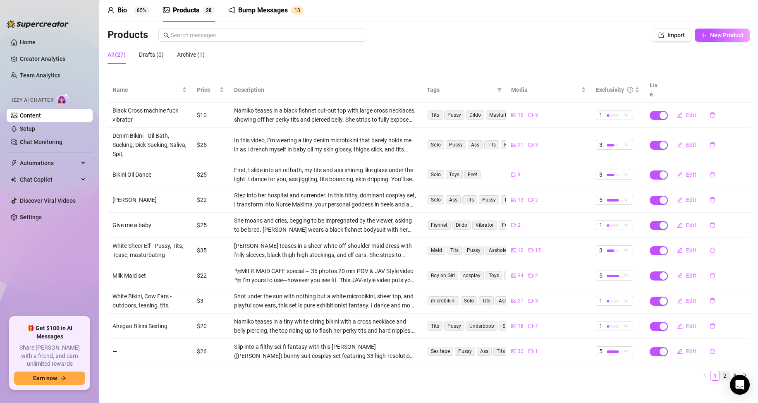
click at [721, 371] on link "2" at bounding box center [724, 375] width 9 height 9
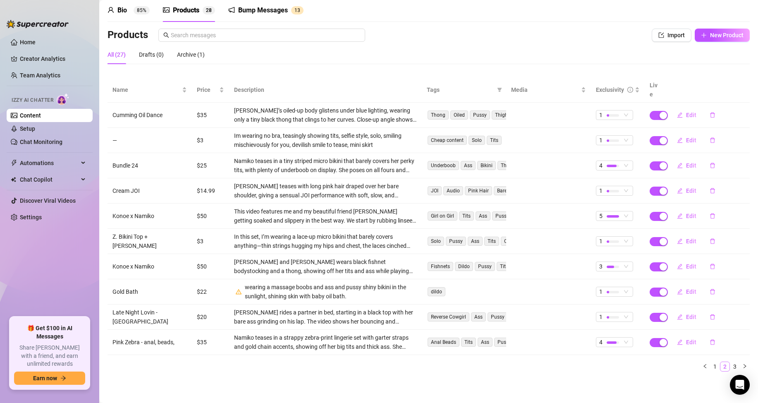
scroll to position [24, 0]
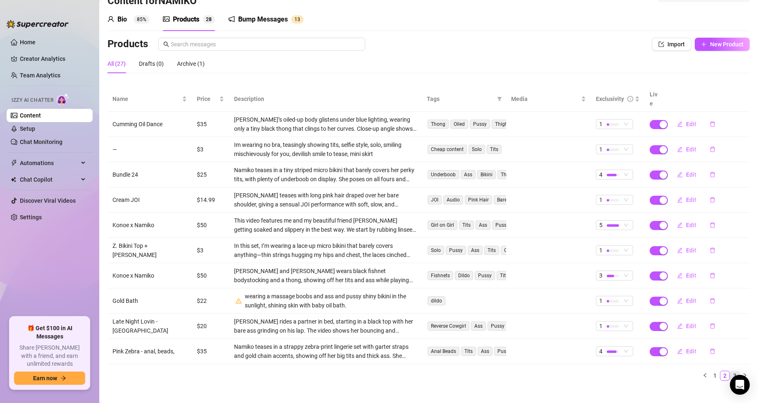
click at [730, 371] on link "3" at bounding box center [734, 375] width 9 height 9
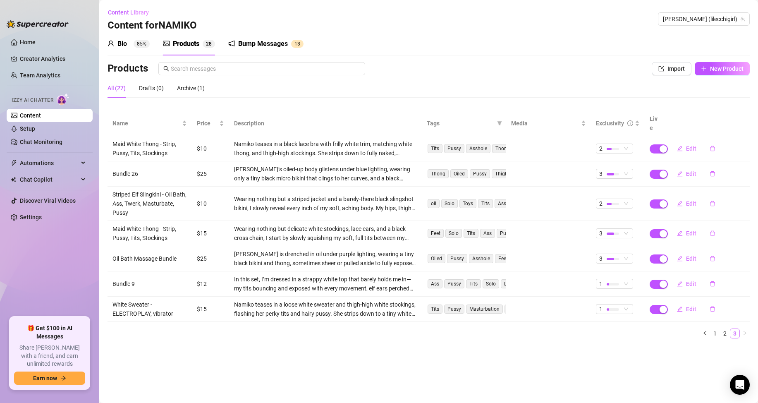
scroll to position [0, 0]
click at [718, 329] on link "1" at bounding box center [714, 333] width 9 height 9
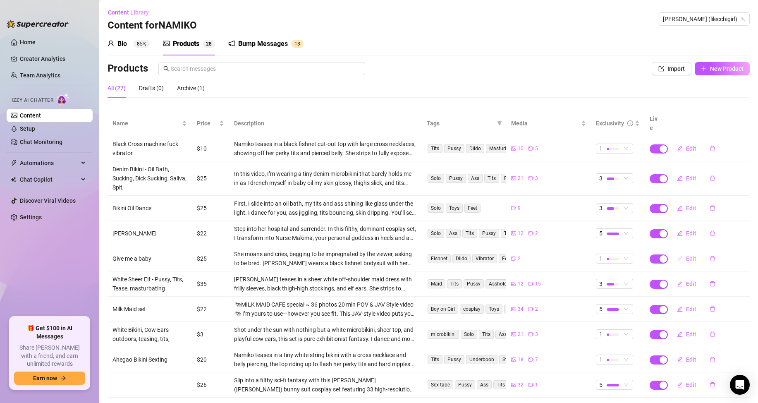
click at [683, 255] on button "Edit" at bounding box center [686, 258] width 33 height 13
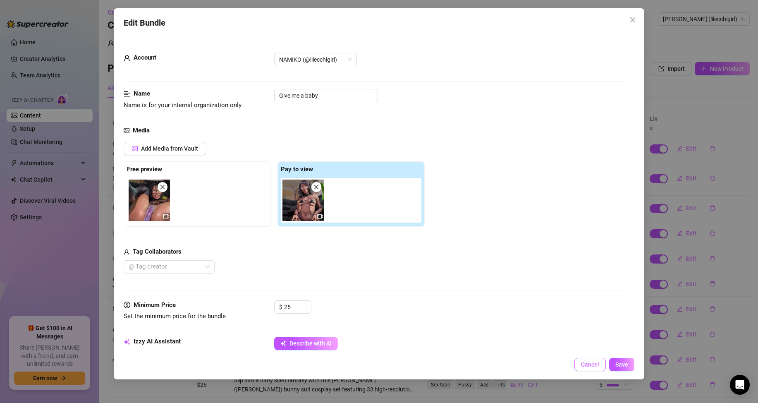
click at [583, 368] on span "Cancel" at bounding box center [590, 364] width 18 height 7
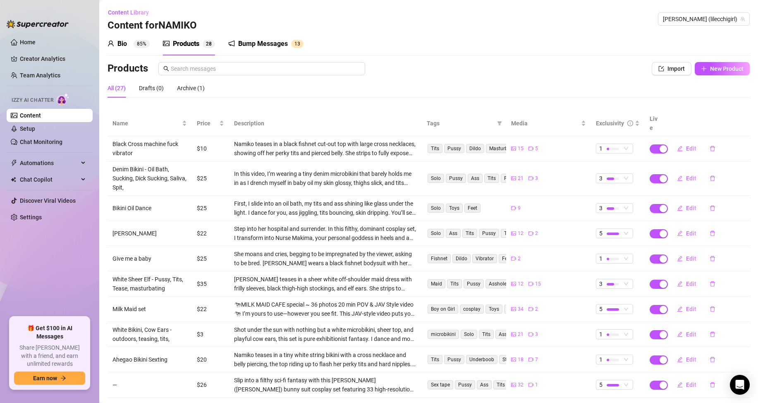
click at [648, 246] on td at bounding box center [654, 258] width 21 height 25
click at [650, 254] on span "button" at bounding box center [658, 258] width 18 height 9
click at [714, 228] on span "OK" at bounding box center [718, 230] width 8 height 7
click at [688, 255] on span "Edit" at bounding box center [691, 258] width 10 height 7
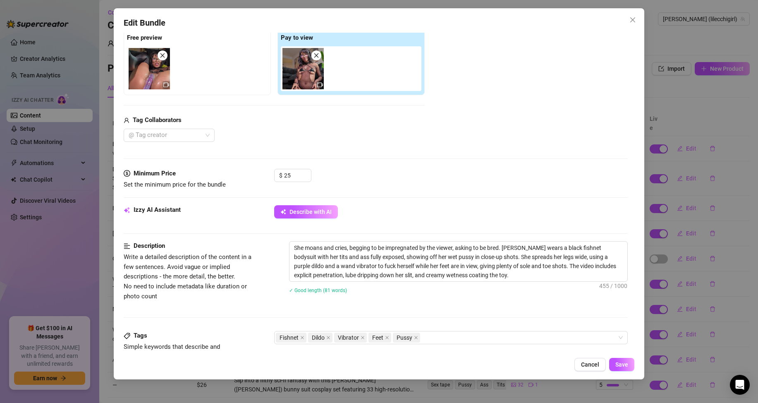
scroll to position [248, 0]
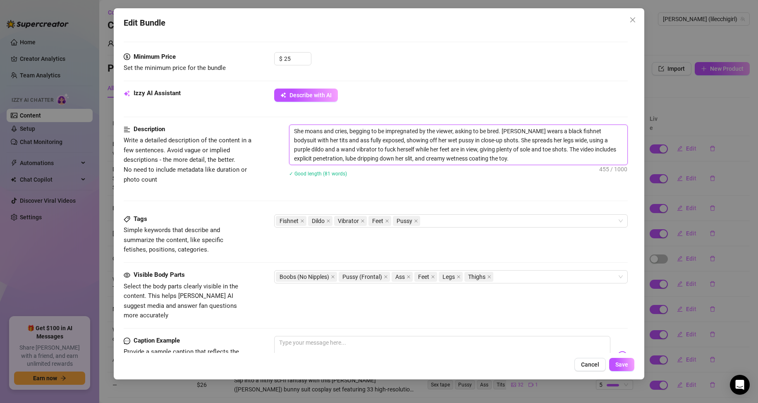
click at [342, 156] on textarea "She moans and cries, begging to be impregnated by the viewer, asking to be bred…" at bounding box center [458, 145] width 338 height 40
click at [633, 17] on icon "close" at bounding box center [632, 20] width 7 height 7
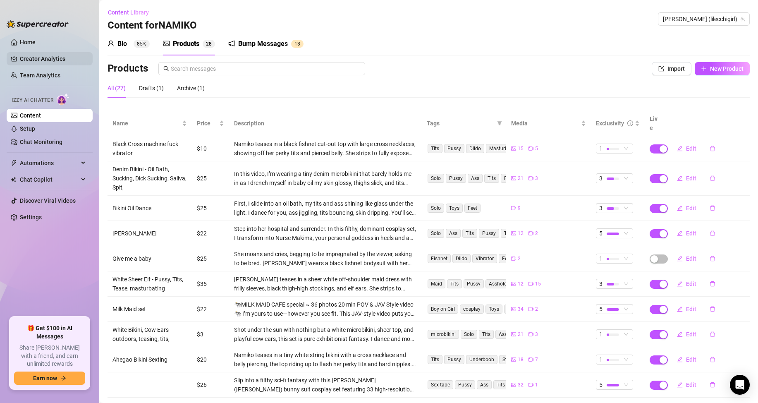
click at [37, 60] on link "Creator Analytics" at bounding box center [53, 58] width 66 height 13
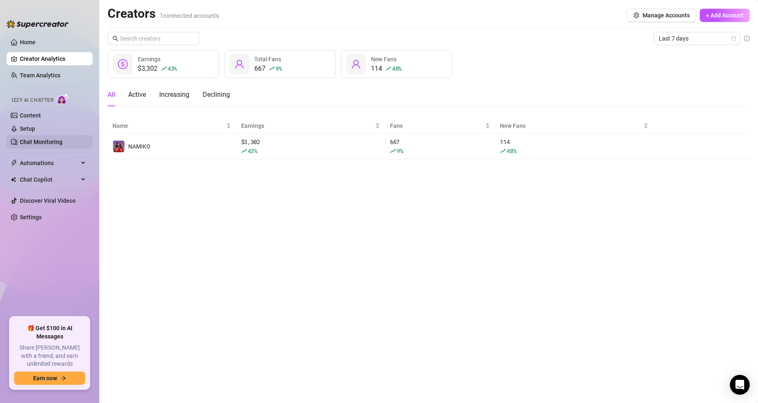
click at [55, 139] on link "Chat Monitoring" at bounding box center [41, 141] width 43 height 7
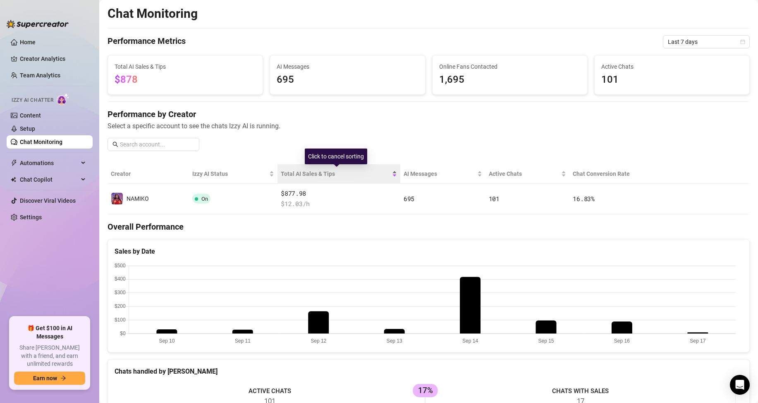
click at [340, 172] on span "Total AI Sales & Tips" at bounding box center [336, 173] width 110 height 9
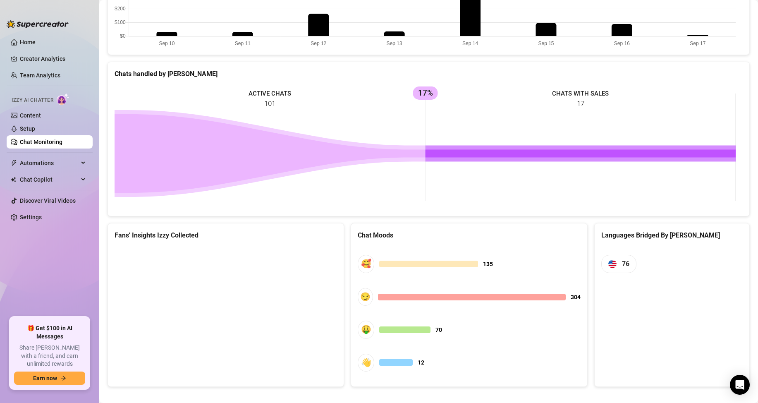
scroll to position [306, 0]
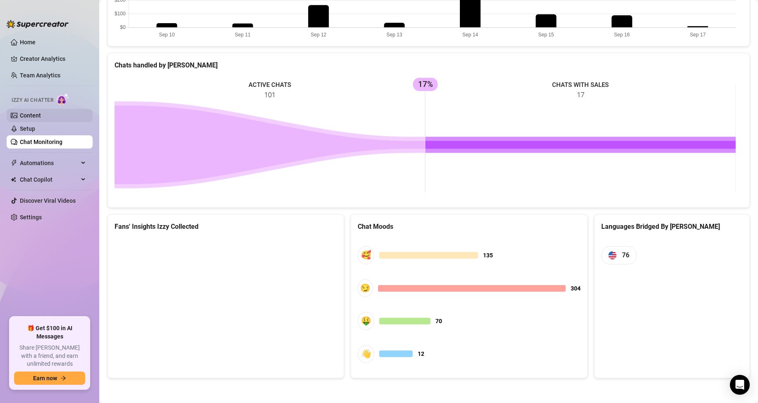
click at [41, 119] on link "Content" at bounding box center [30, 115] width 21 height 7
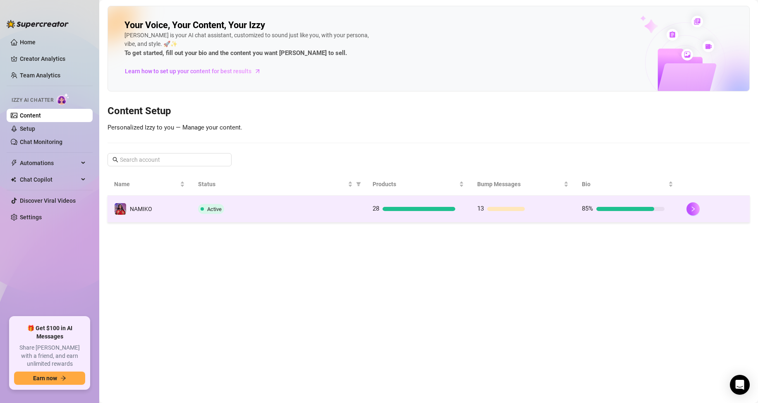
click at [357, 215] on td "Active" at bounding box center [278, 209] width 174 height 27
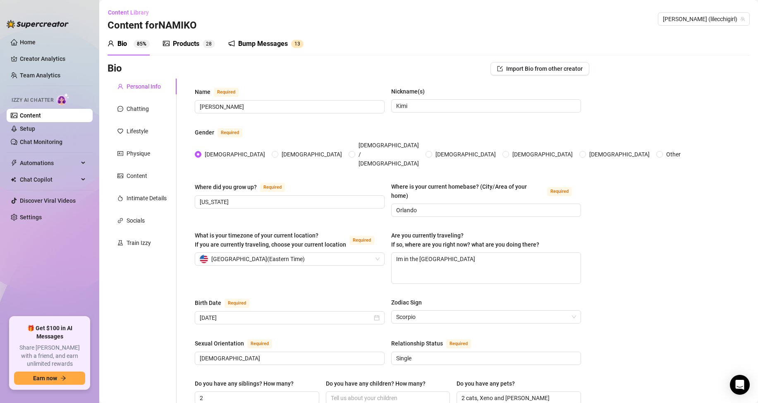
click at [193, 39] on div "Products" at bounding box center [186, 44] width 26 height 10
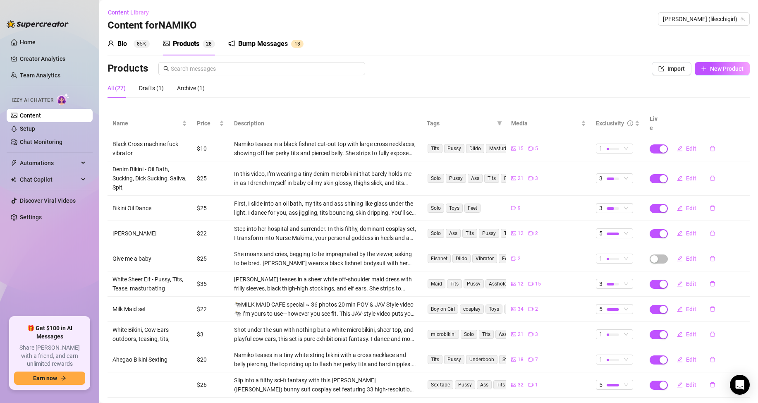
click at [245, 42] on div "Bump Messages" at bounding box center [263, 44] width 50 height 10
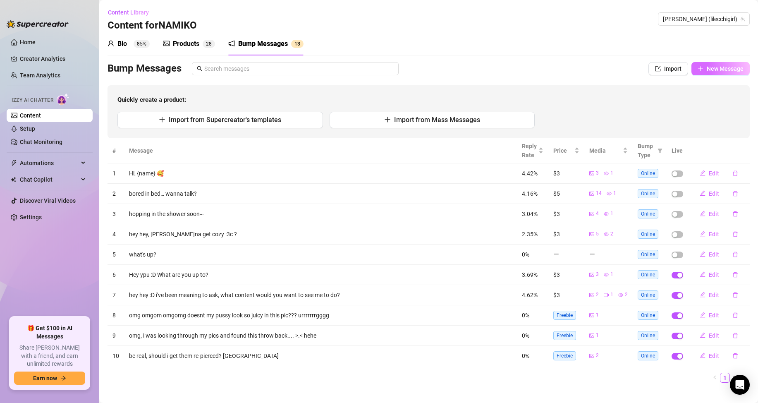
click at [726, 70] on span "New Message" at bounding box center [725, 68] width 37 height 7
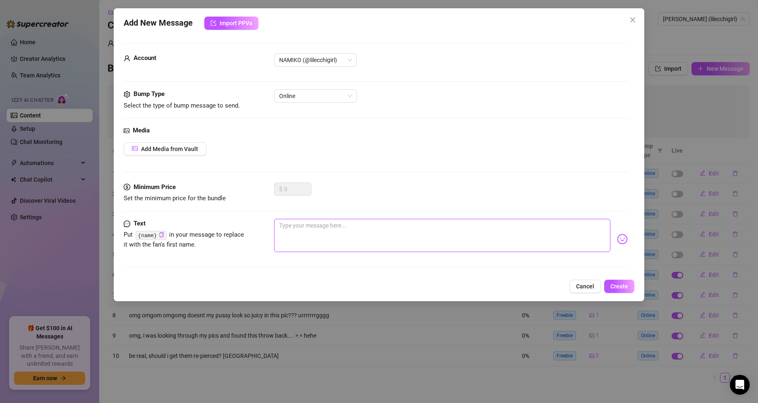
click at [369, 245] on textarea at bounding box center [442, 235] width 336 height 33
click at [327, 228] on textarea "hhiiii ;P anyone home?" at bounding box center [442, 235] width 336 height 33
click at [369, 183] on div "$ 0" at bounding box center [450, 192] width 353 height 21
click at [371, 226] on textarea "hhiiii ;P anyone home?" at bounding box center [442, 235] width 336 height 33
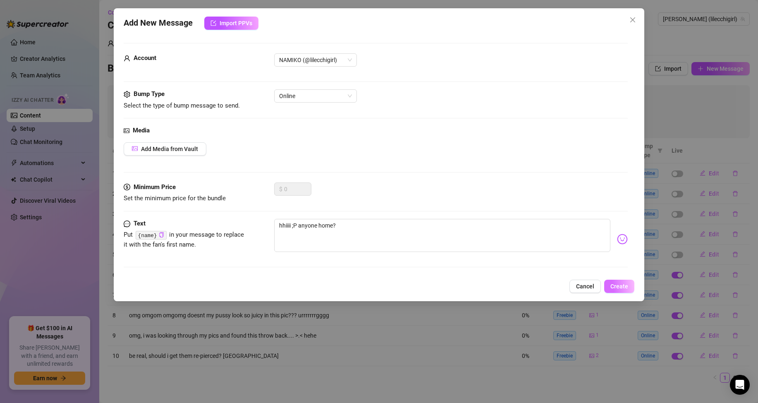
click at [616, 286] on span "Create" at bounding box center [619, 286] width 18 height 7
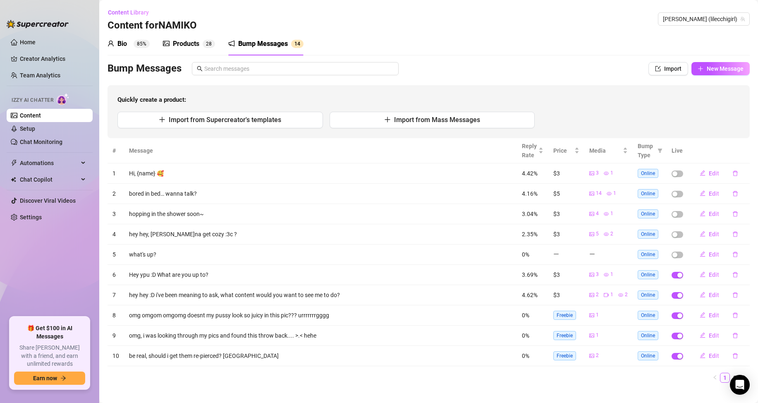
click at [594, 117] on div "Import from Supercreator's templates Import from Mass Messages" at bounding box center [428, 120] width 622 height 17
click at [714, 72] on span "New Message" at bounding box center [725, 68] width 37 height 7
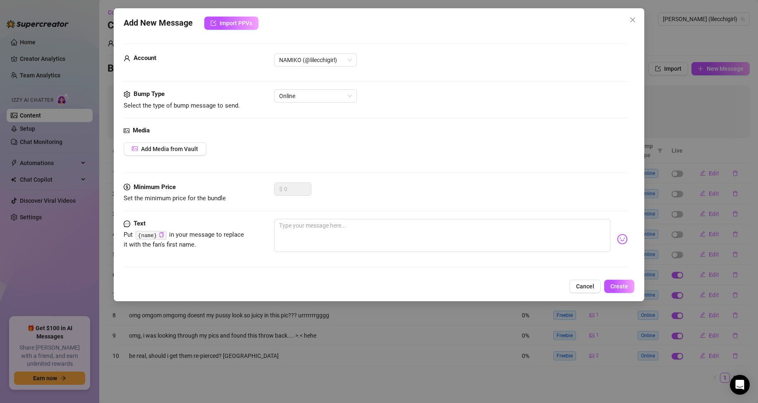
click at [210, 155] on div "Media Add Media from Vault" at bounding box center [376, 154] width 504 height 57
click at [196, 147] on span "Add Media from Vault" at bounding box center [169, 149] width 57 height 7
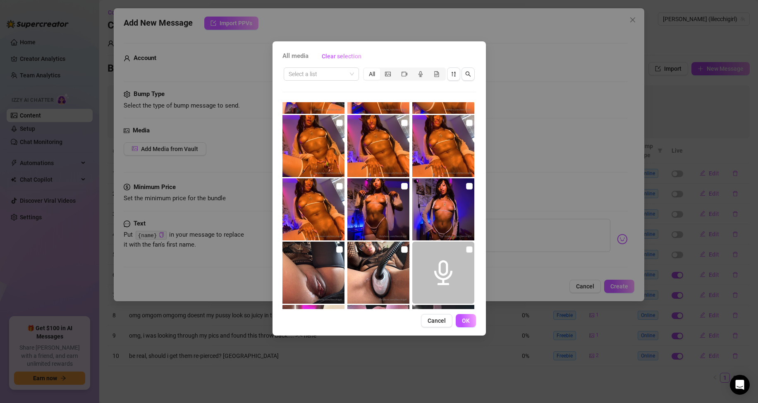
scroll to position [1613, 0]
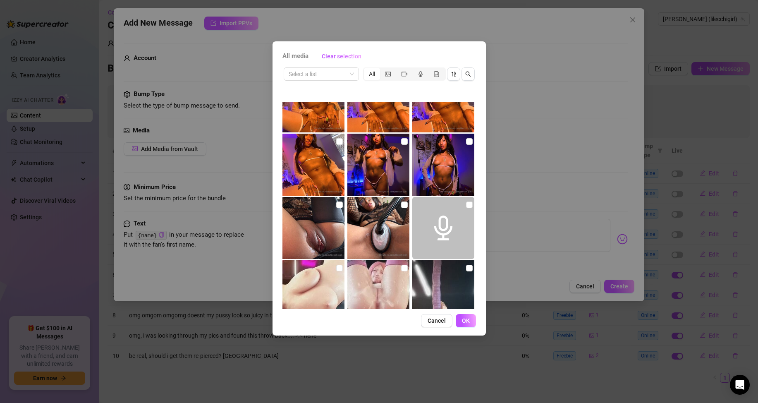
click at [561, 109] on div "All media Clear selection Select a list All 00:05 12:27 00:03 00:03 13:24 02:03…" at bounding box center [379, 201] width 758 height 403
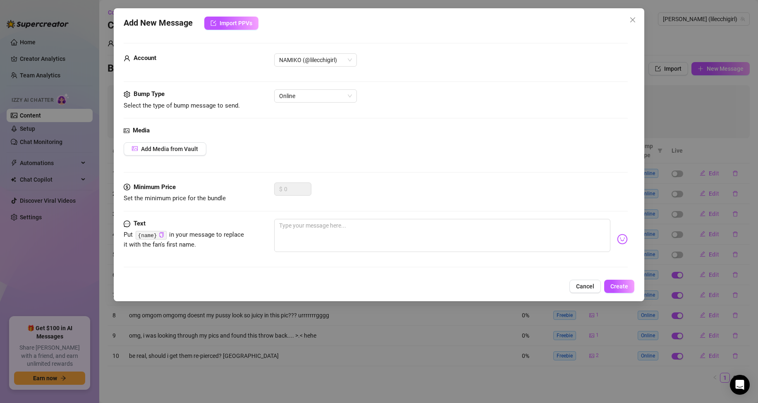
click at [626, 19] on span "Close" at bounding box center [632, 20] width 13 height 7
